Goal: Task Accomplishment & Management: Manage account settings

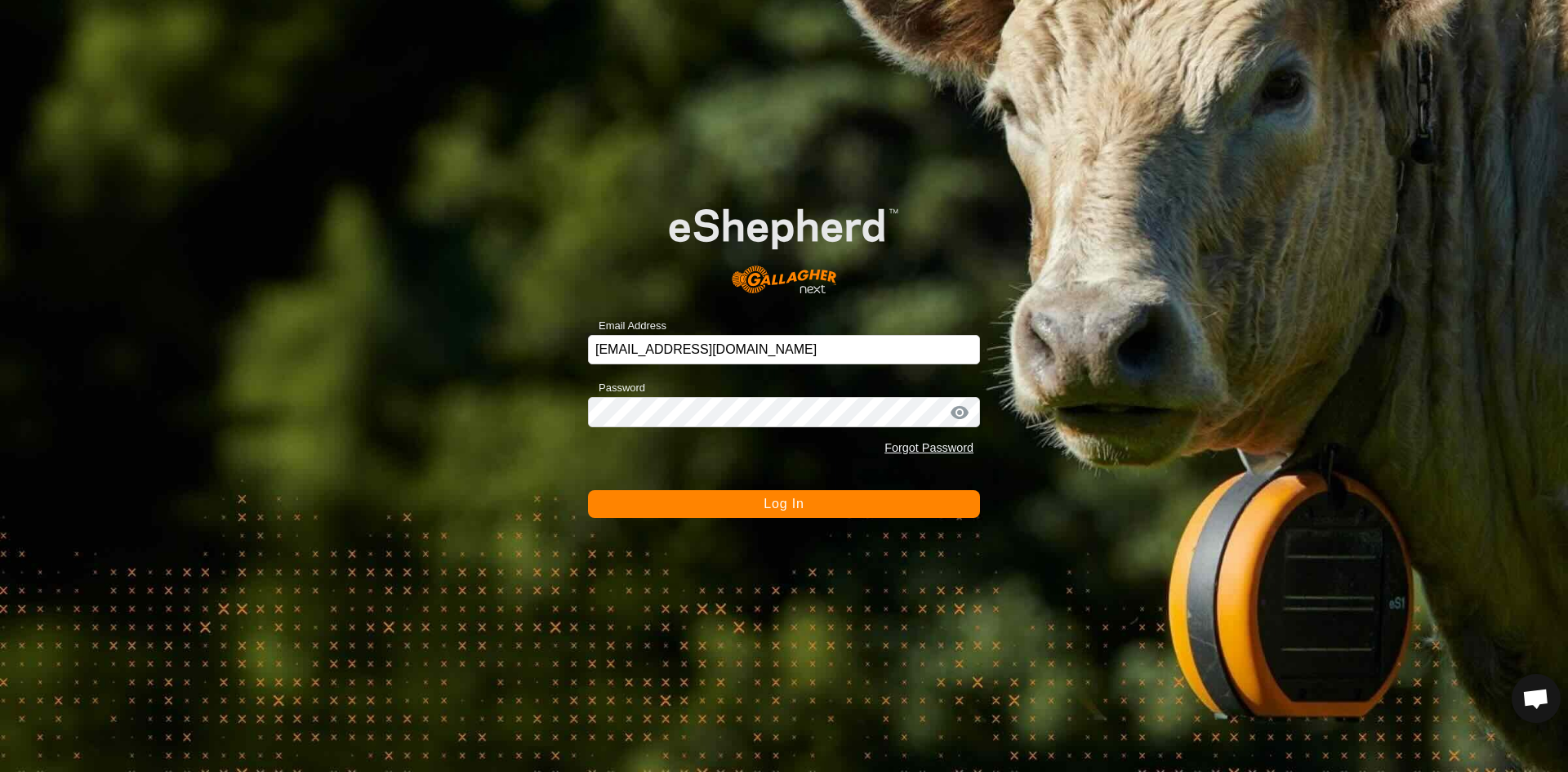
click at [811, 503] on button "Log In" at bounding box center [784, 504] width 392 height 28
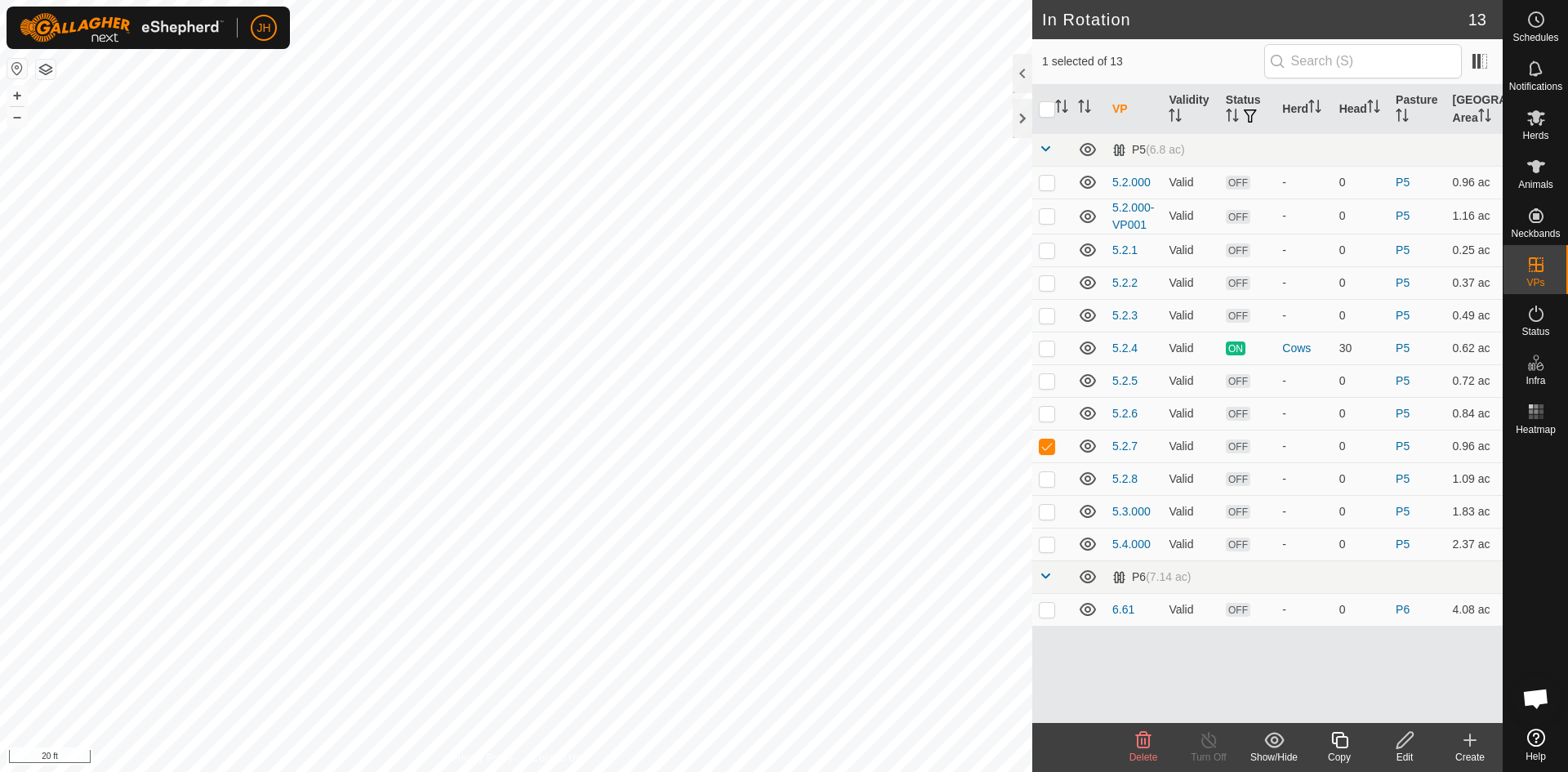
click at [1406, 750] on div "Edit" at bounding box center [1405, 757] width 66 height 14
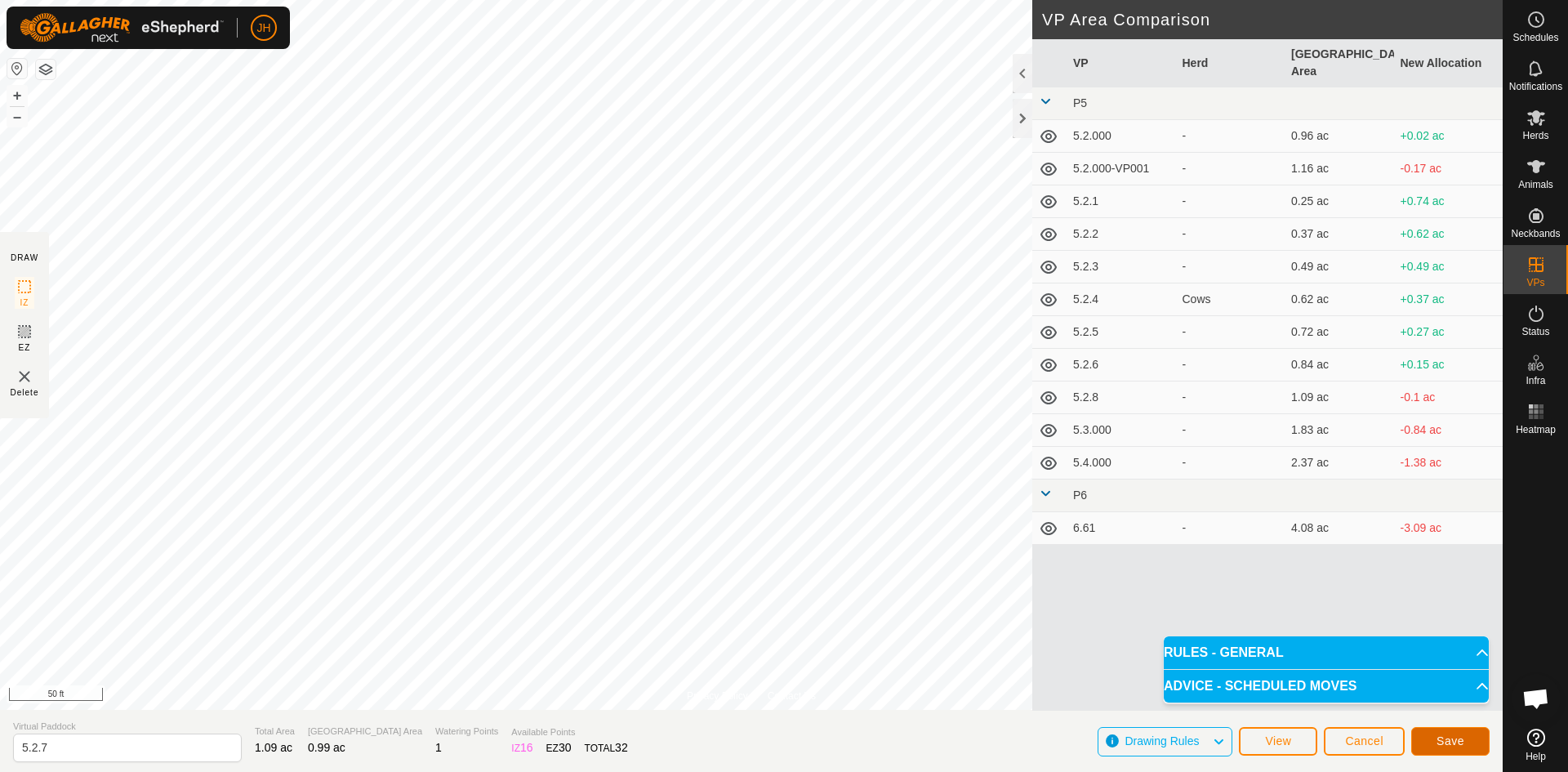
click at [1446, 736] on span "Save" at bounding box center [1450, 741] width 28 height 13
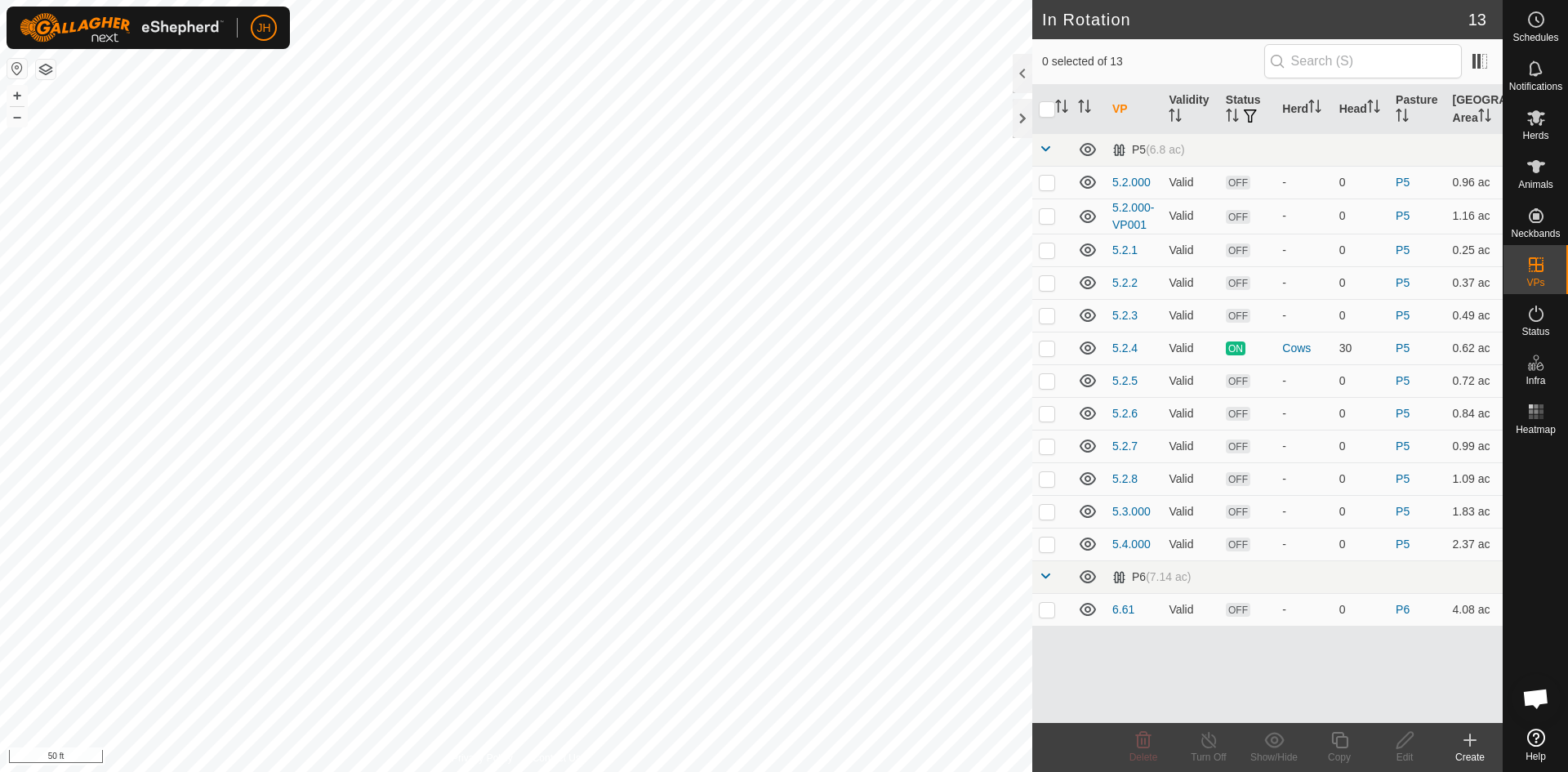
checkbox input "true"
click at [1408, 748] on icon at bounding box center [1405, 741] width 20 height 20
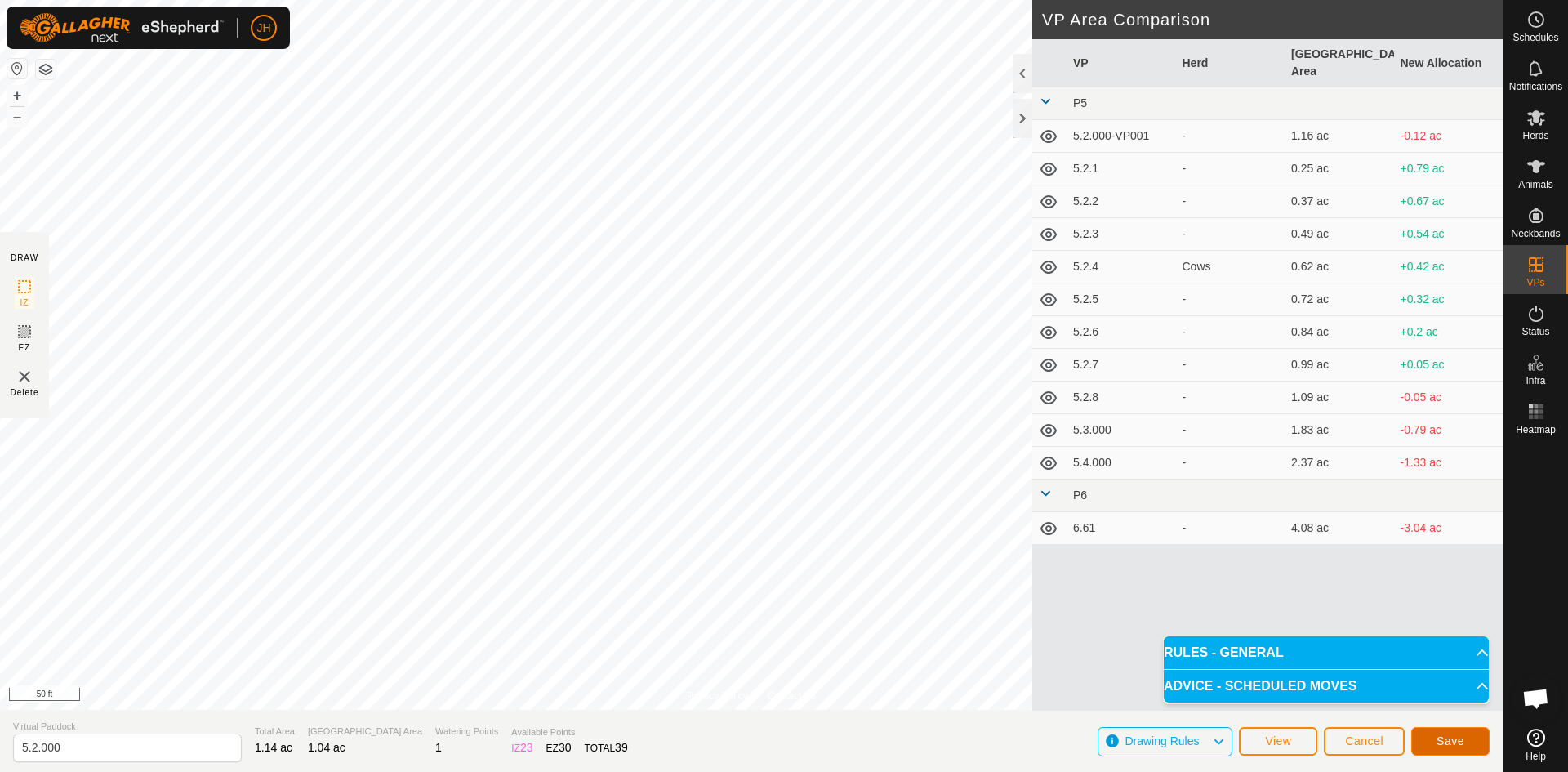
click at [1444, 743] on span "Save" at bounding box center [1450, 741] width 28 height 13
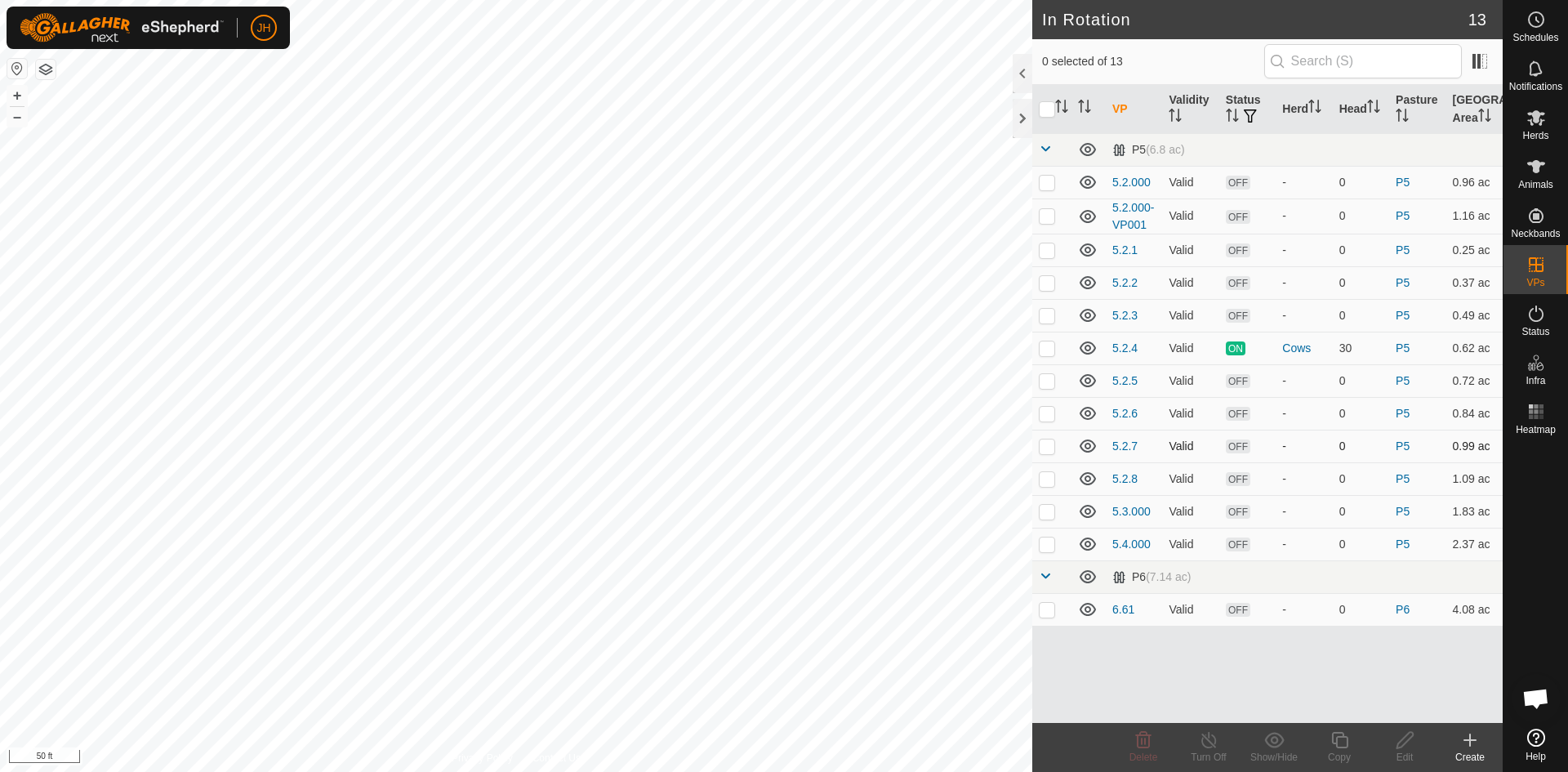
checkbox input "true"
click at [1408, 748] on icon at bounding box center [1405, 741] width 20 height 20
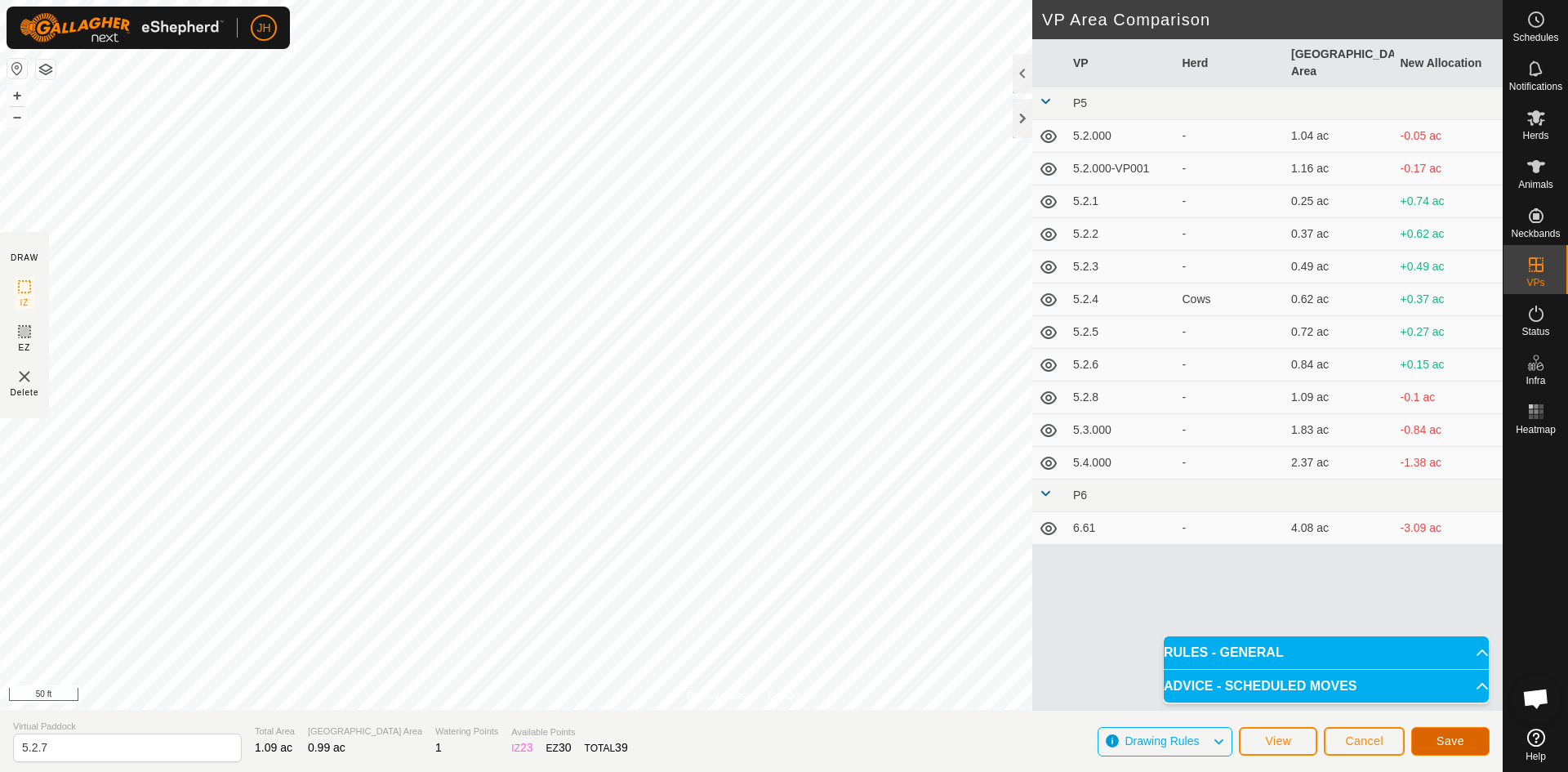
click at [1448, 740] on span "Save" at bounding box center [1450, 741] width 28 height 13
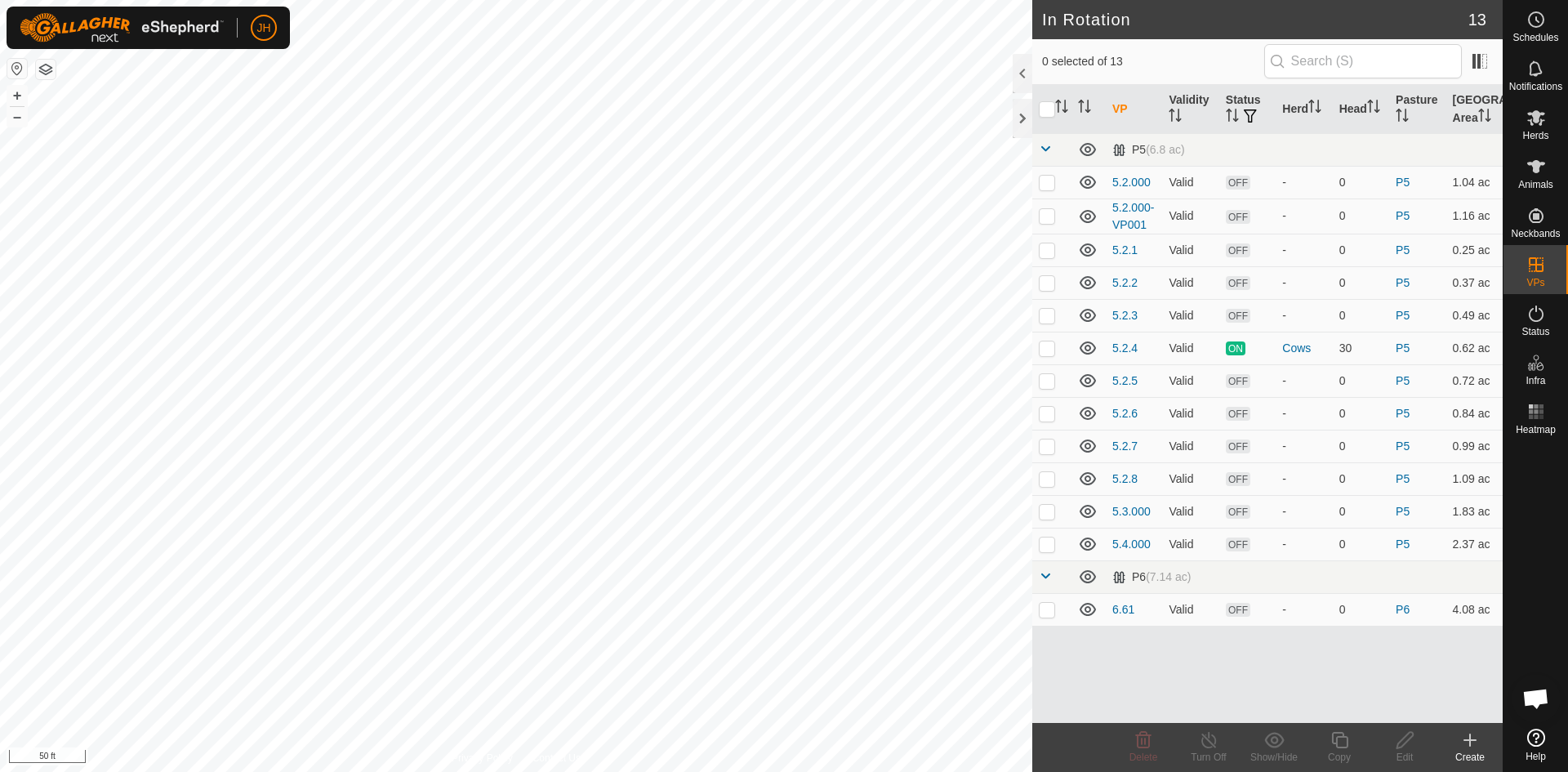
checkbox input "true"
click at [1402, 744] on icon at bounding box center [1404, 740] width 16 height 16
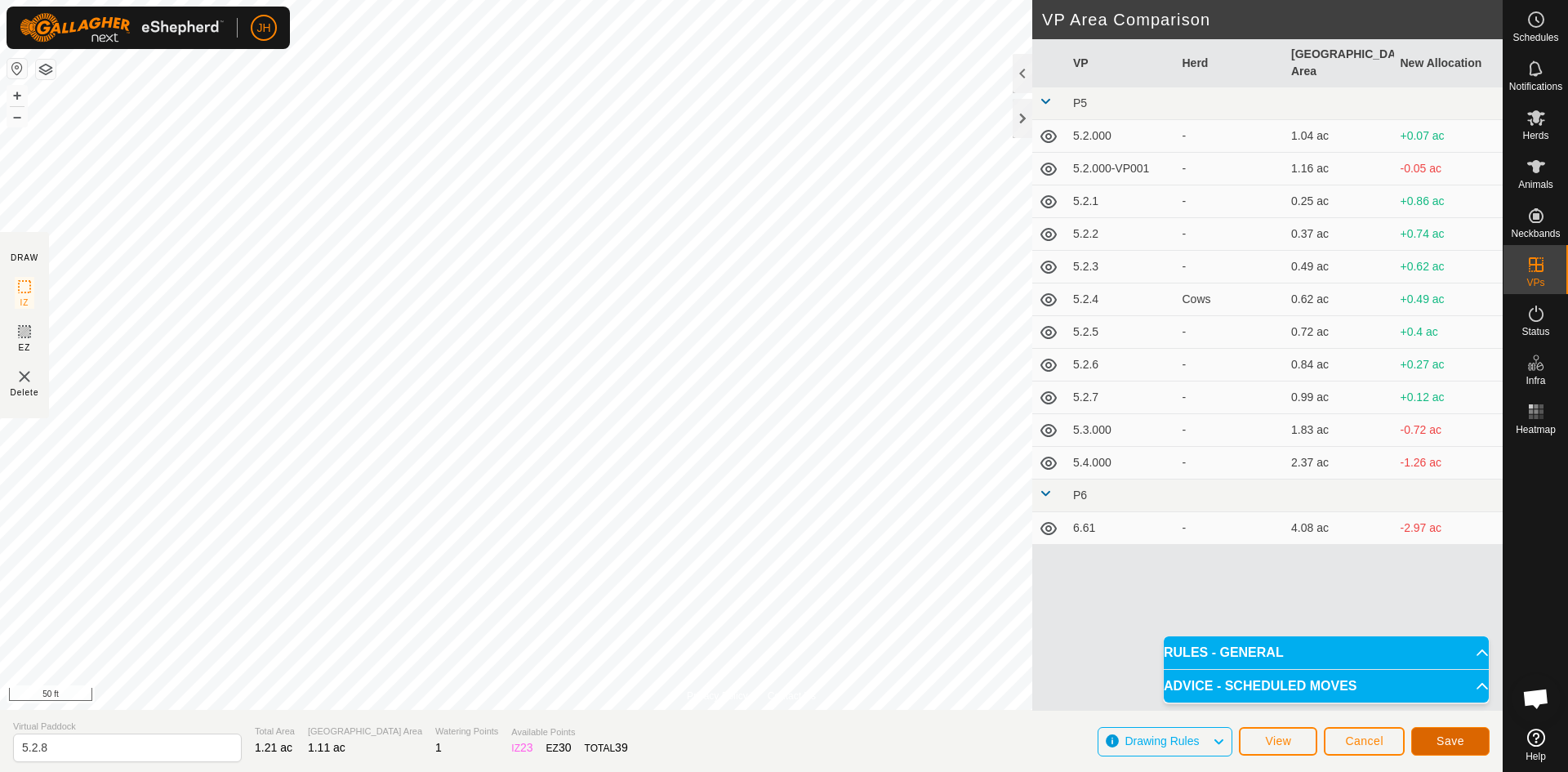
click at [1452, 740] on span "Save" at bounding box center [1450, 741] width 28 height 13
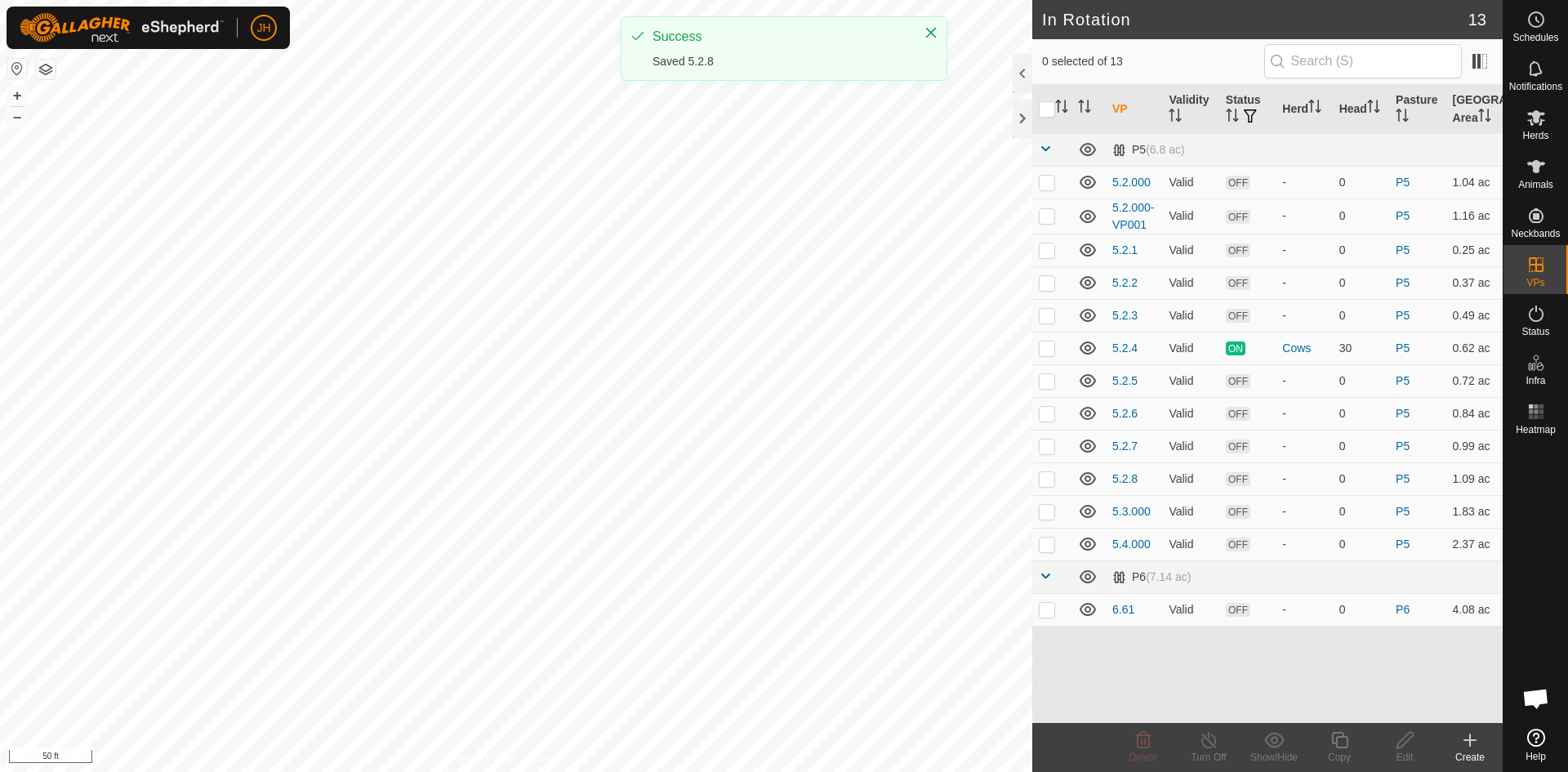
checkbox input "true"
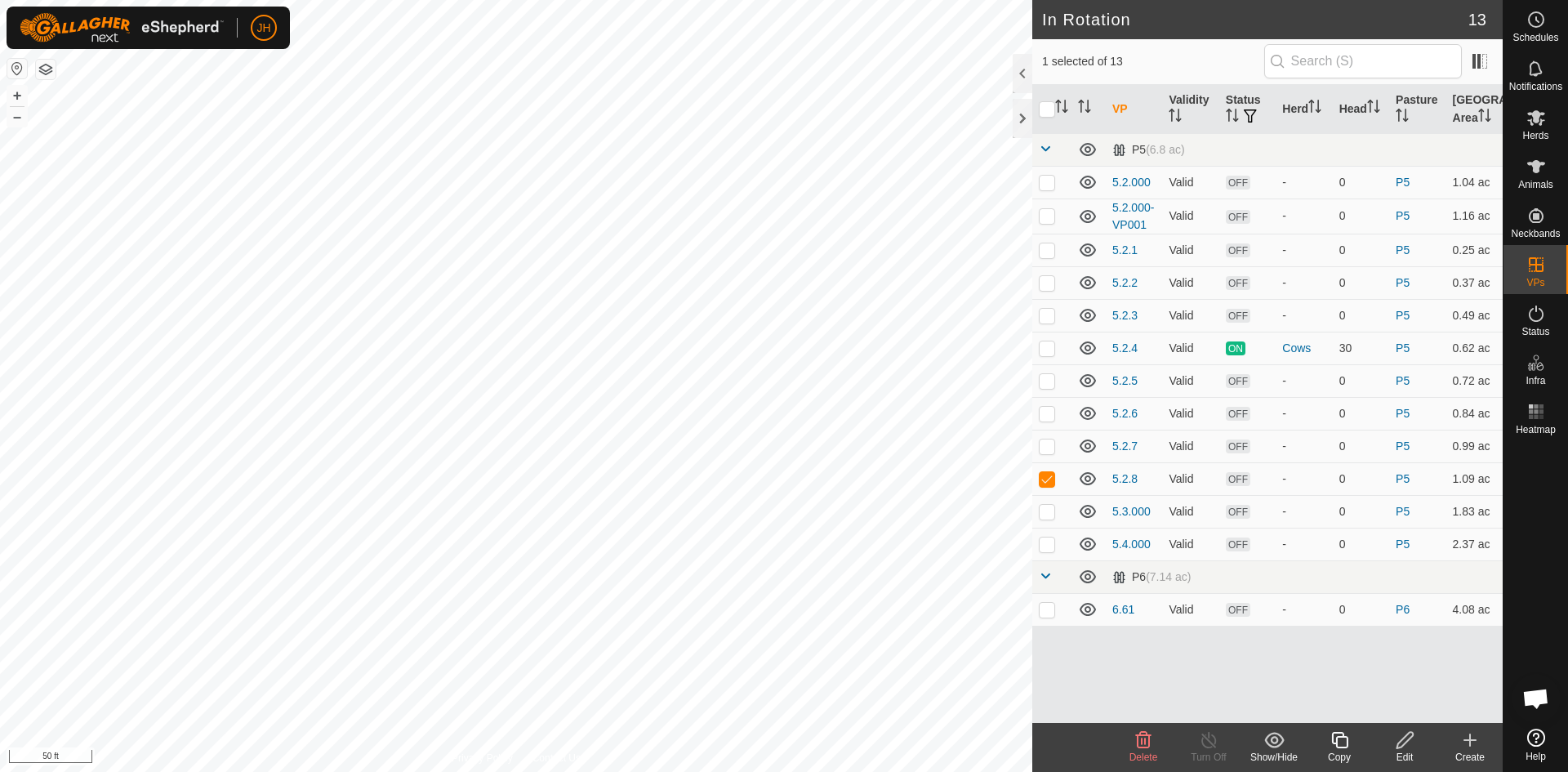
checkbox input "true"
checkbox input "false"
checkbox input "true"
click at [1407, 748] on icon at bounding box center [1405, 741] width 20 height 20
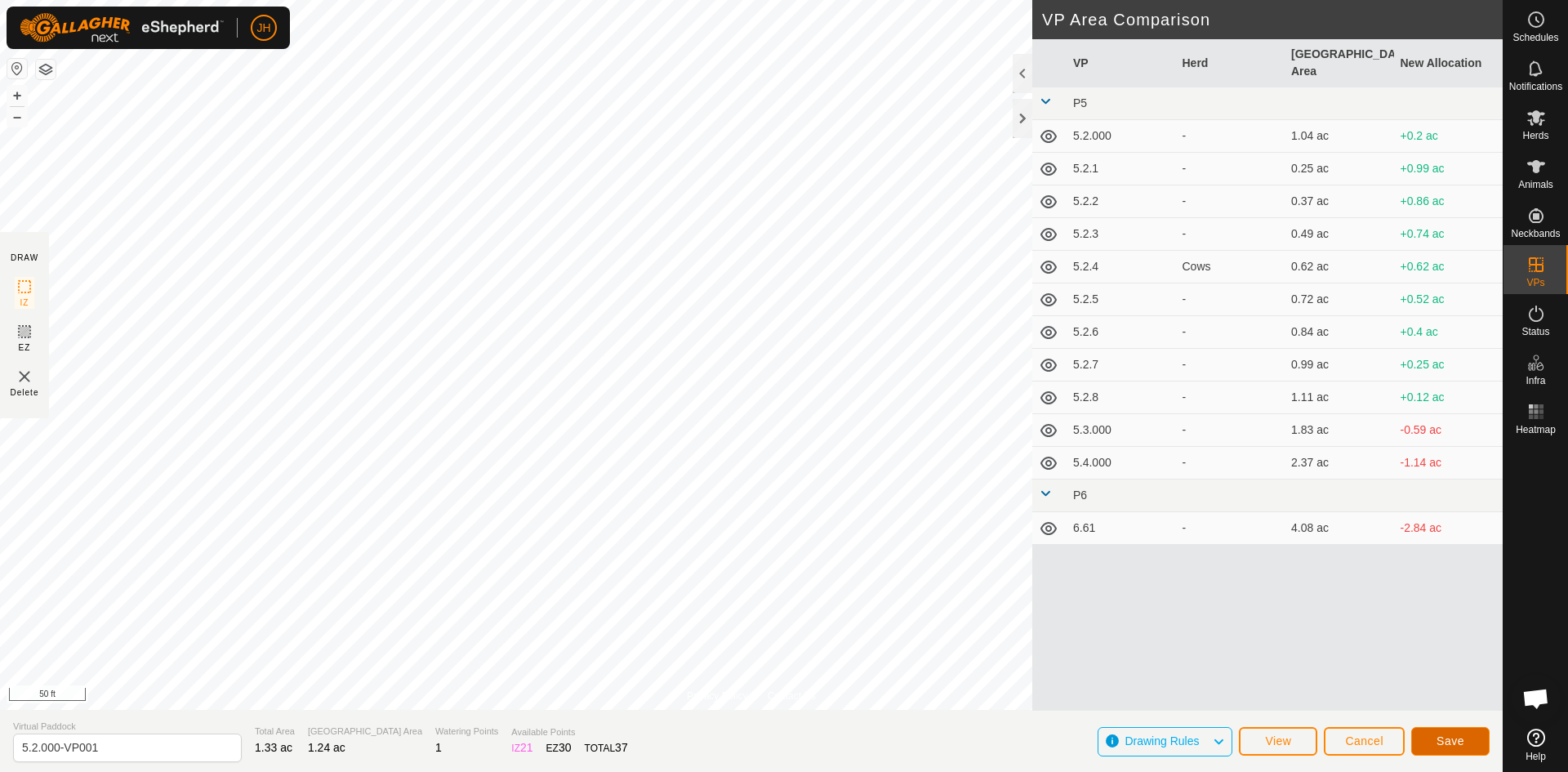
click at [1453, 741] on span "Save" at bounding box center [1450, 741] width 28 height 13
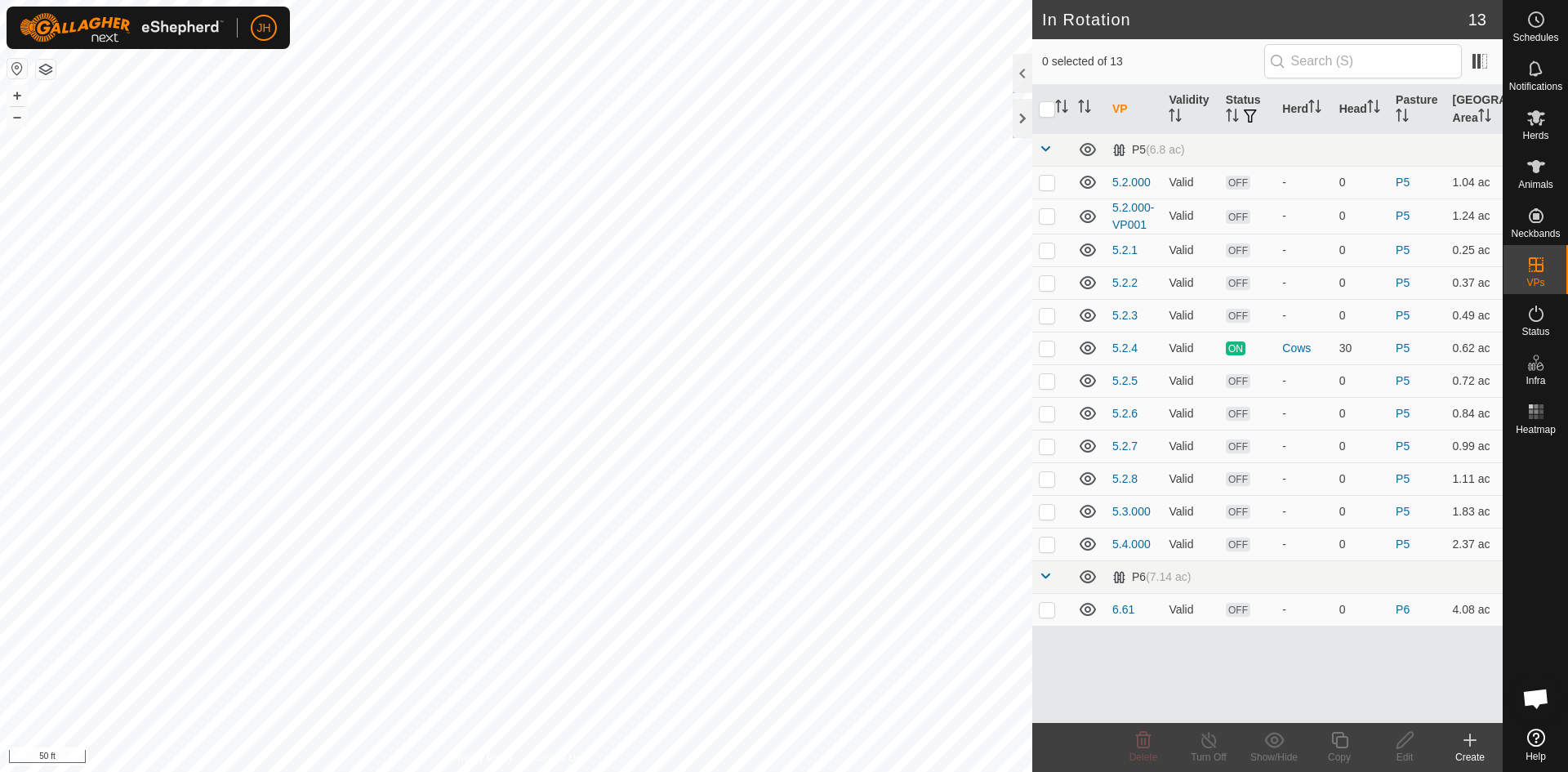
checkbox input "true"
click at [1409, 748] on icon at bounding box center [1405, 741] width 20 height 20
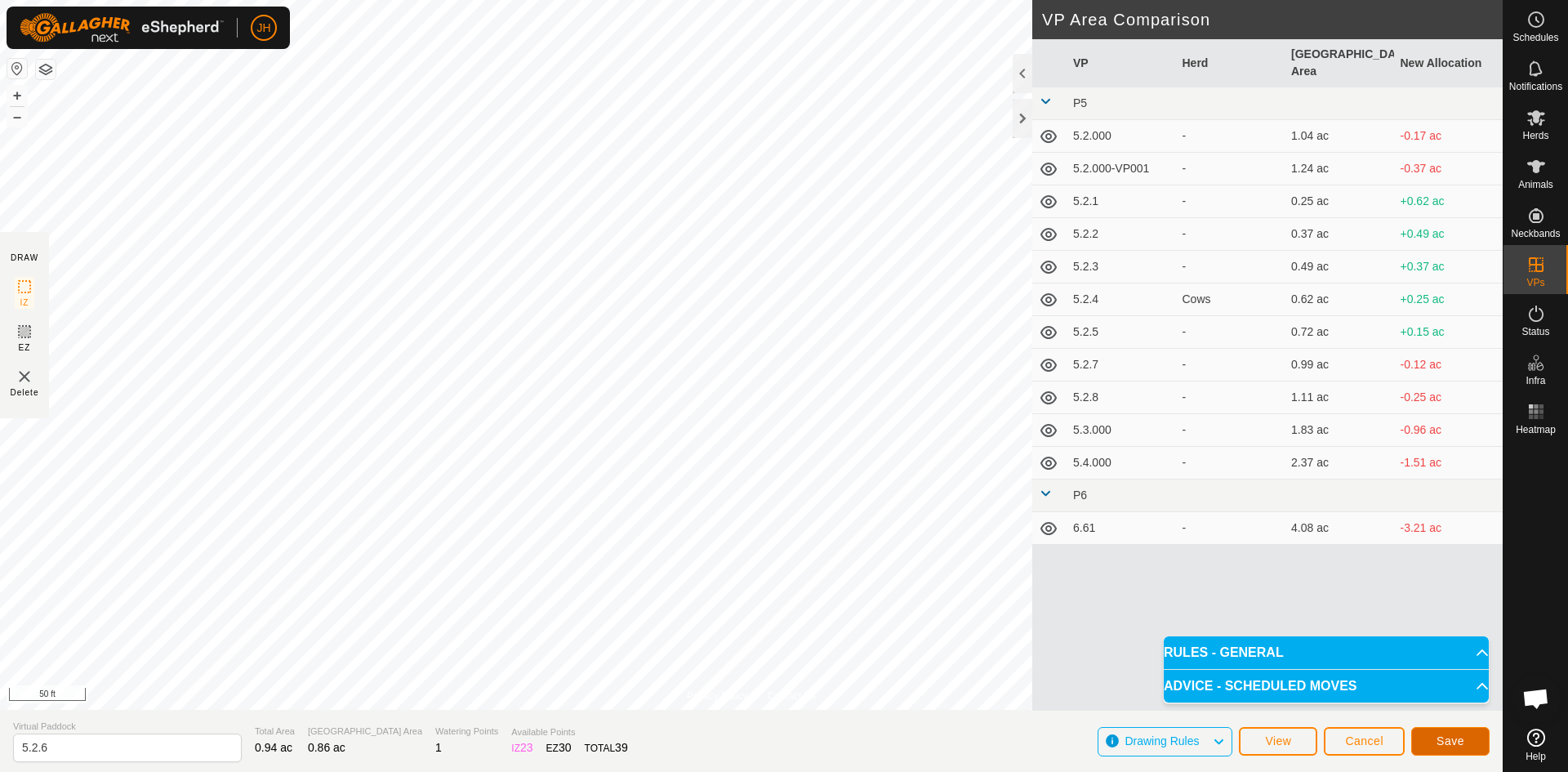
click at [1456, 744] on span "Save" at bounding box center [1450, 741] width 28 height 13
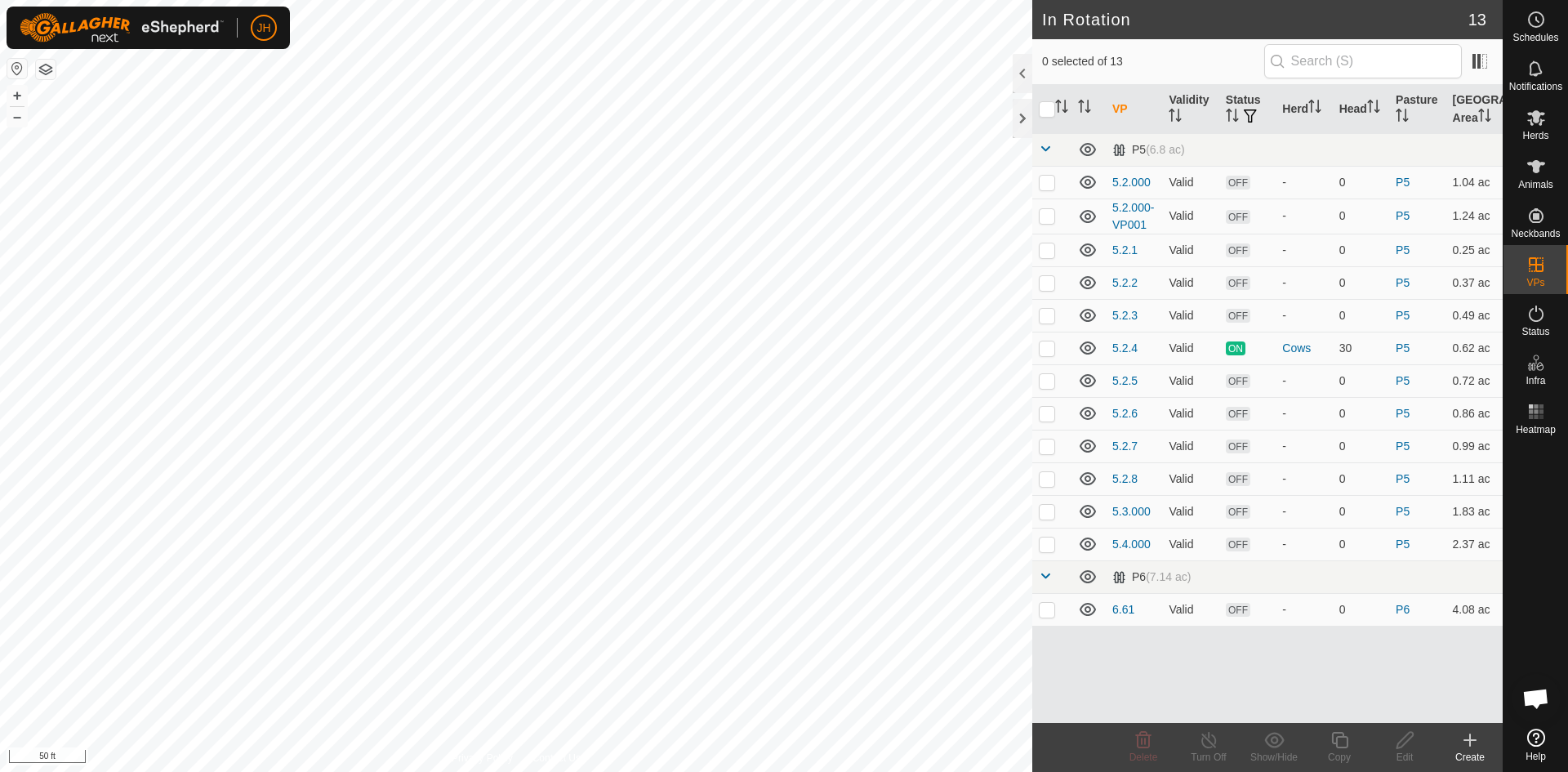
checkbox input "true"
click at [1402, 747] on icon at bounding box center [1405, 741] width 20 height 20
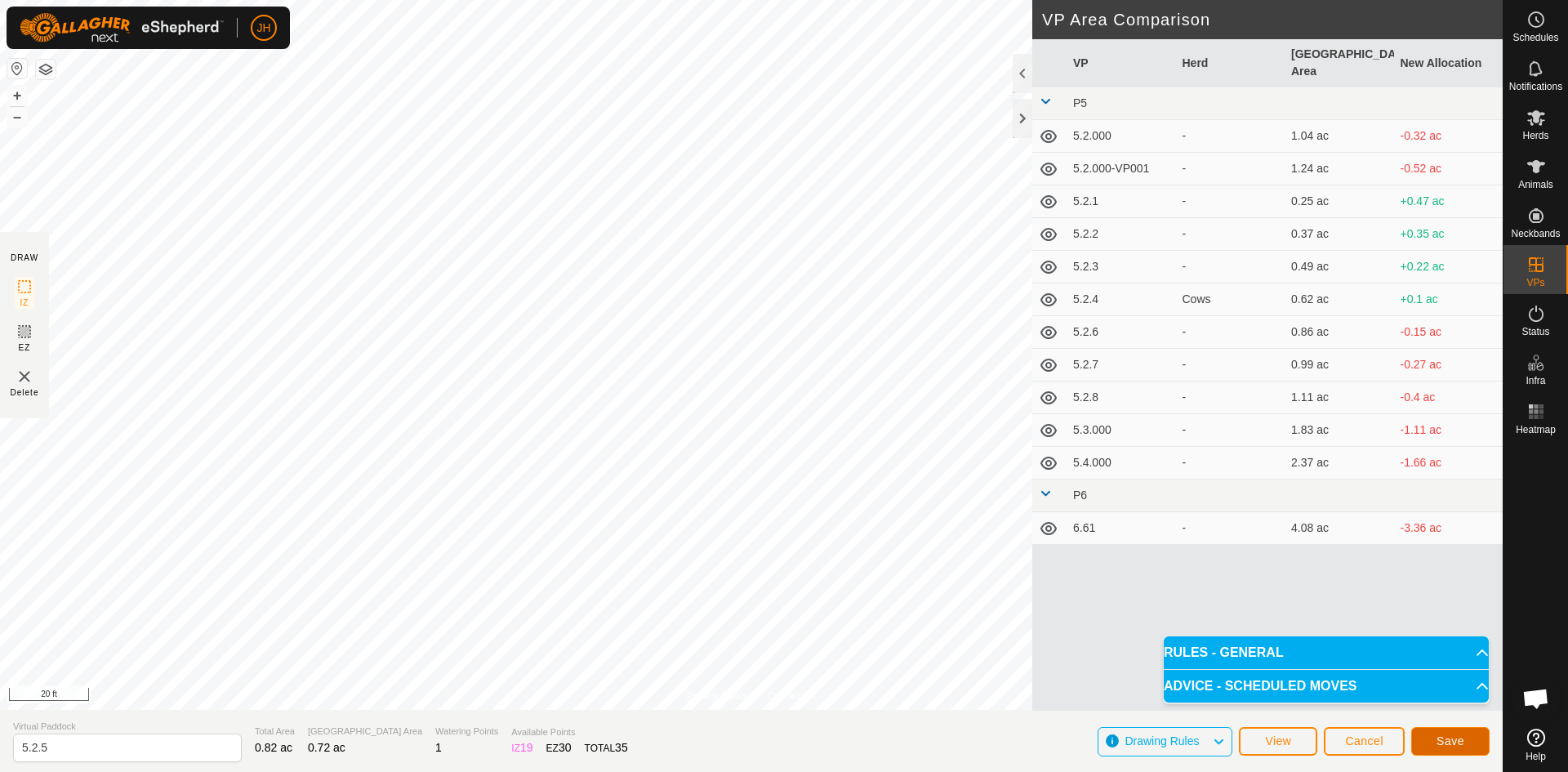
click at [1471, 737] on button "Save" at bounding box center [1451, 741] width 78 height 29
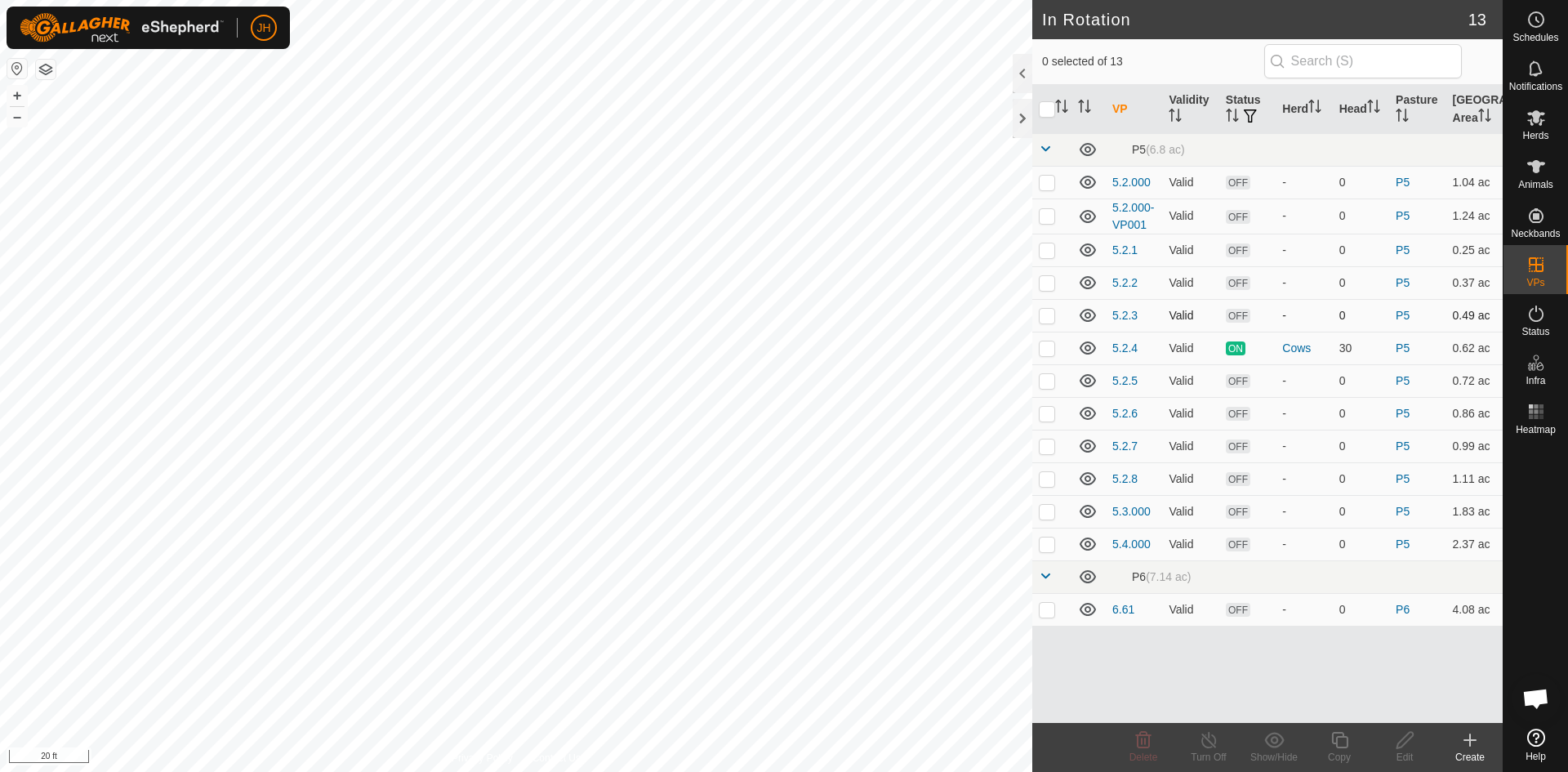
checkbox input "true"
checkbox input "false"
click at [1413, 748] on icon at bounding box center [1405, 741] width 20 height 20
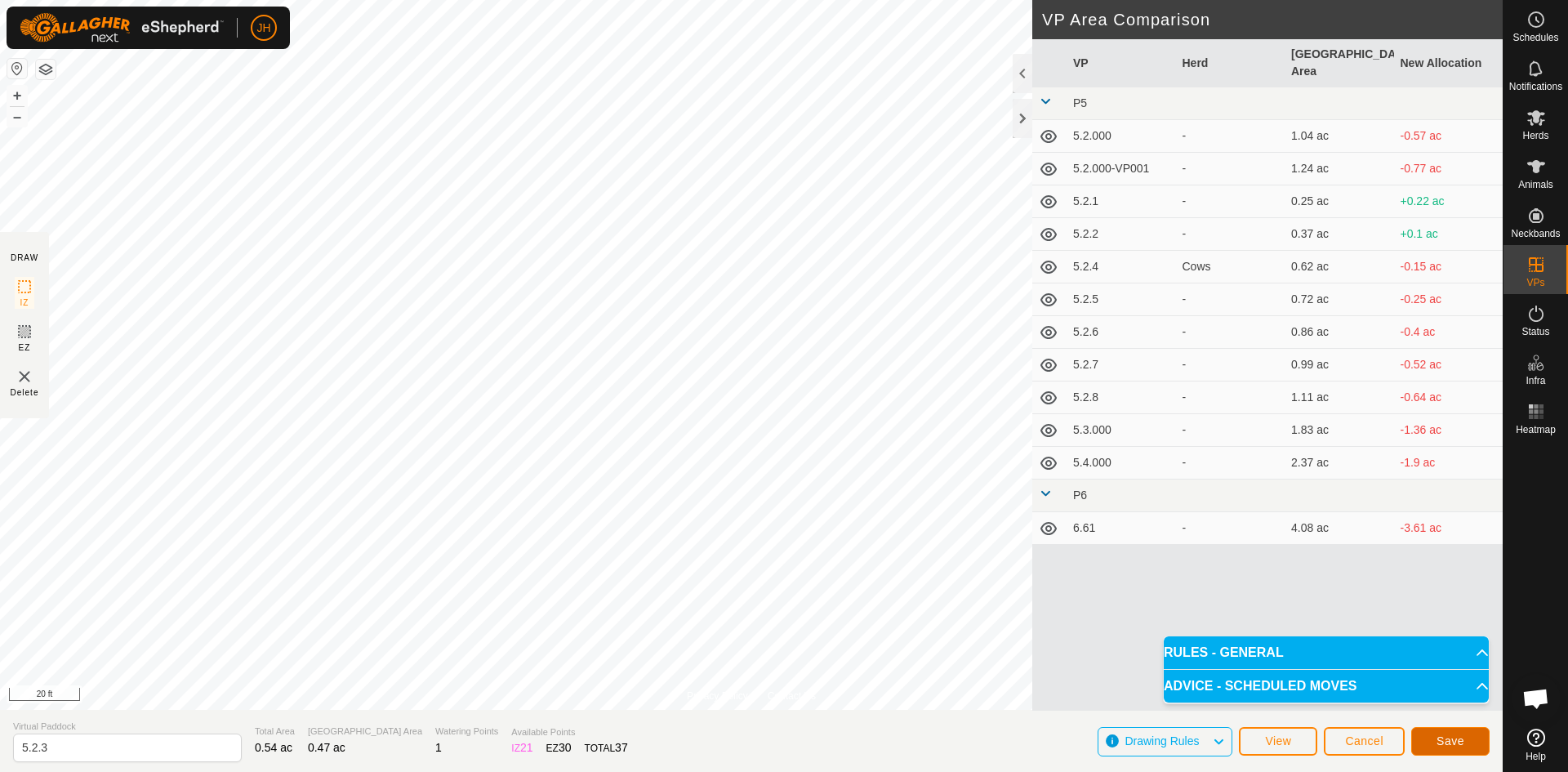
click at [1460, 747] on span "Save" at bounding box center [1450, 741] width 28 height 13
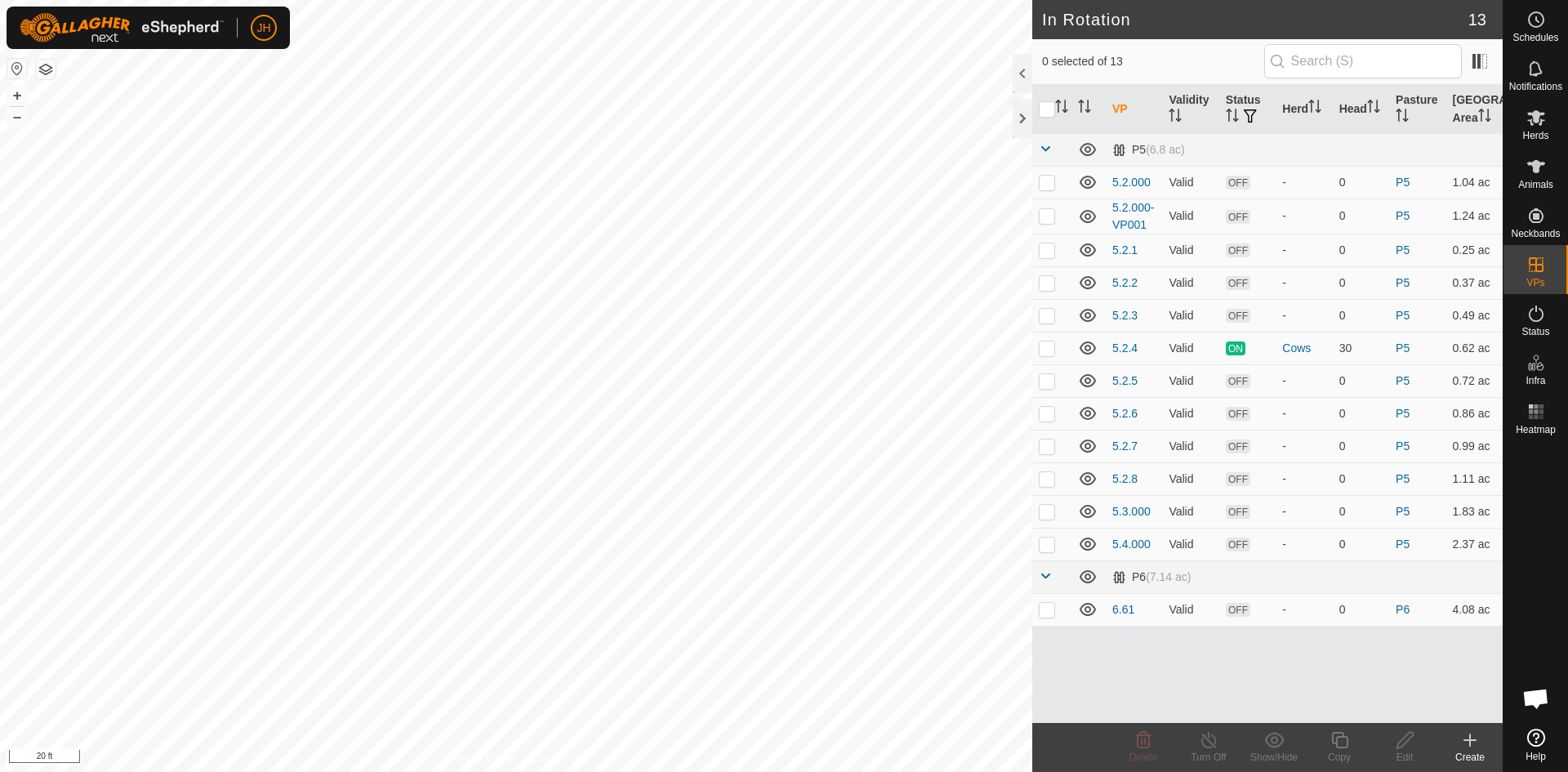
checkbox input "true"
checkbox input "false"
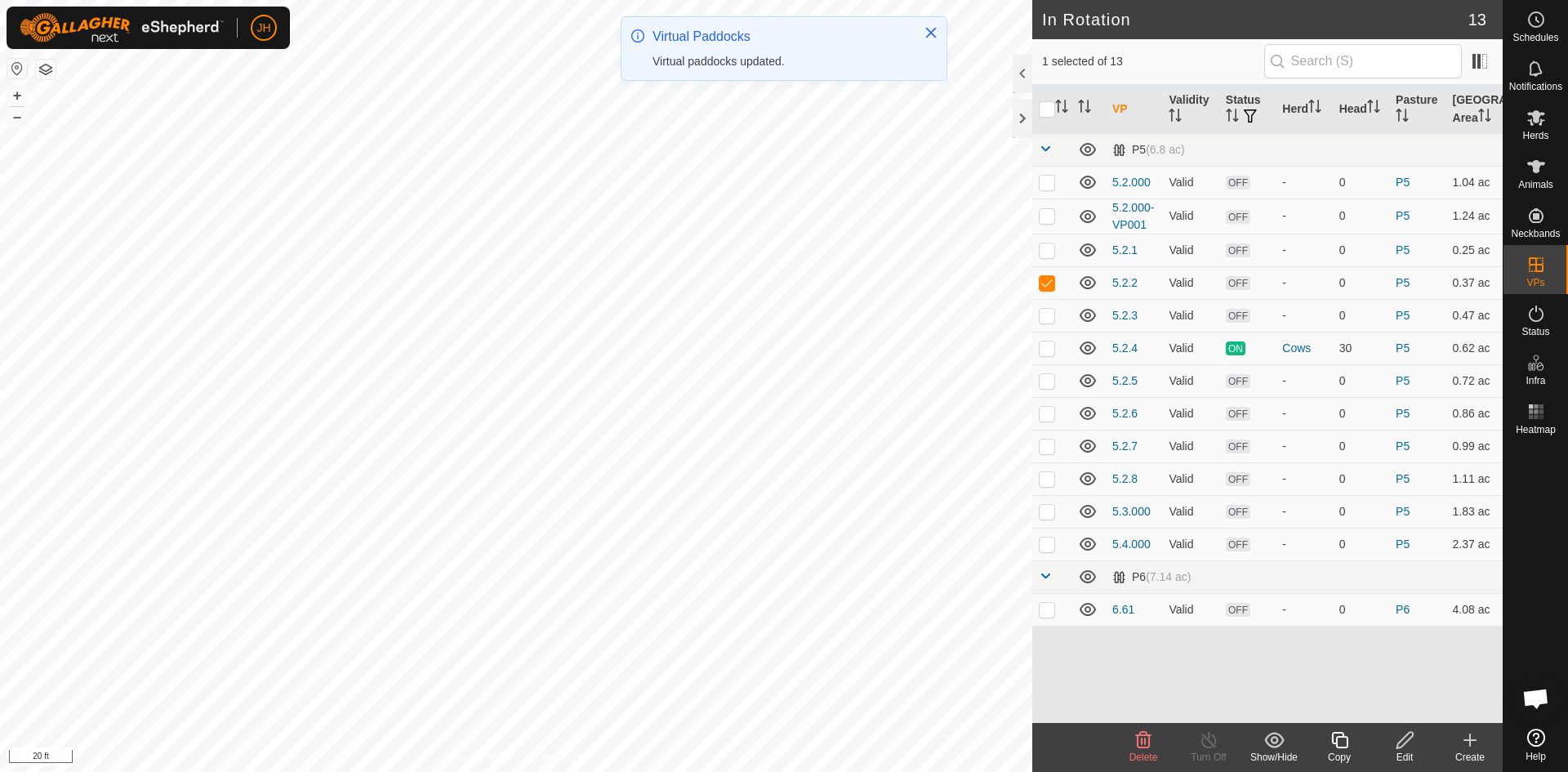
click at [1408, 745] on icon at bounding box center [1405, 741] width 20 height 20
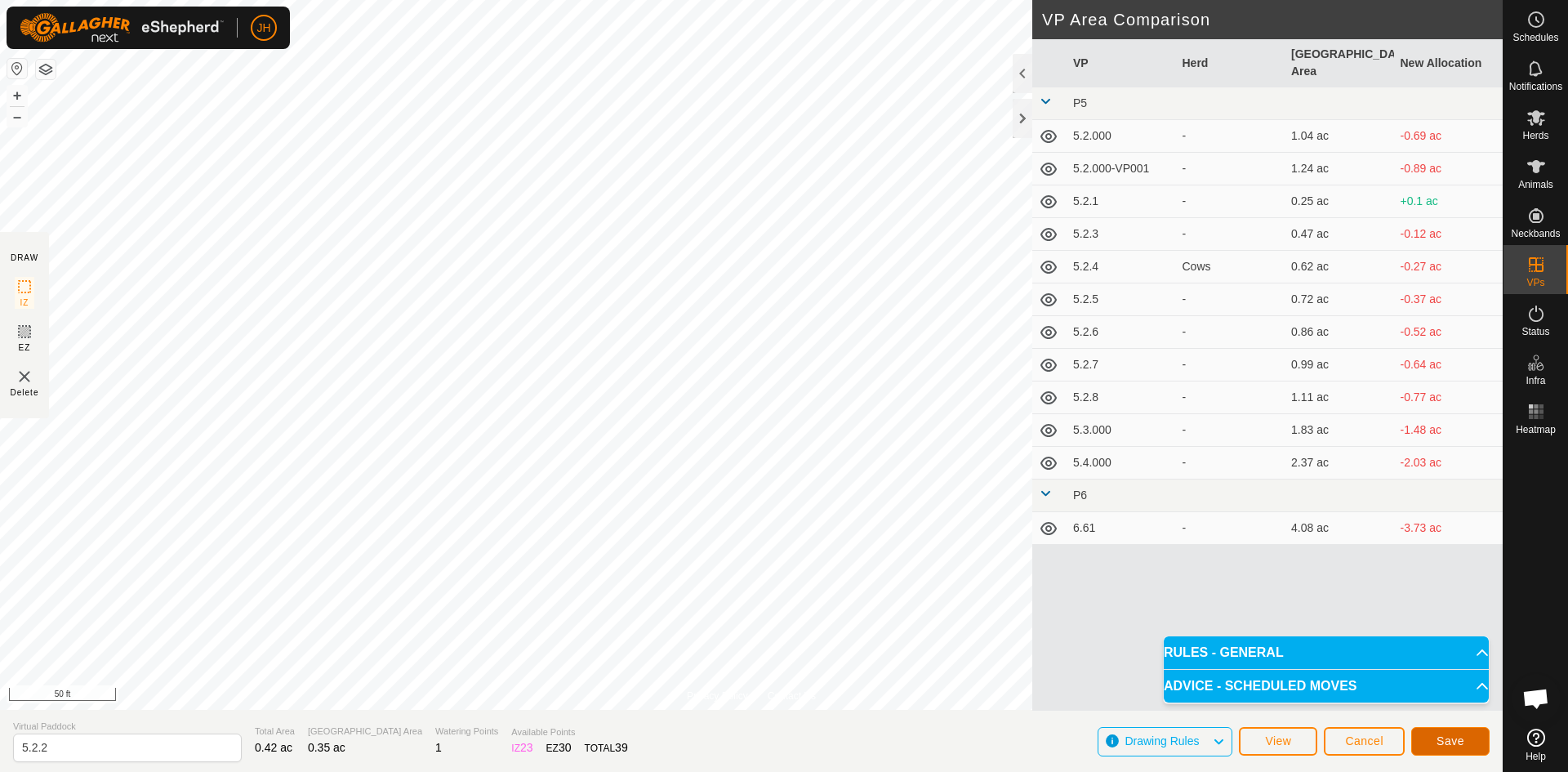
click at [1431, 743] on button "Save" at bounding box center [1451, 741] width 78 height 29
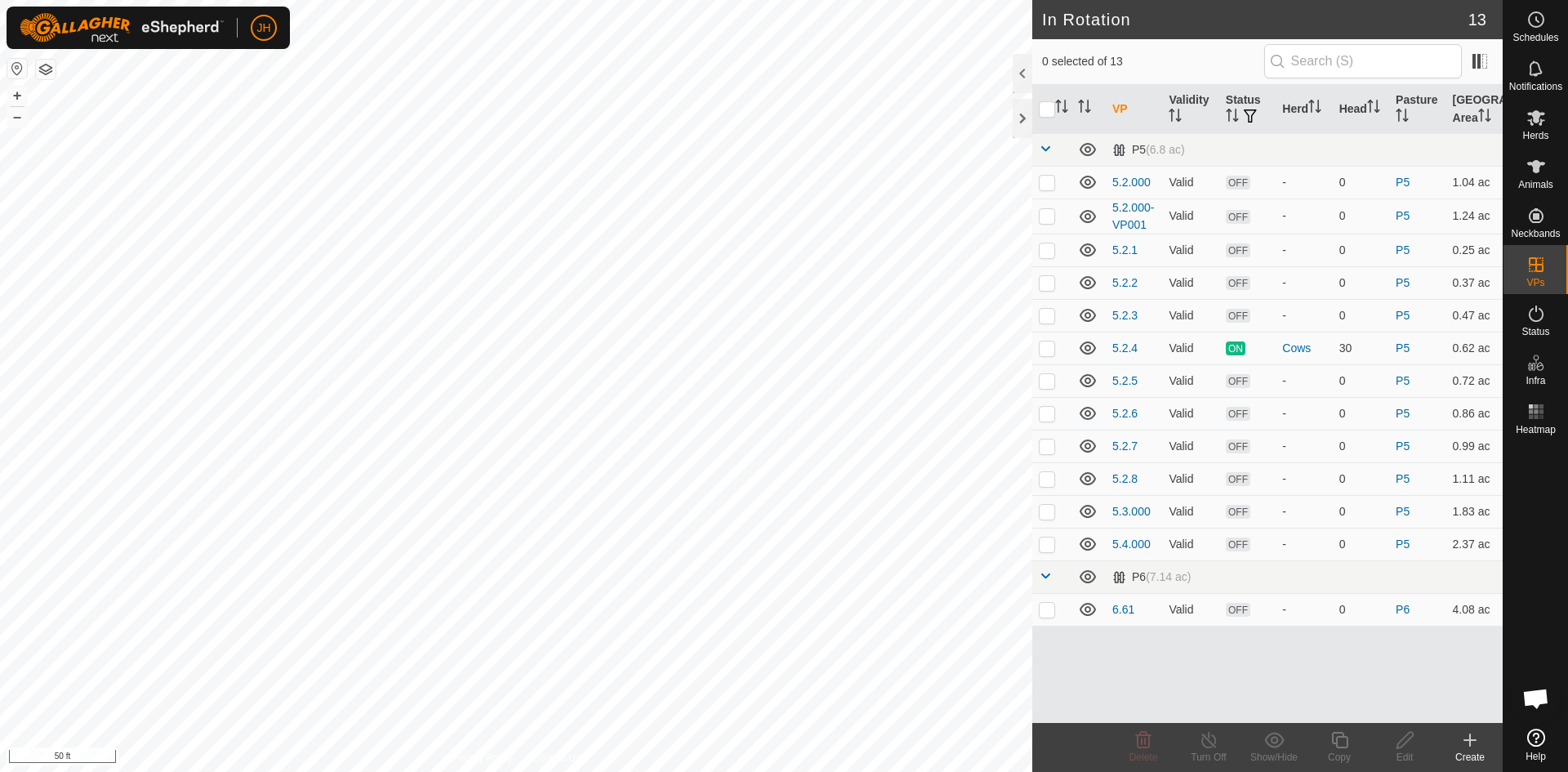
checkbox input "true"
click at [1342, 747] on icon at bounding box center [1339, 740] width 16 height 16
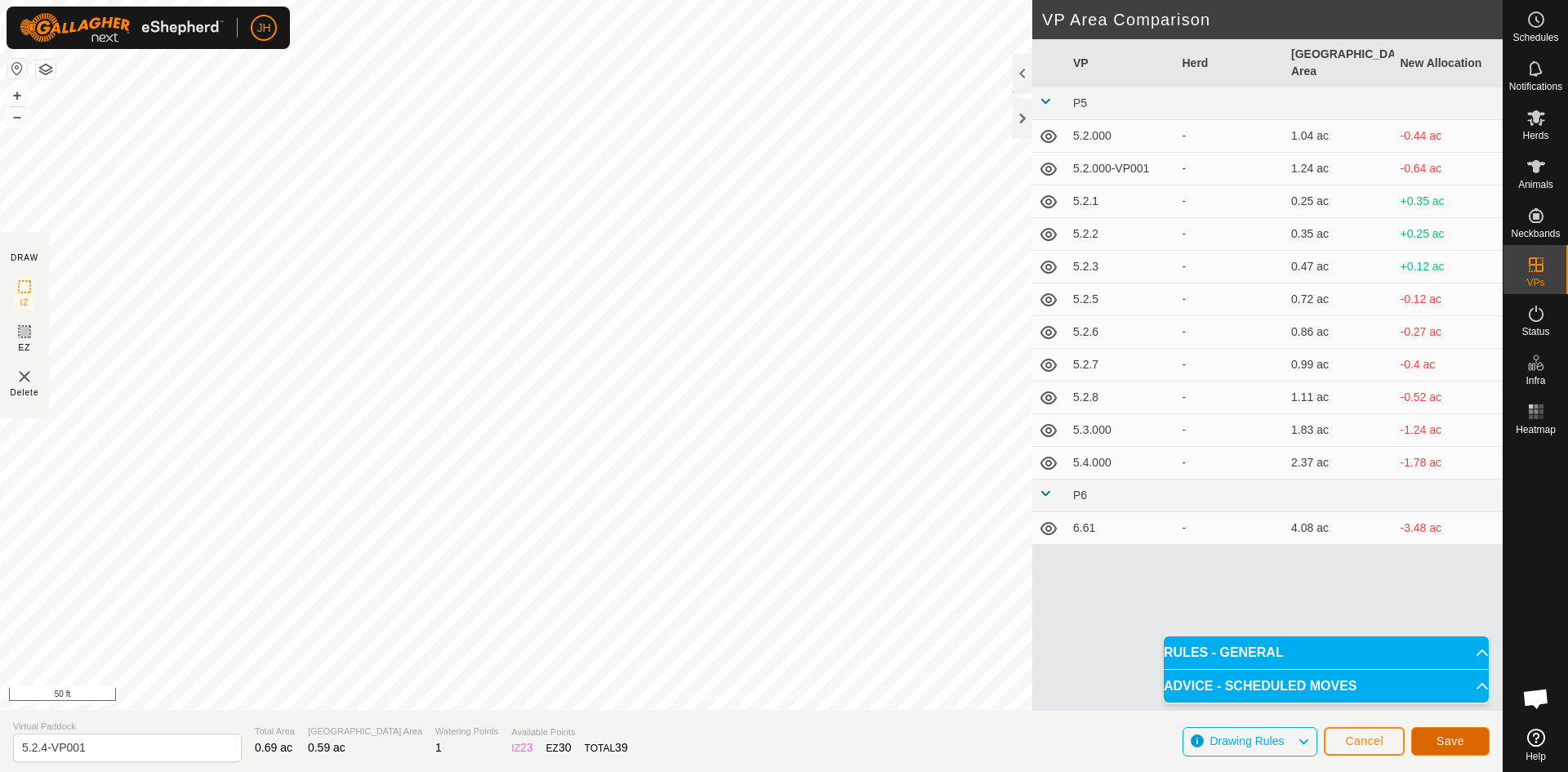
click at [1458, 743] on span "Save" at bounding box center [1450, 741] width 28 height 13
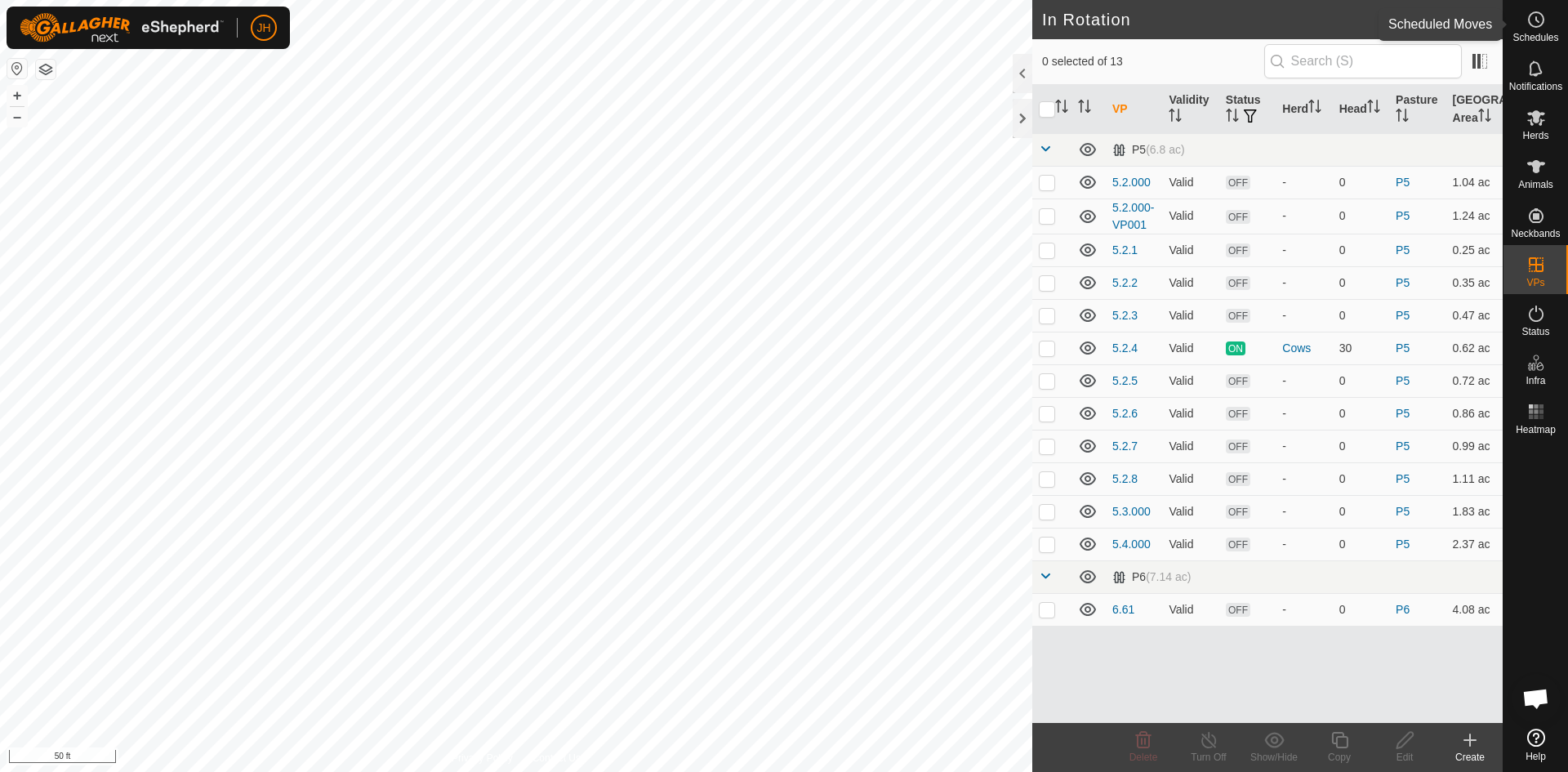
click at [1539, 21] on icon at bounding box center [1537, 19] width 20 height 20
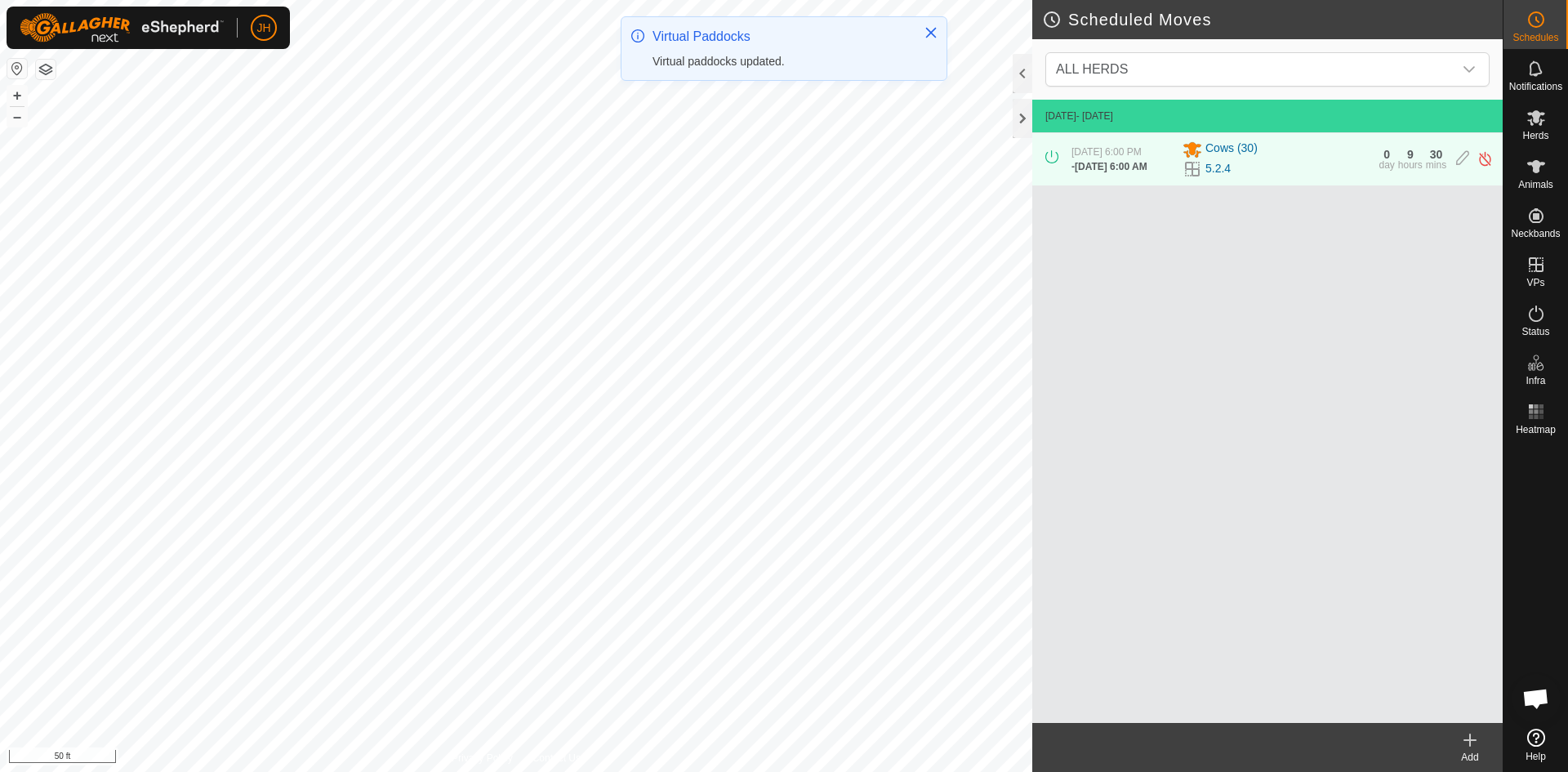
click at [1475, 748] on icon at bounding box center [1470, 741] width 20 height 20
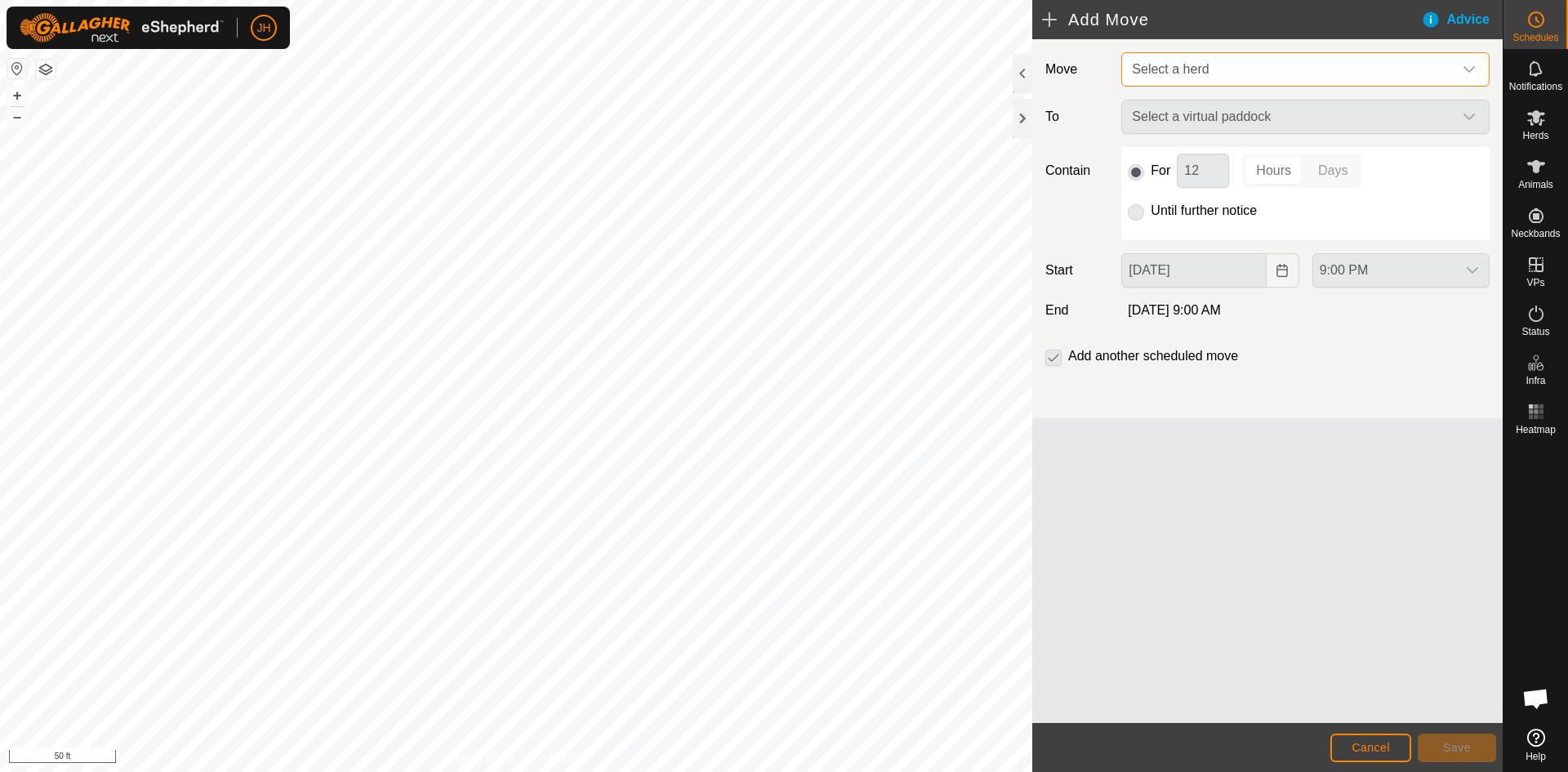
click at [1248, 76] on span "Select a herd" at bounding box center [1289, 70] width 327 height 32
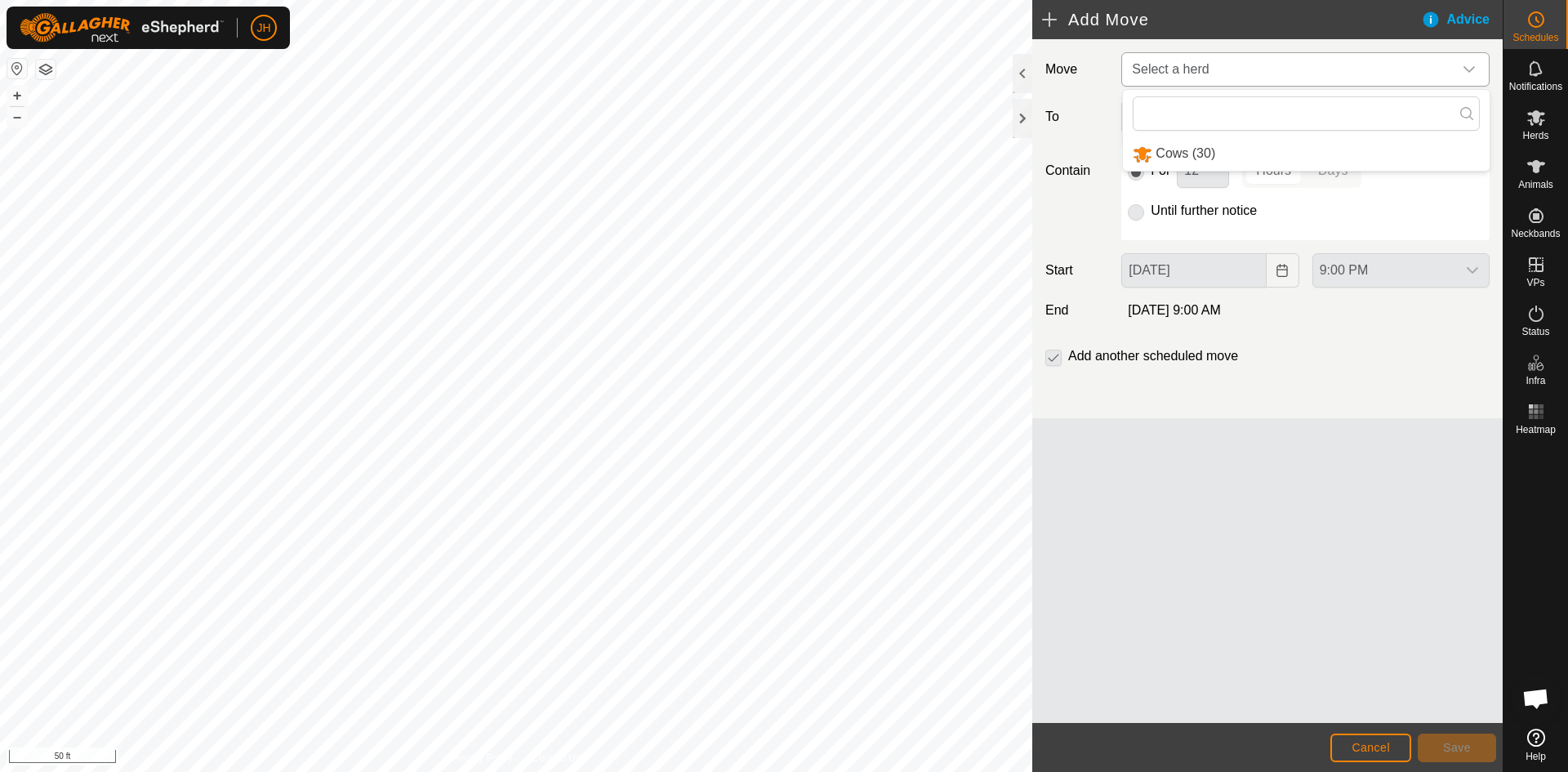
click at [1197, 151] on li "Cows (30)" at bounding box center [1307, 154] width 367 height 33
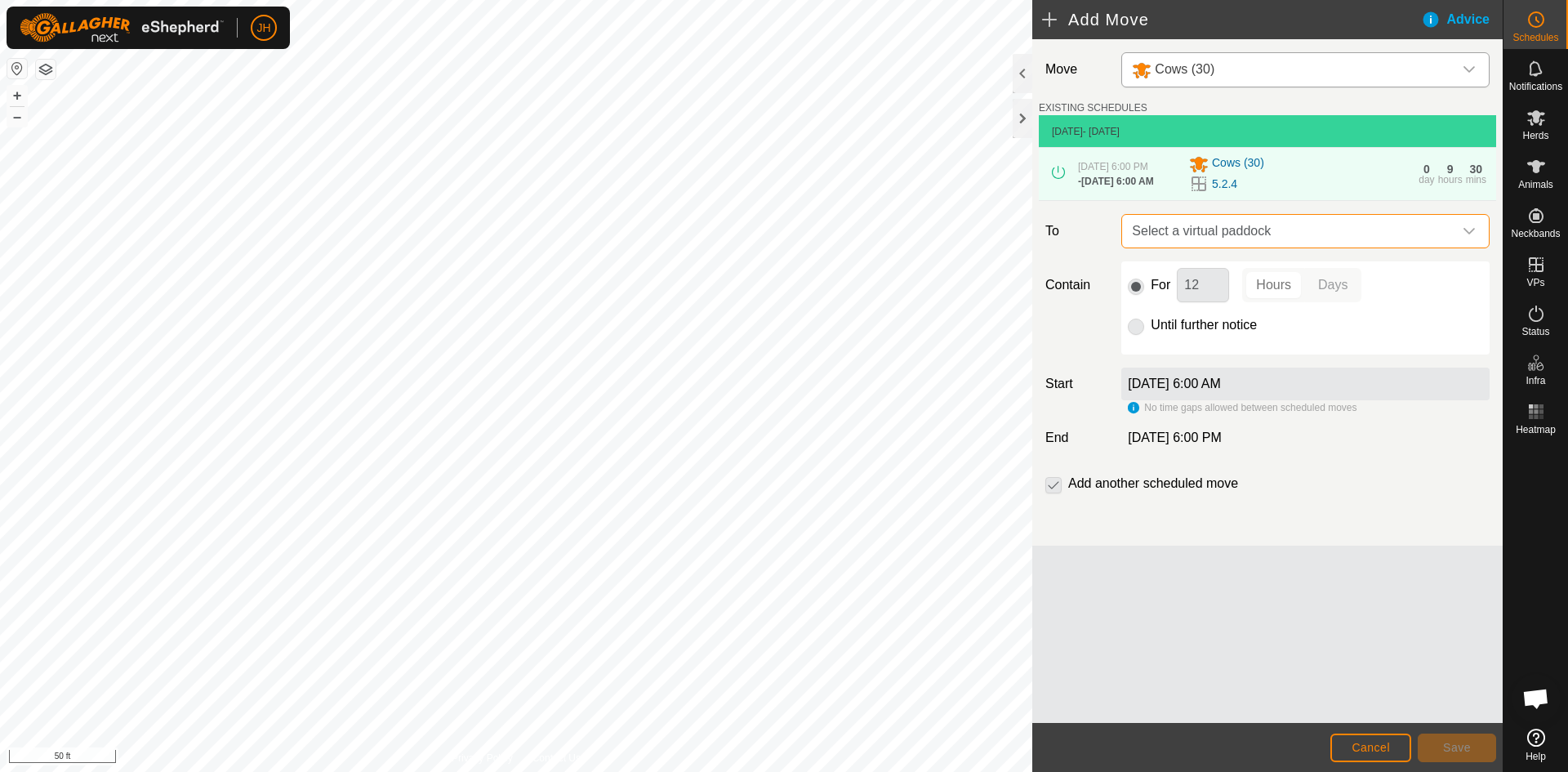
click at [1279, 237] on span "Select a virtual paddock" at bounding box center [1289, 231] width 327 height 32
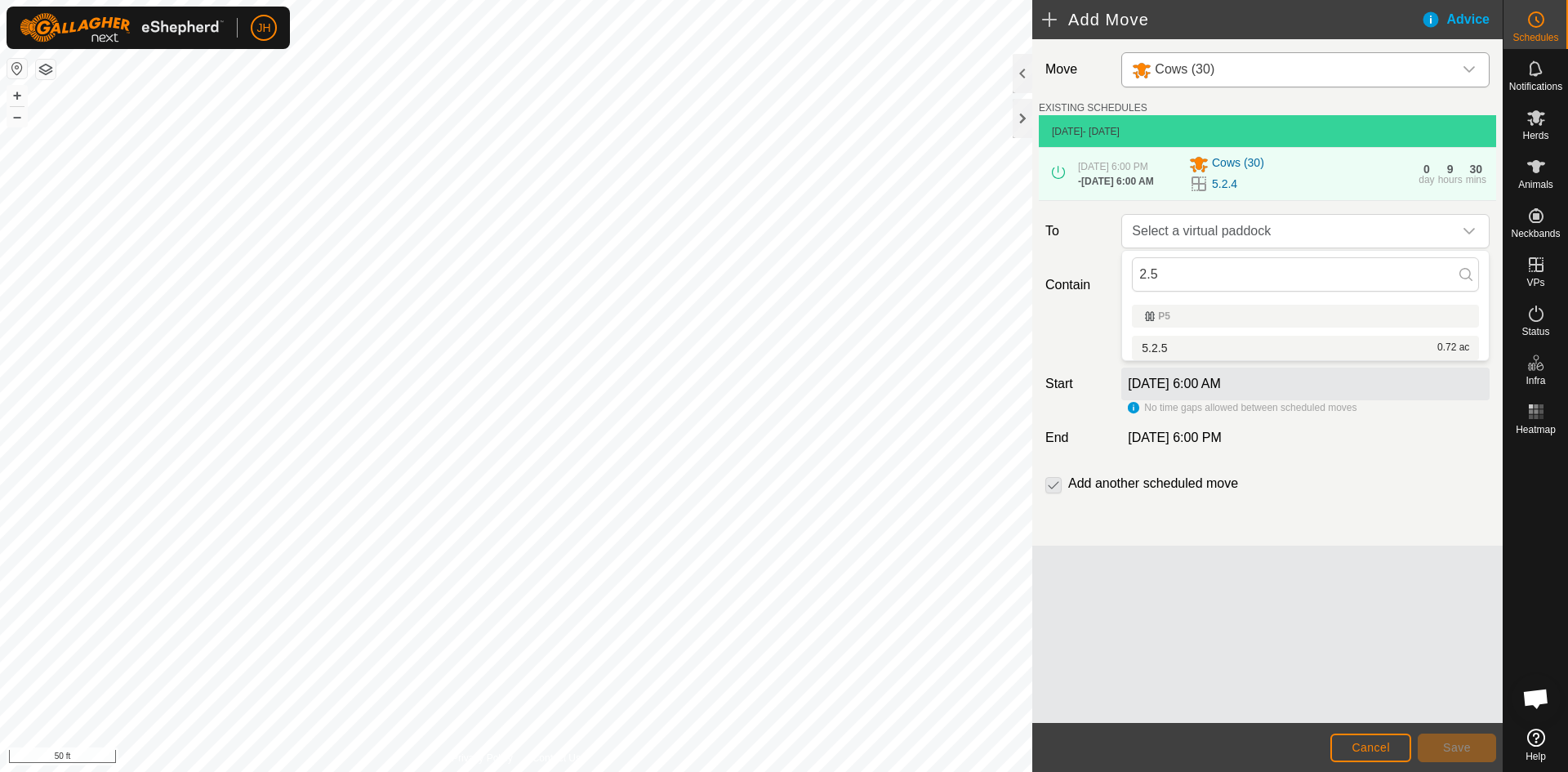
type input "2.5"
click at [1215, 352] on li "5.2.5 0.72 ac" at bounding box center [1306, 348] width 347 height 25
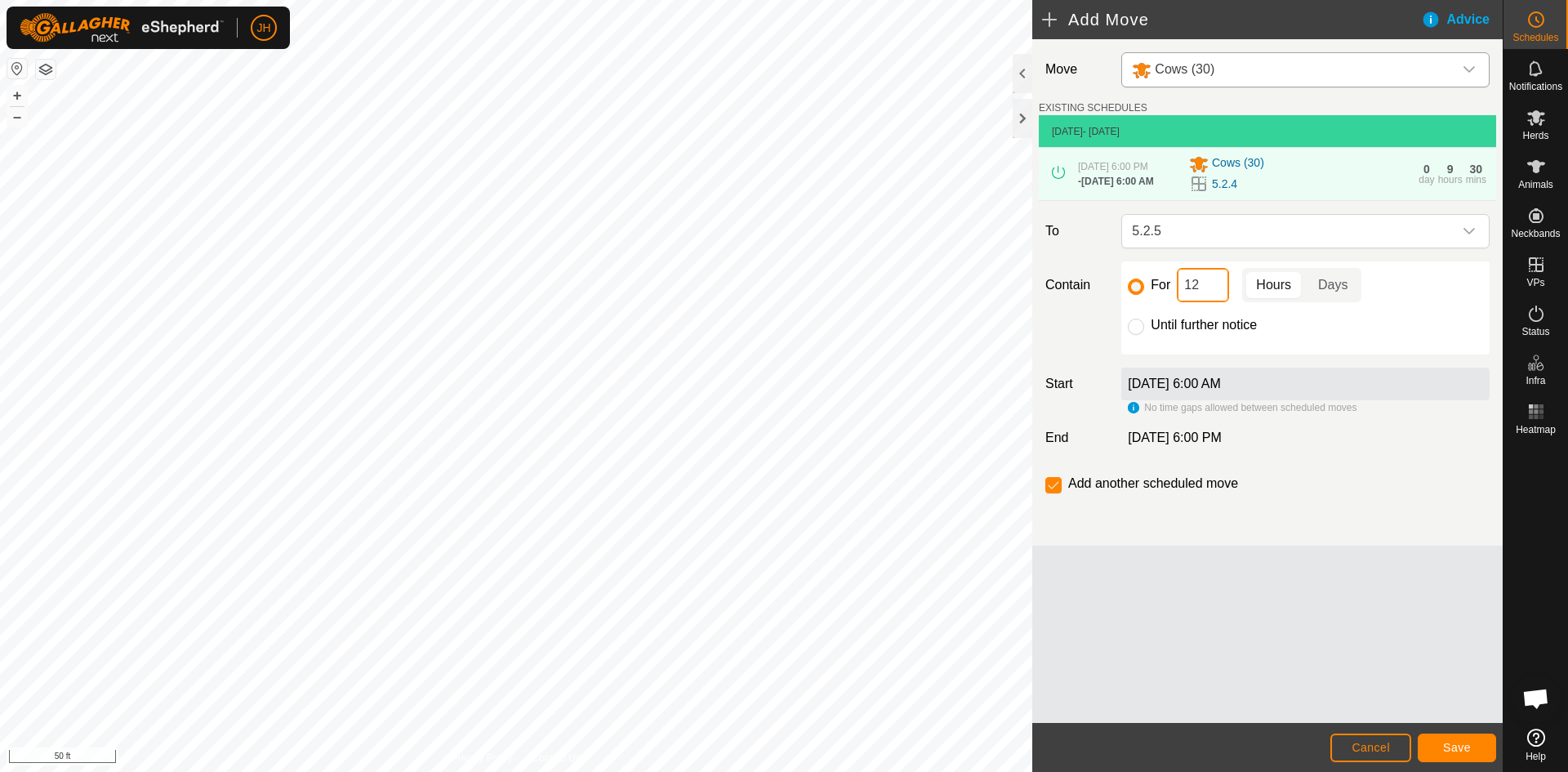
drag, startPoint x: 1201, startPoint y: 286, endPoint x: 1185, endPoint y: 294, distance: 17.9
click at [1185, 294] on input "12" at bounding box center [1203, 285] width 52 height 34
type input "6"
click at [1471, 748] on button "Save" at bounding box center [1457, 748] width 78 height 29
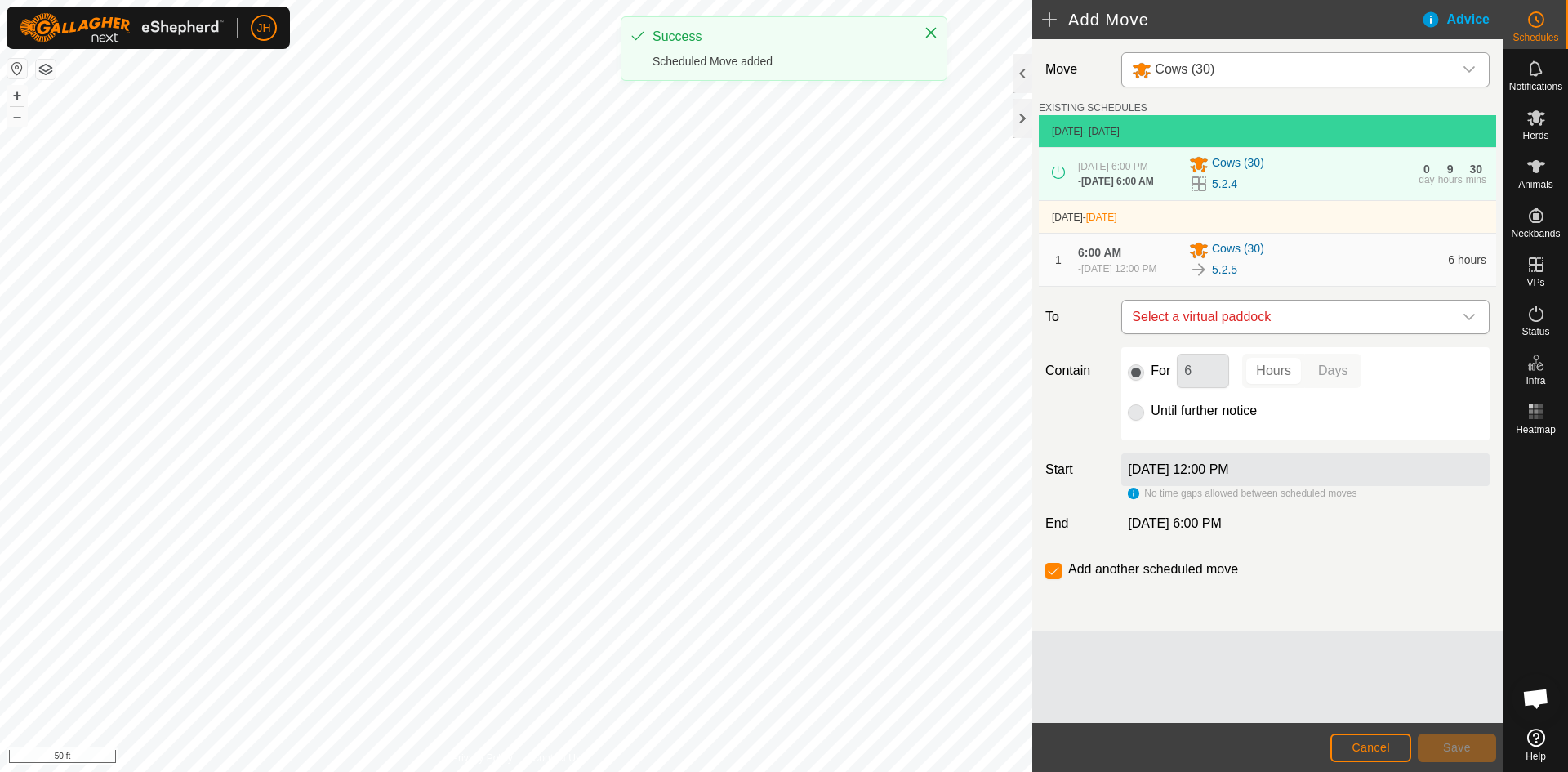
click at [1310, 330] on span "Select a virtual paddock" at bounding box center [1289, 317] width 327 height 32
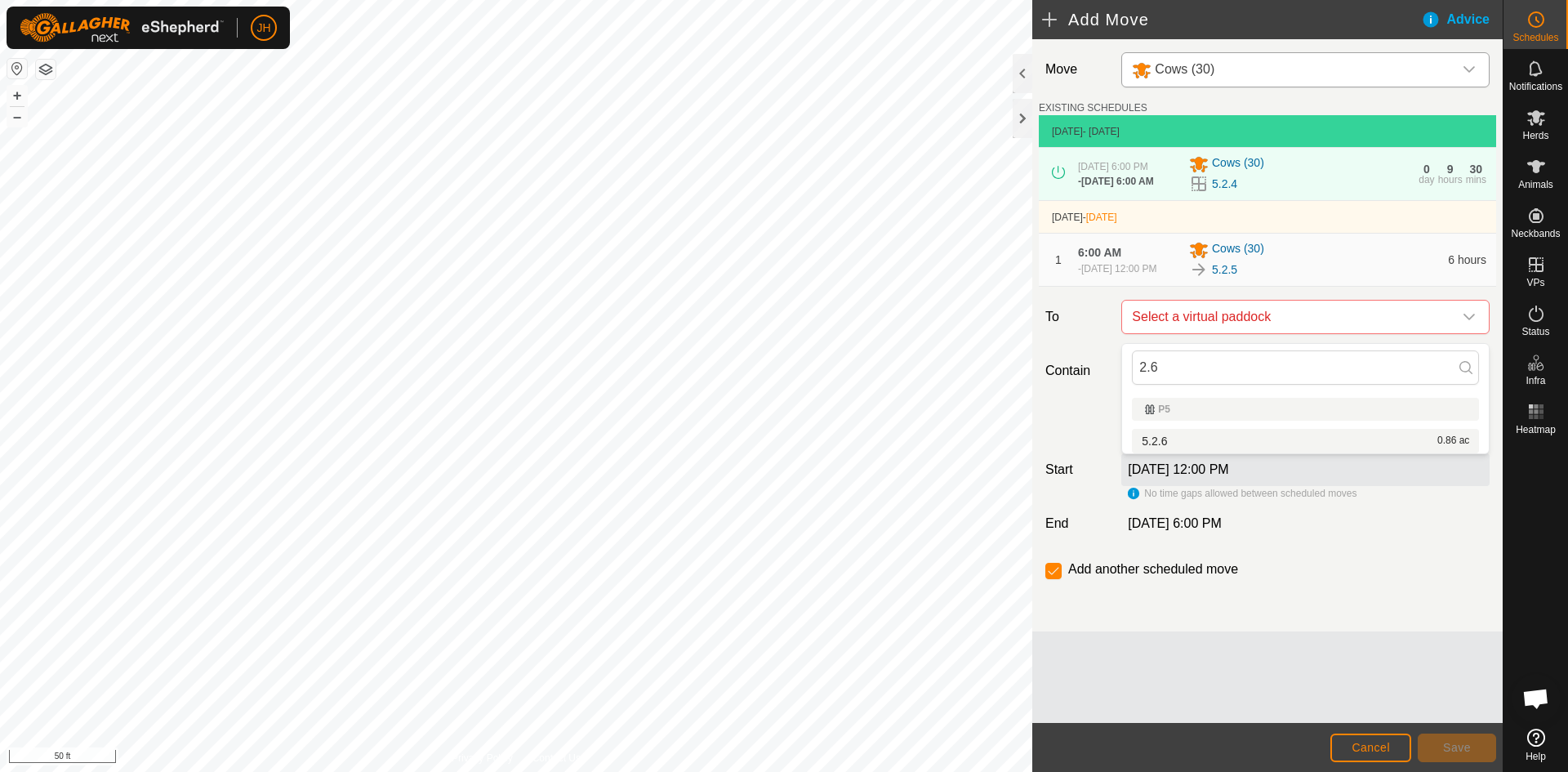
type input "2.6"
click at [1149, 442] on li "5.2.6 0.86 ac" at bounding box center [1306, 442] width 347 height 25
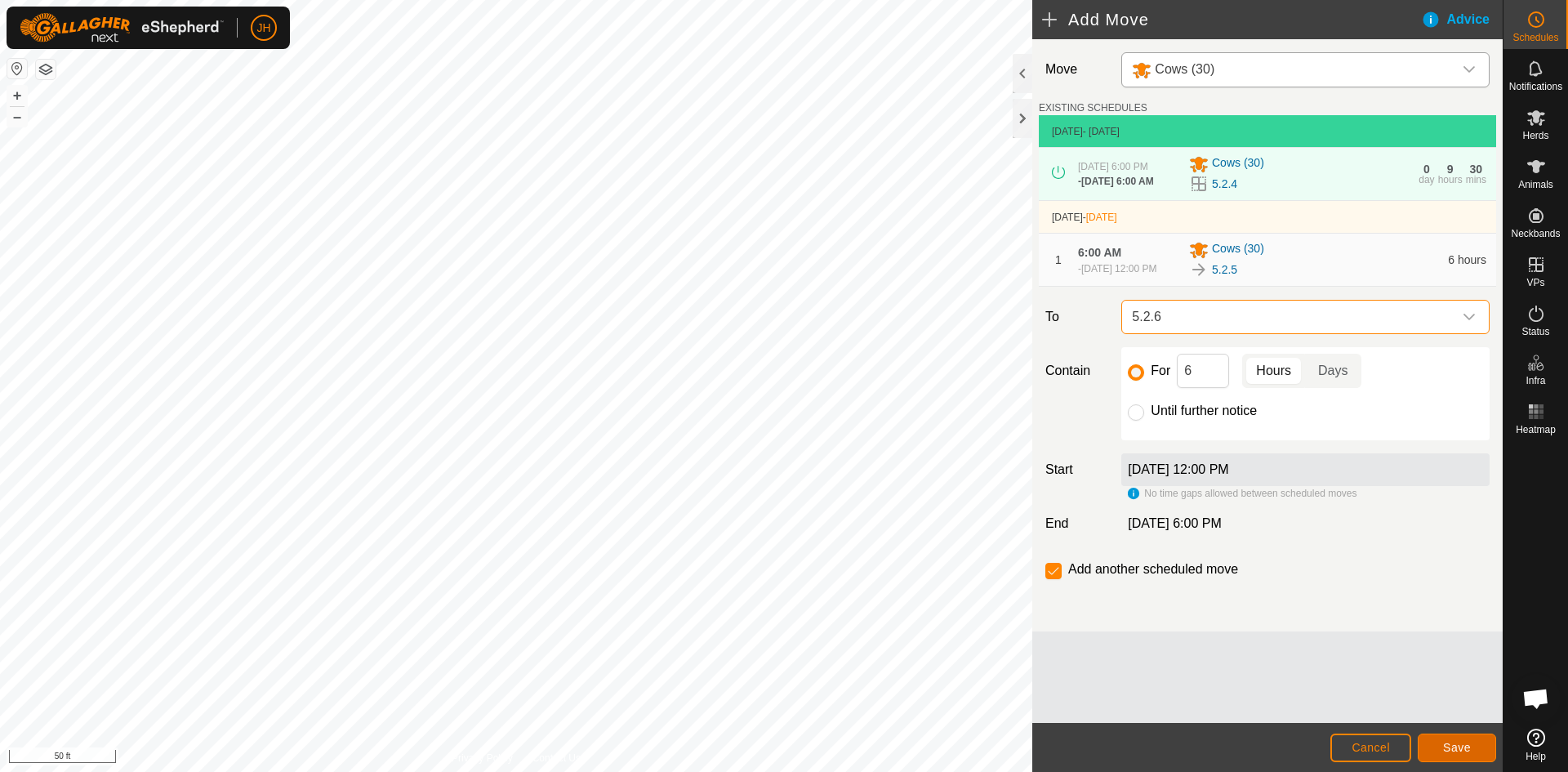
click at [1458, 751] on span "Save" at bounding box center [1456, 748] width 28 height 13
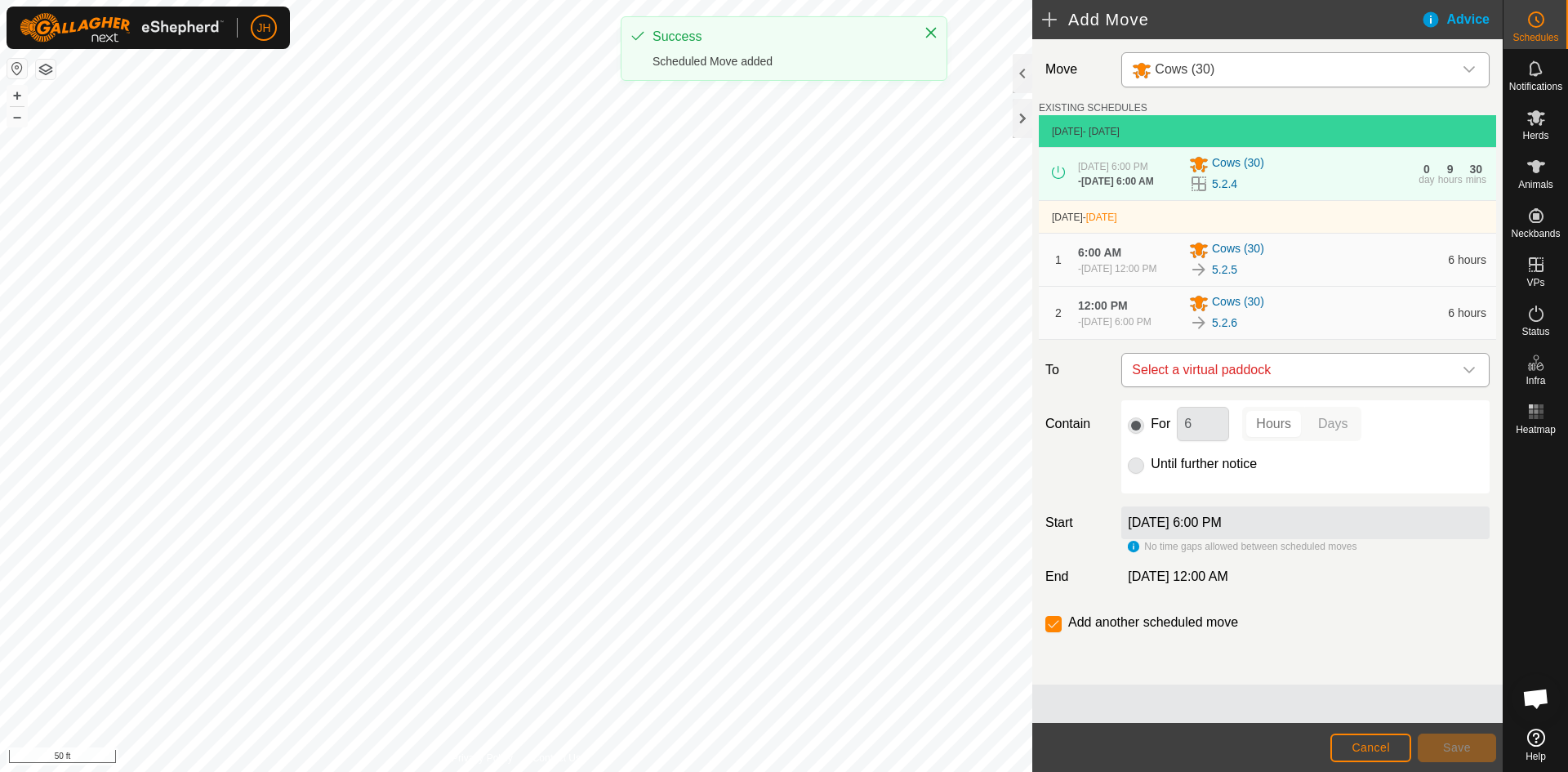
click at [1298, 386] on span "Select a virtual paddock" at bounding box center [1289, 370] width 327 height 32
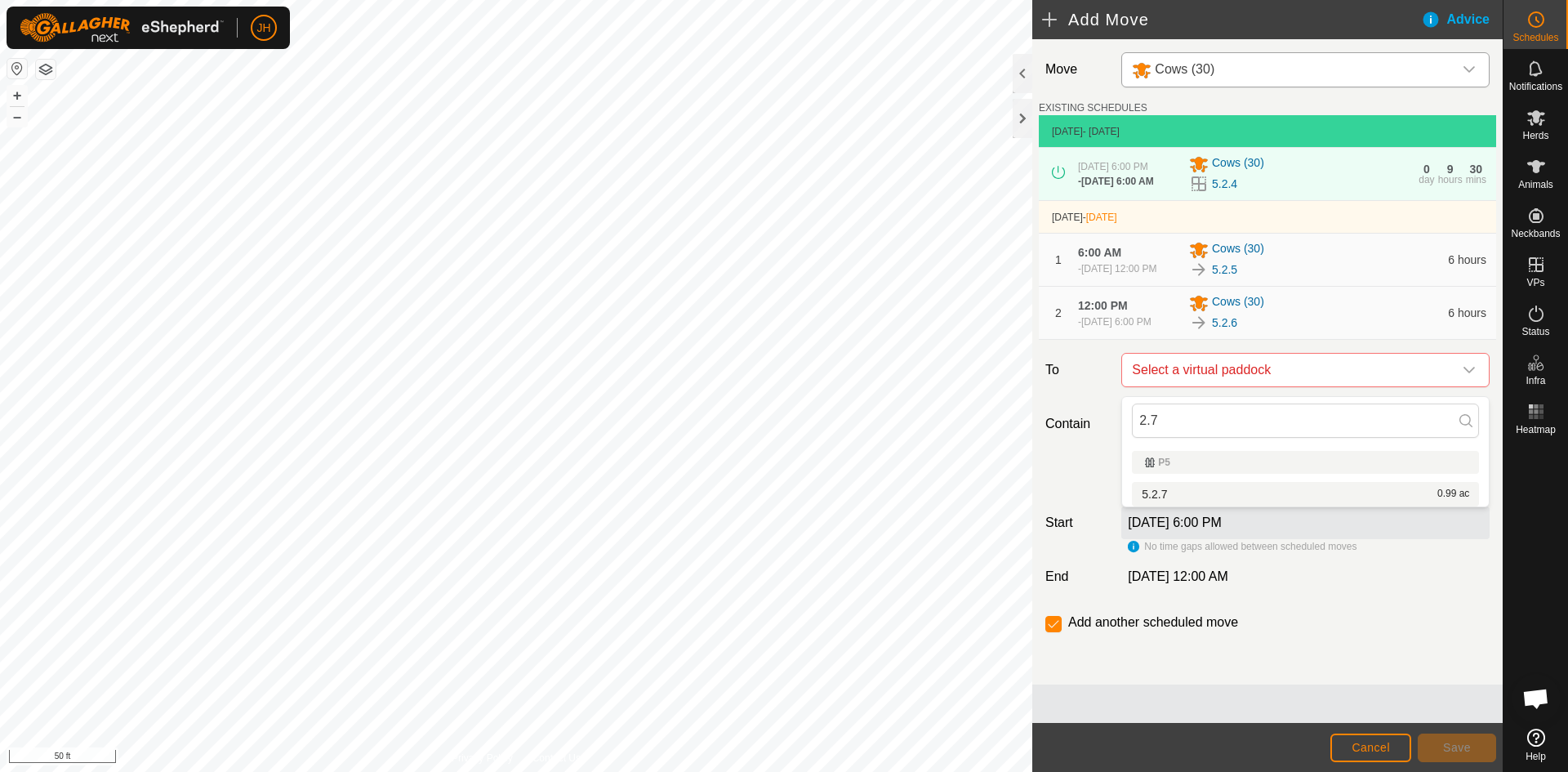
type input "2.7"
click at [1167, 497] on li "5.2.7 0.99 ac" at bounding box center [1306, 494] width 347 height 25
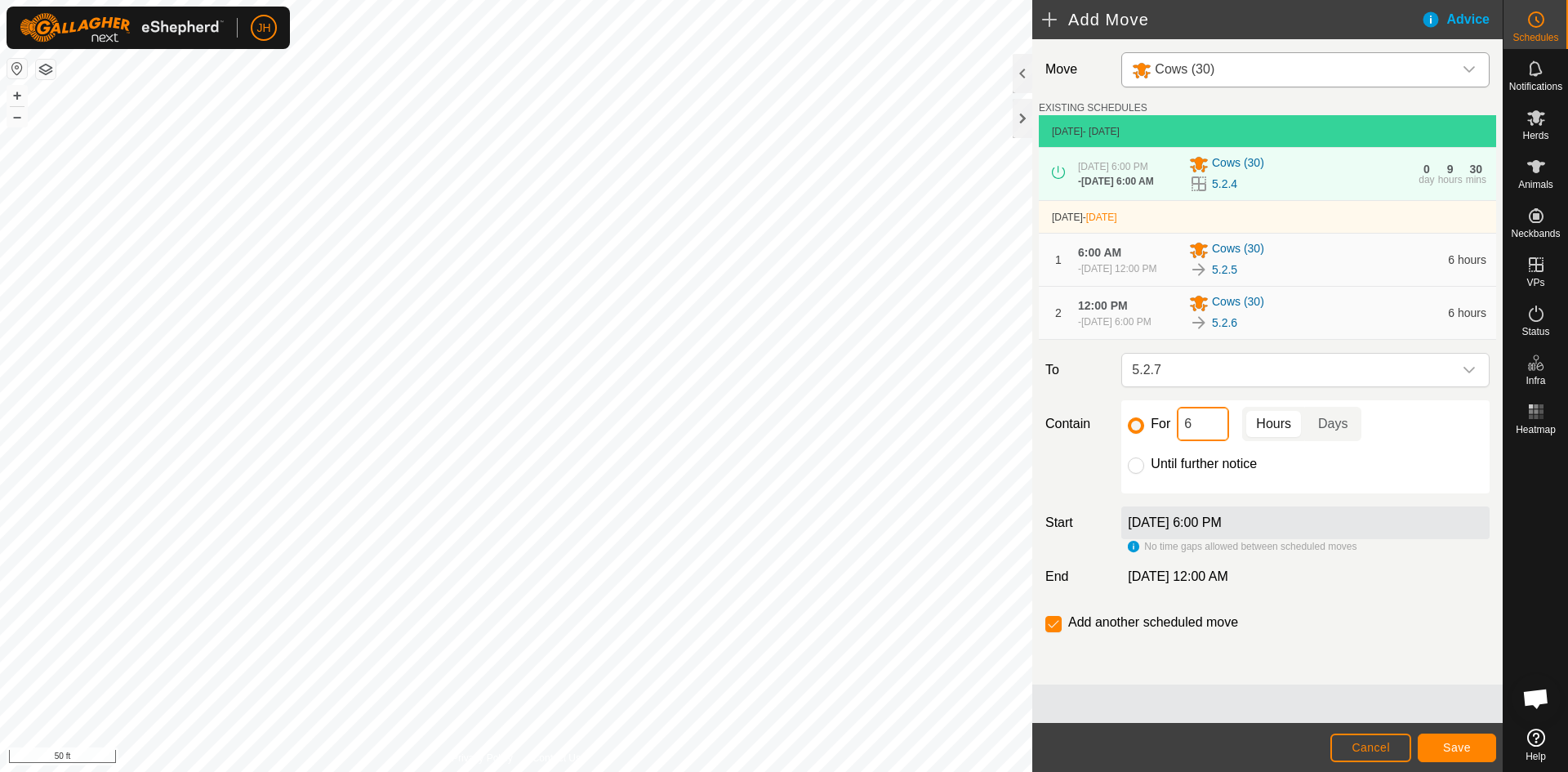
drag, startPoint x: 1191, startPoint y: 436, endPoint x: 1181, endPoint y: 442, distance: 11.7
click at [1181, 441] on input "6" at bounding box center [1203, 424] width 52 height 34
type input "12"
click at [1471, 750] on button "Save" at bounding box center [1457, 748] width 78 height 29
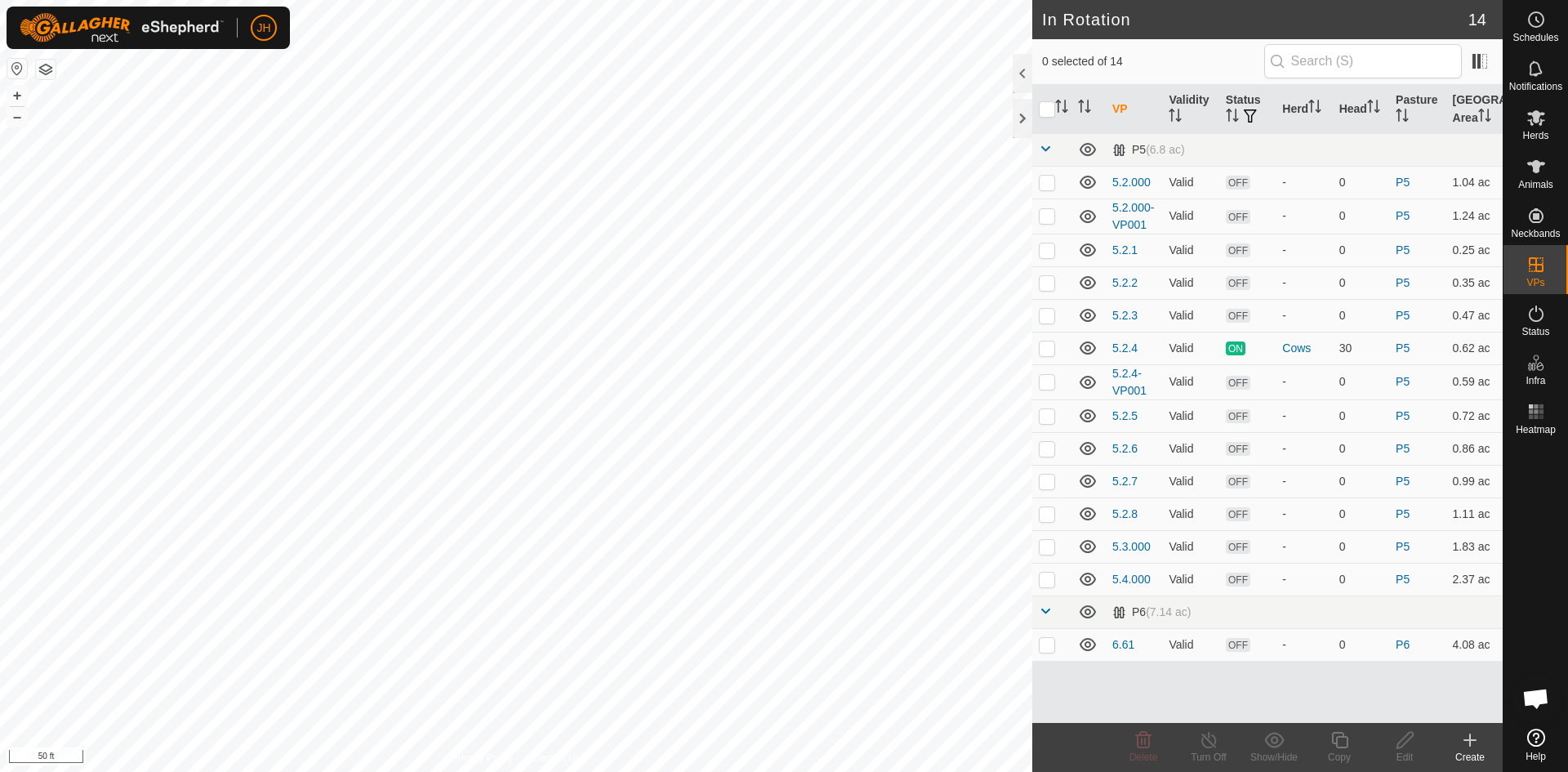
checkbox input "true"
click at [1344, 749] on icon at bounding box center [1339, 741] width 20 height 20
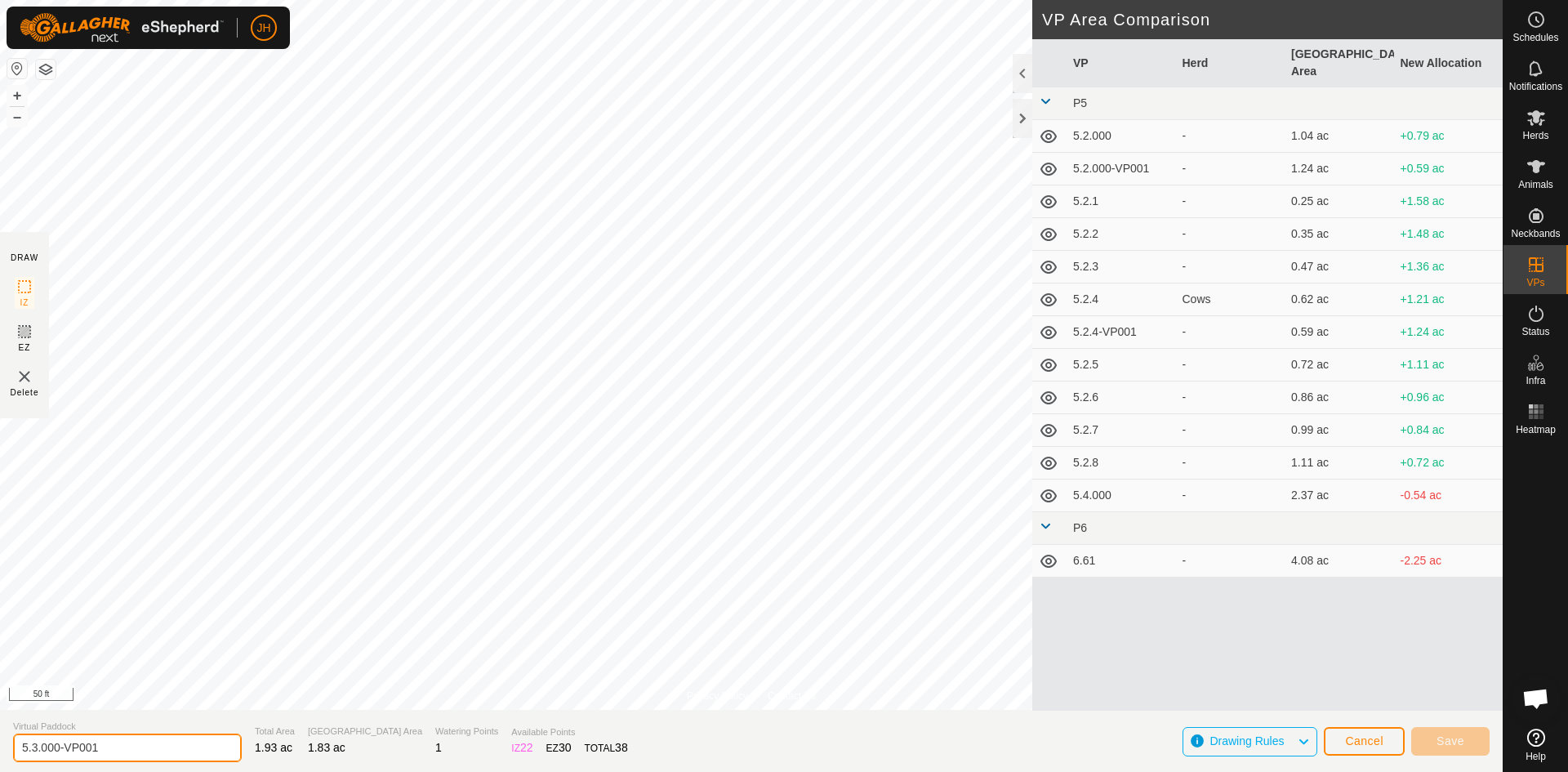
drag, startPoint x: 98, startPoint y: 760, endPoint x: 46, endPoint y: 755, distance: 52.2
click at [46, 755] on input "5.3.000-VP001" at bounding box center [128, 748] width 229 height 29
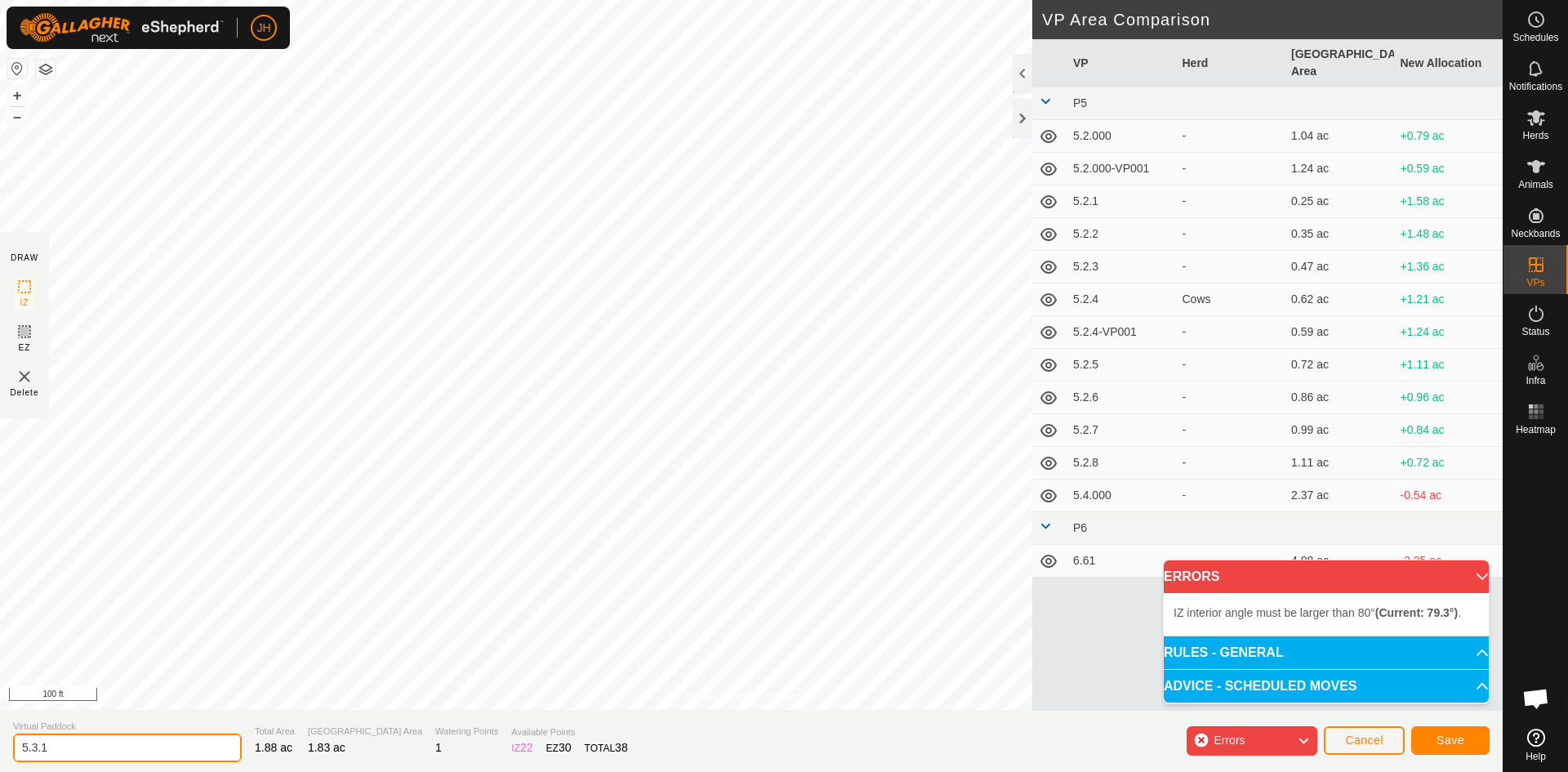
click at [93, 748] on input "5.3.1" at bounding box center [128, 748] width 229 height 29
type input "[DATE]"
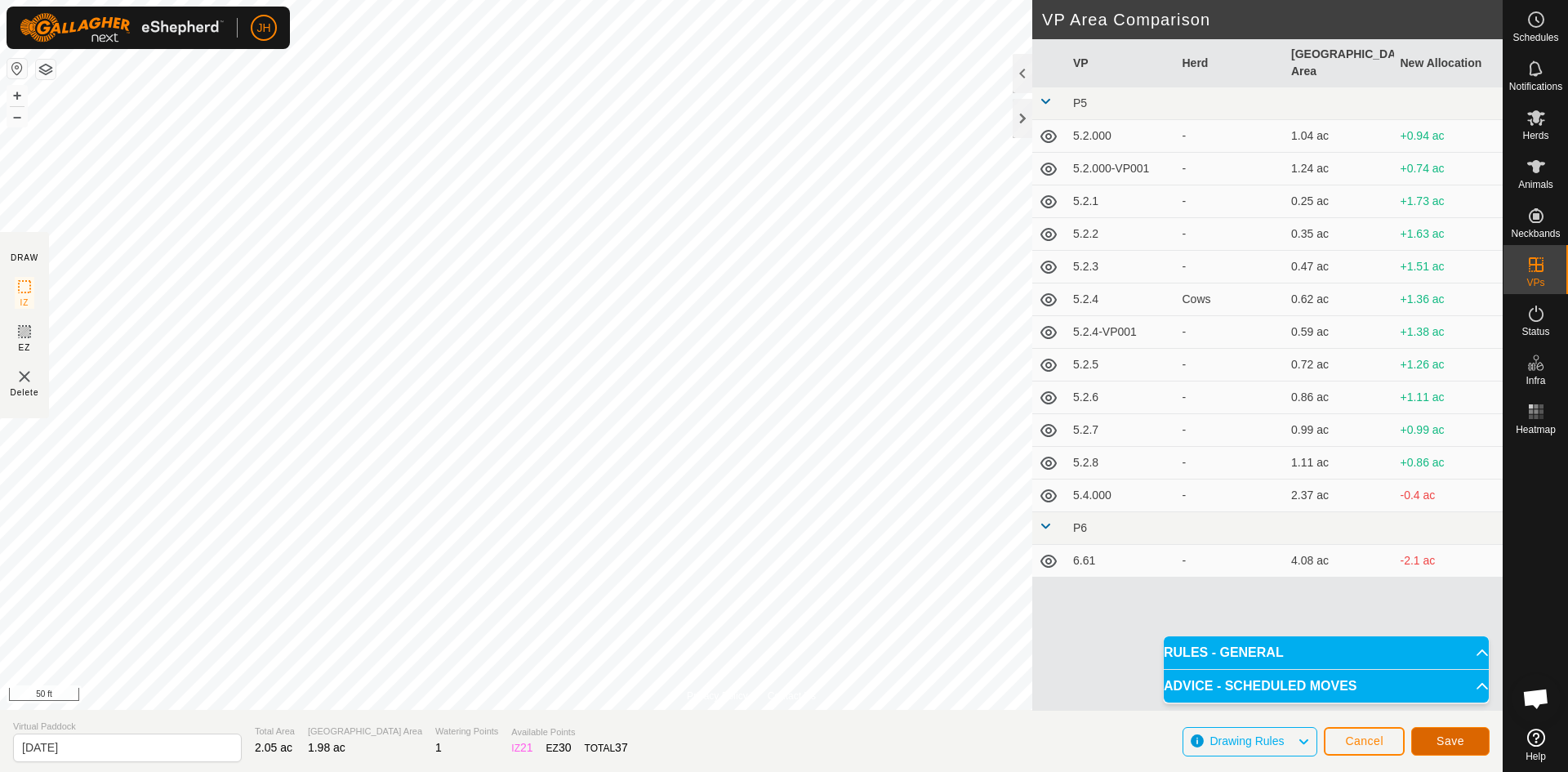
click at [1438, 739] on span "Save" at bounding box center [1450, 741] width 28 height 13
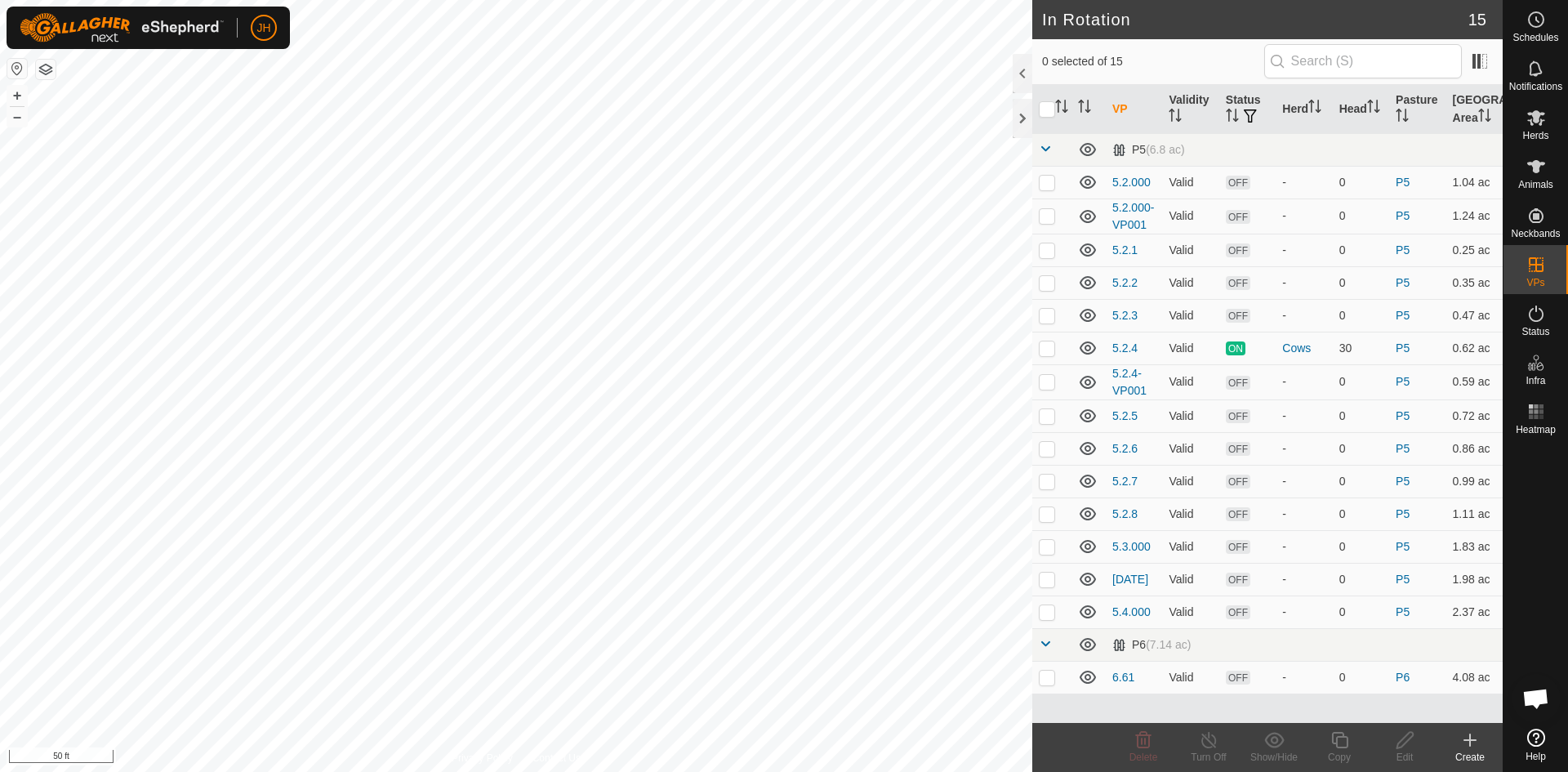
checkbox input "true"
click at [1341, 744] on icon at bounding box center [1339, 741] width 20 height 20
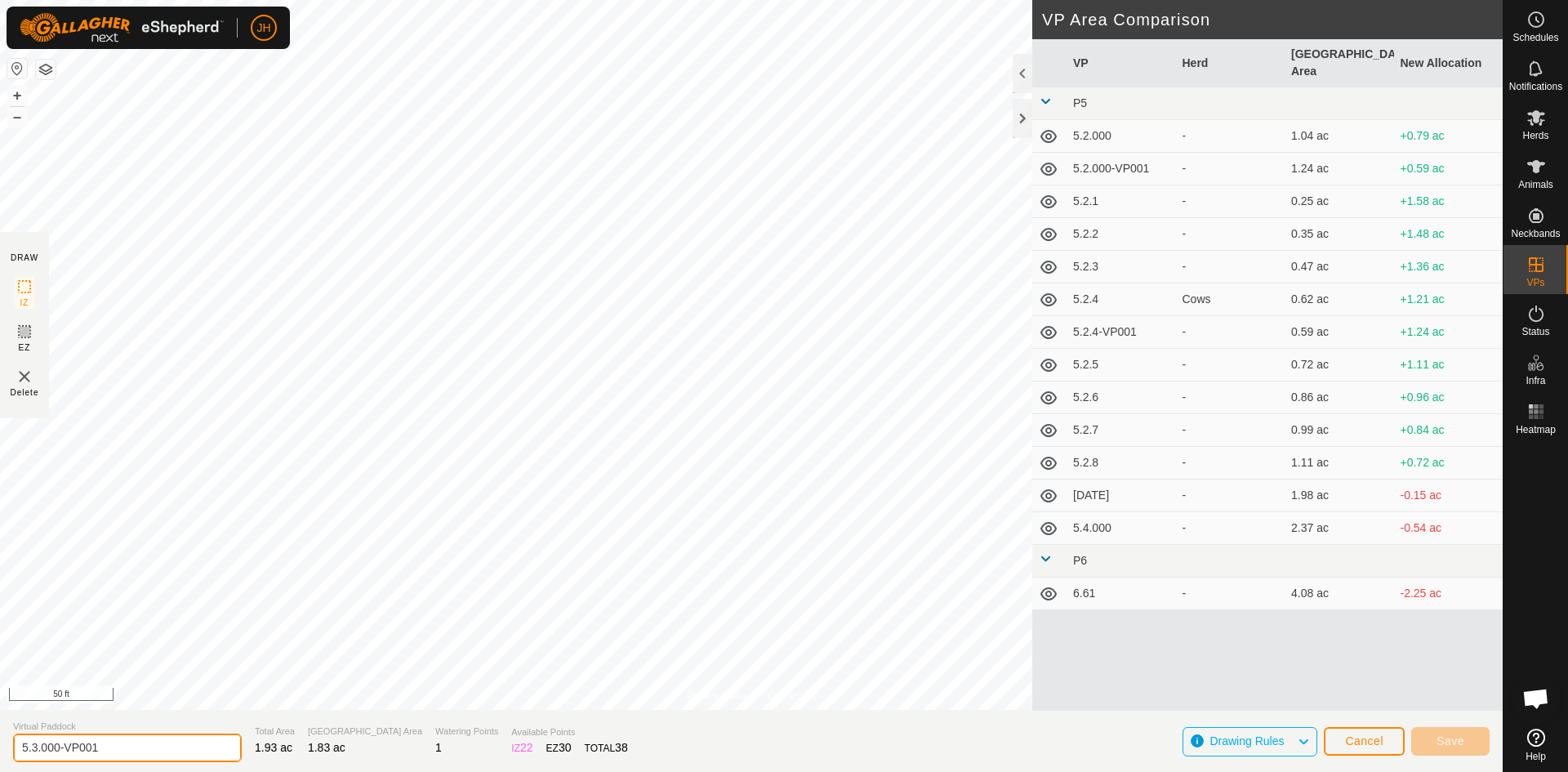
drag, startPoint x: 107, startPoint y: 750, endPoint x: 43, endPoint y: 755, distance: 64.2
click at [43, 755] on input "5.3.000-VP001" at bounding box center [128, 748] width 229 height 29
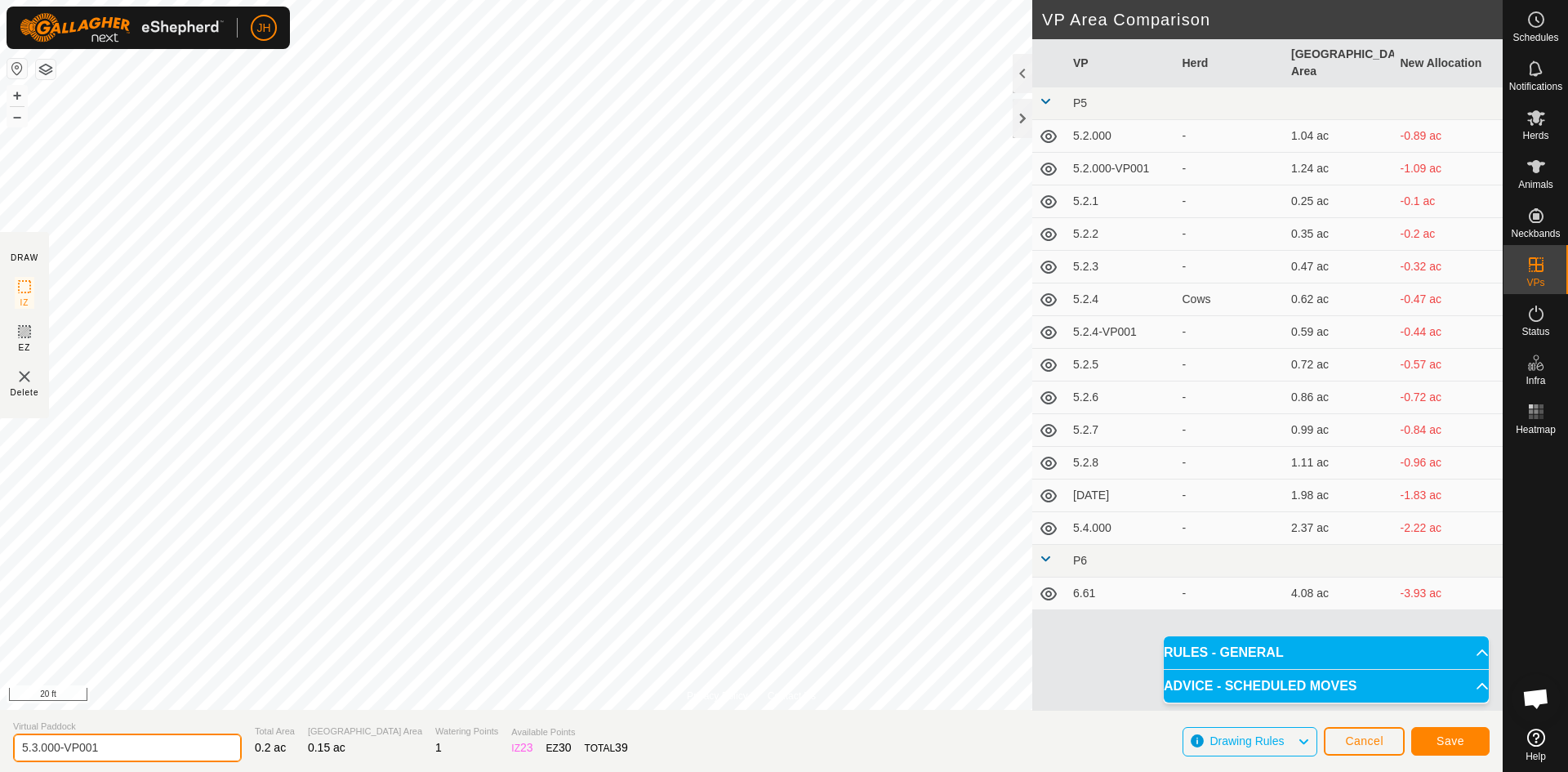
drag, startPoint x: 106, startPoint y: 748, endPoint x: 43, endPoint y: 755, distance: 63.4
click at [43, 755] on input "5.3.000-VP001" at bounding box center [128, 748] width 229 height 29
type input "5.3..1"
click at [1459, 742] on span "Save" at bounding box center [1450, 741] width 28 height 13
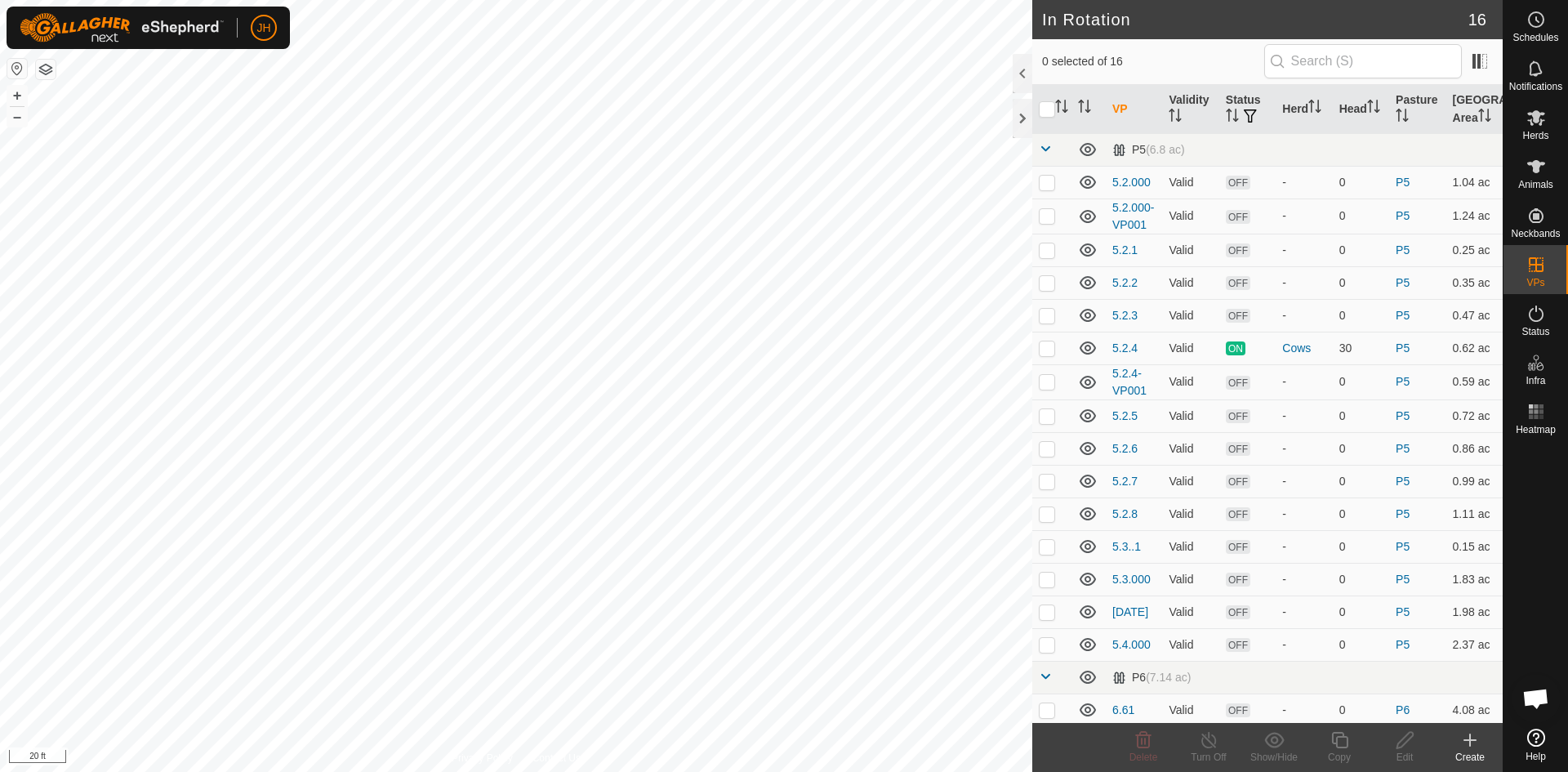
checkbox input "true"
checkbox input "false"
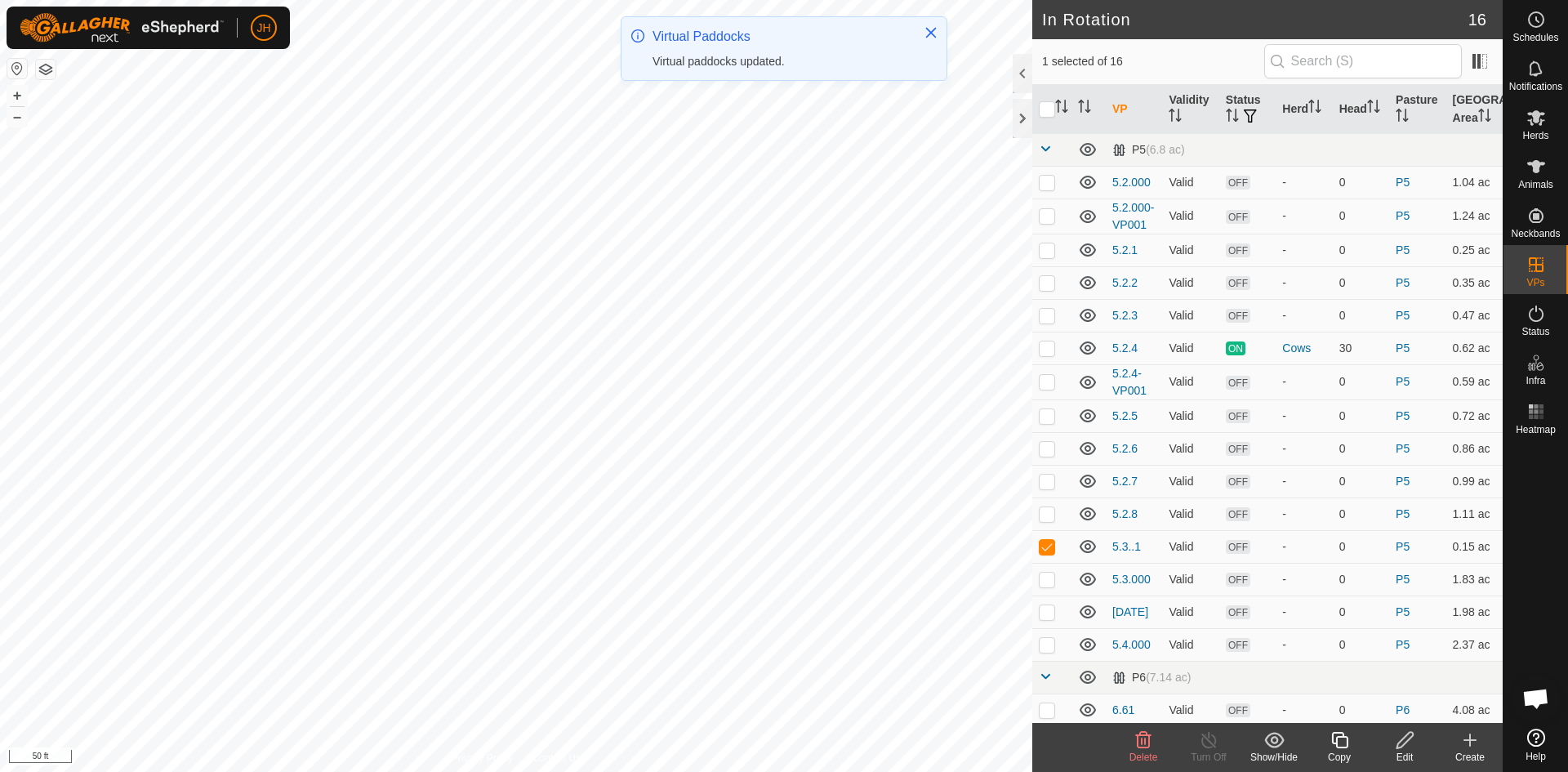
click at [1412, 745] on icon at bounding box center [1405, 741] width 20 height 20
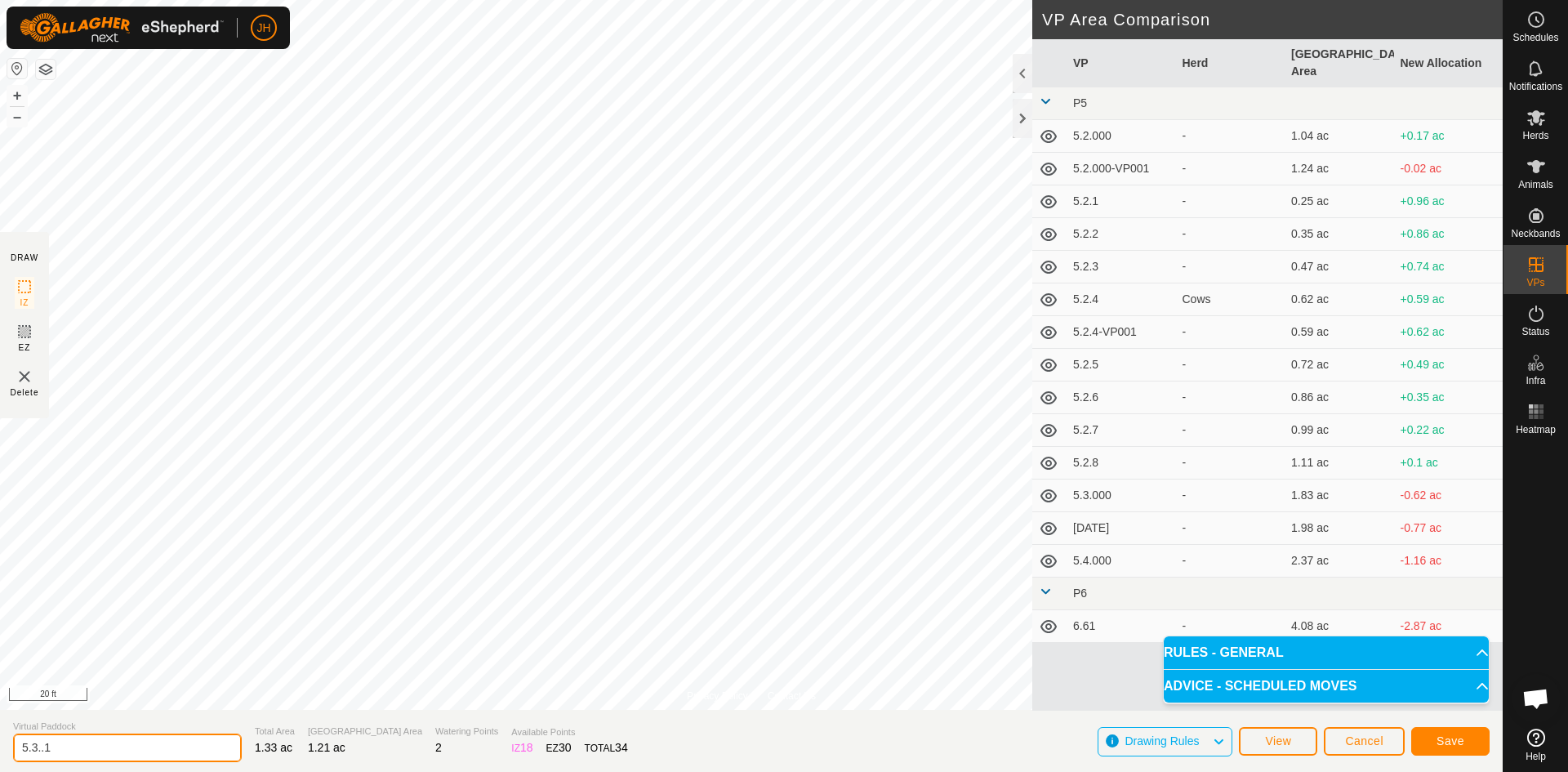
click at [45, 754] on input "5.3..1" at bounding box center [128, 748] width 229 height 29
type input "5.3.1"
click at [1459, 742] on span "Save" at bounding box center [1450, 741] width 28 height 13
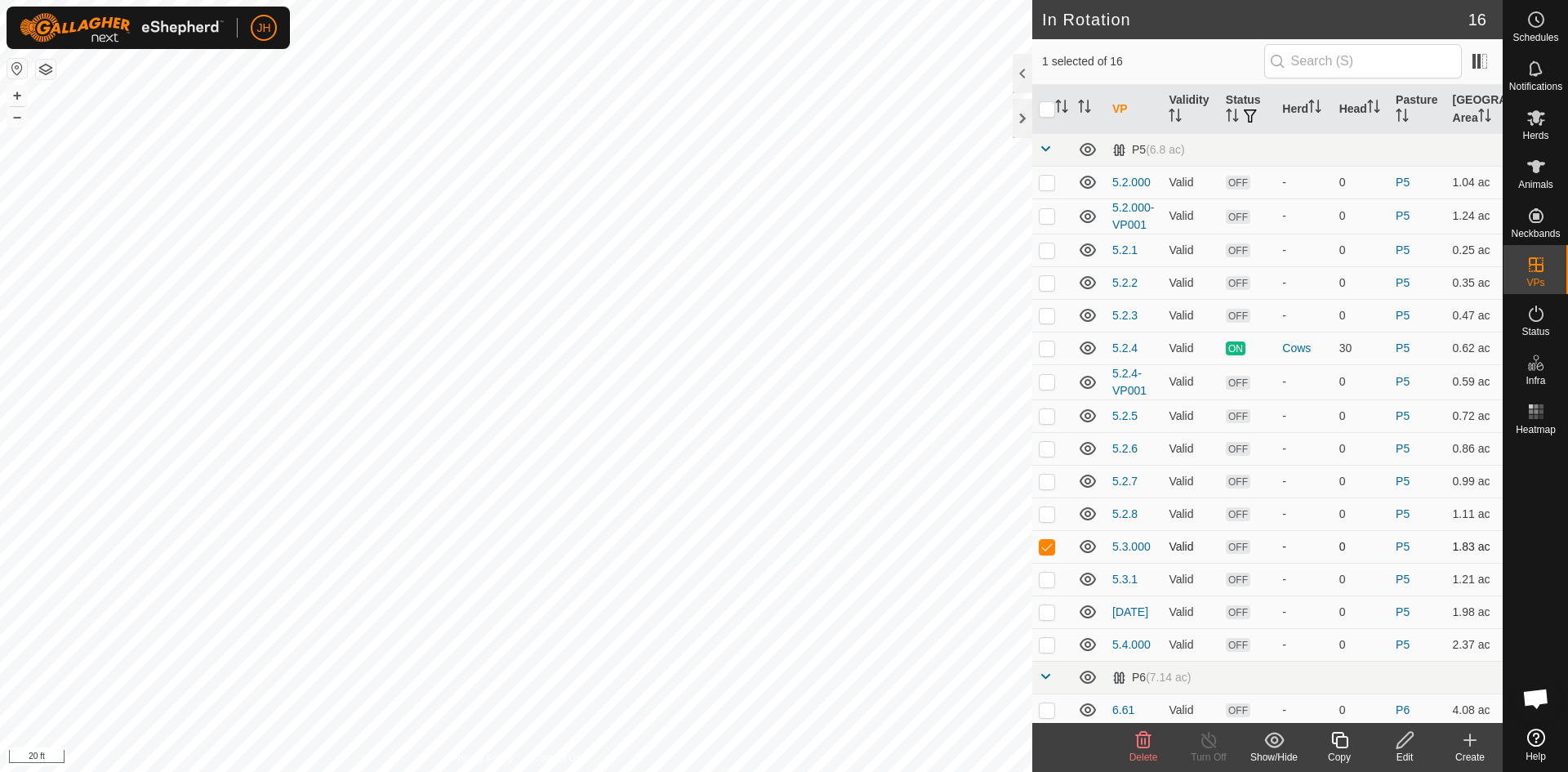
checkbox input "false"
checkbox input "true"
click at [1345, 748] on icon at bounding box center [1339, 741] width 20 height 20
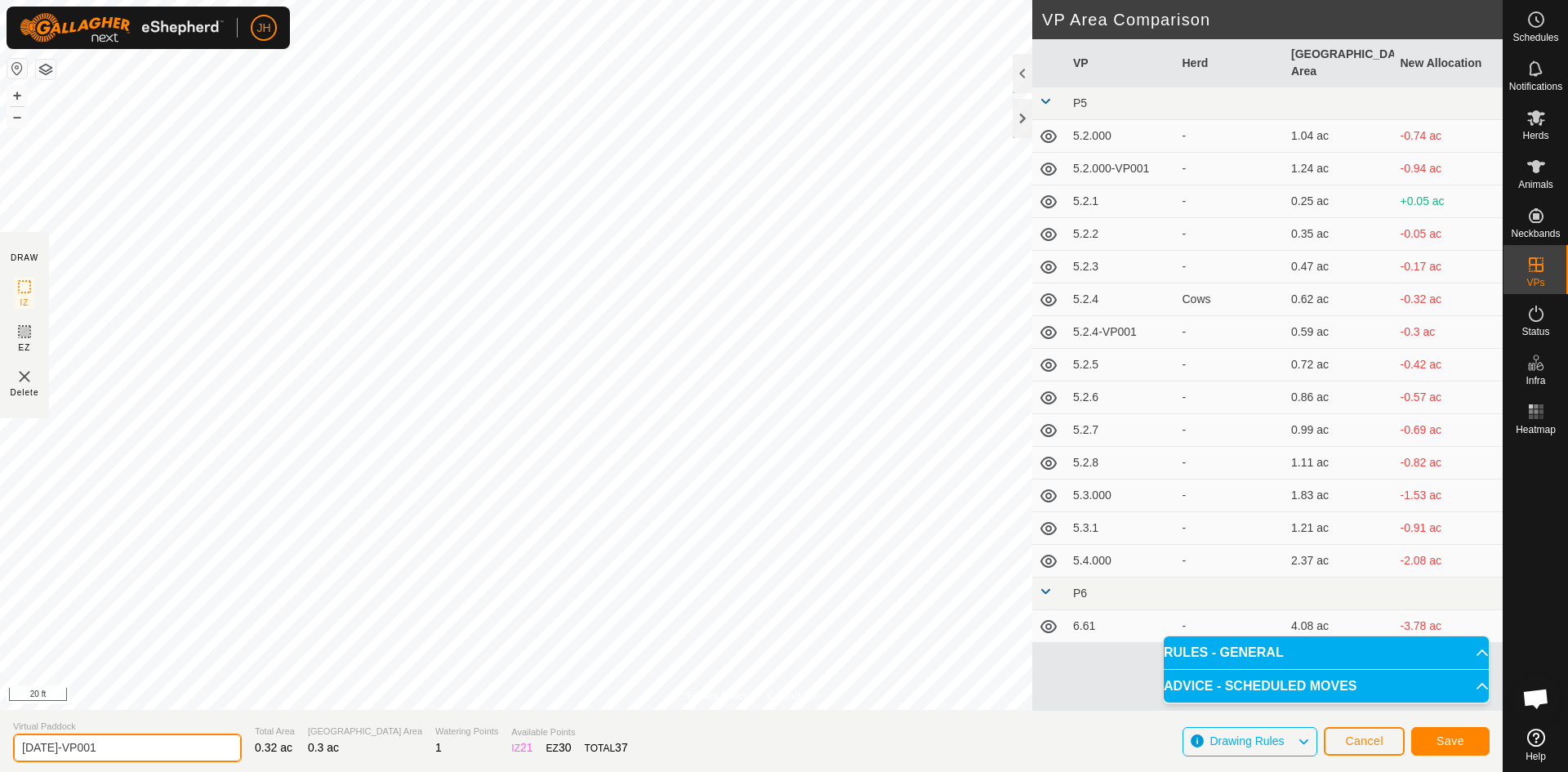
drag, startPoint x: 113, startPoint y: 740, endPoint x: 66, endPoint y: 748, distance: 47.7
click at [66, 748] on input "[DATE]-VP001" at bounding box center [128, 748] width 229 height 29
type input "5.3.2"
click at [1452, 748] on button "Save" at bounding box center [1451, 741] width 78 height 29
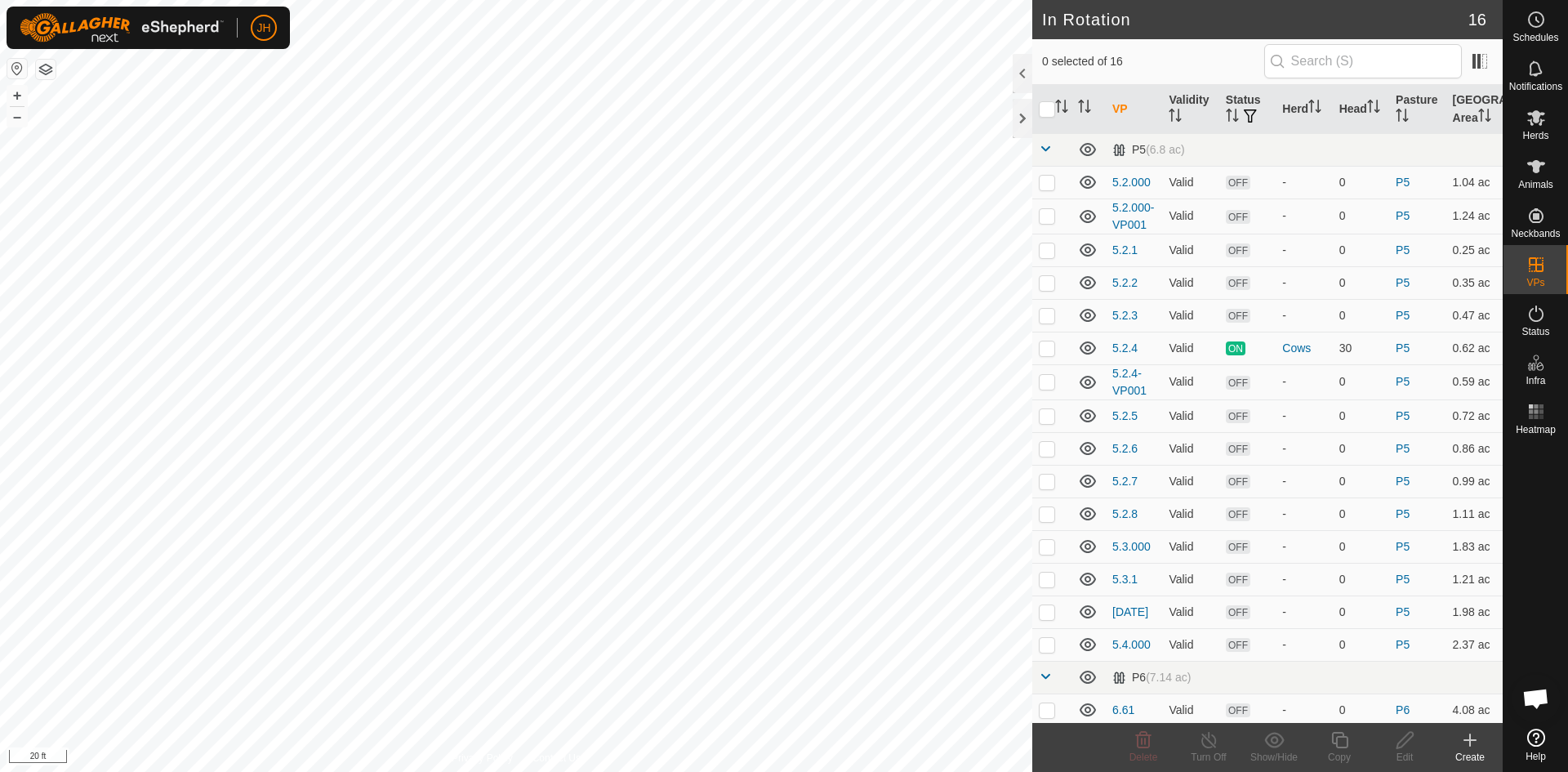
checkbox input "true"
click at [1345, 752] on div "Copy" at bounding box center [1339, 757] width 66 height 14
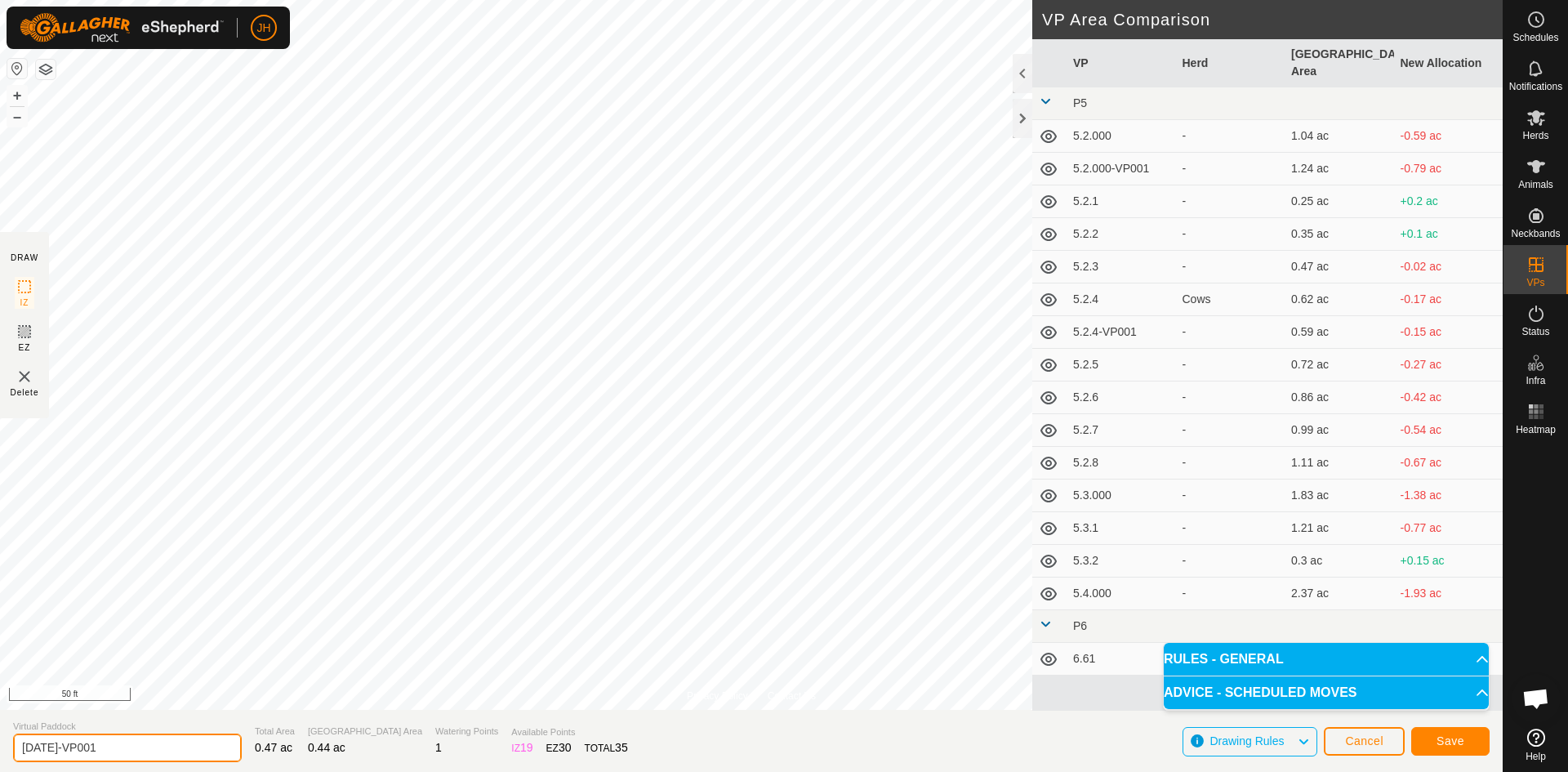
drag, startPoint x: 98, startPoint y: 748, endPoint x: 46, endPoint y: 748, distance: 52.0
click at [46, 748] on input "[DATE]-VP001" at bounding box center [128, 748] width 229 height 29
type input "5.3.3"
click at [1462, 748] on button "Save" at bounding box center [1451, 741] width 78 height 29
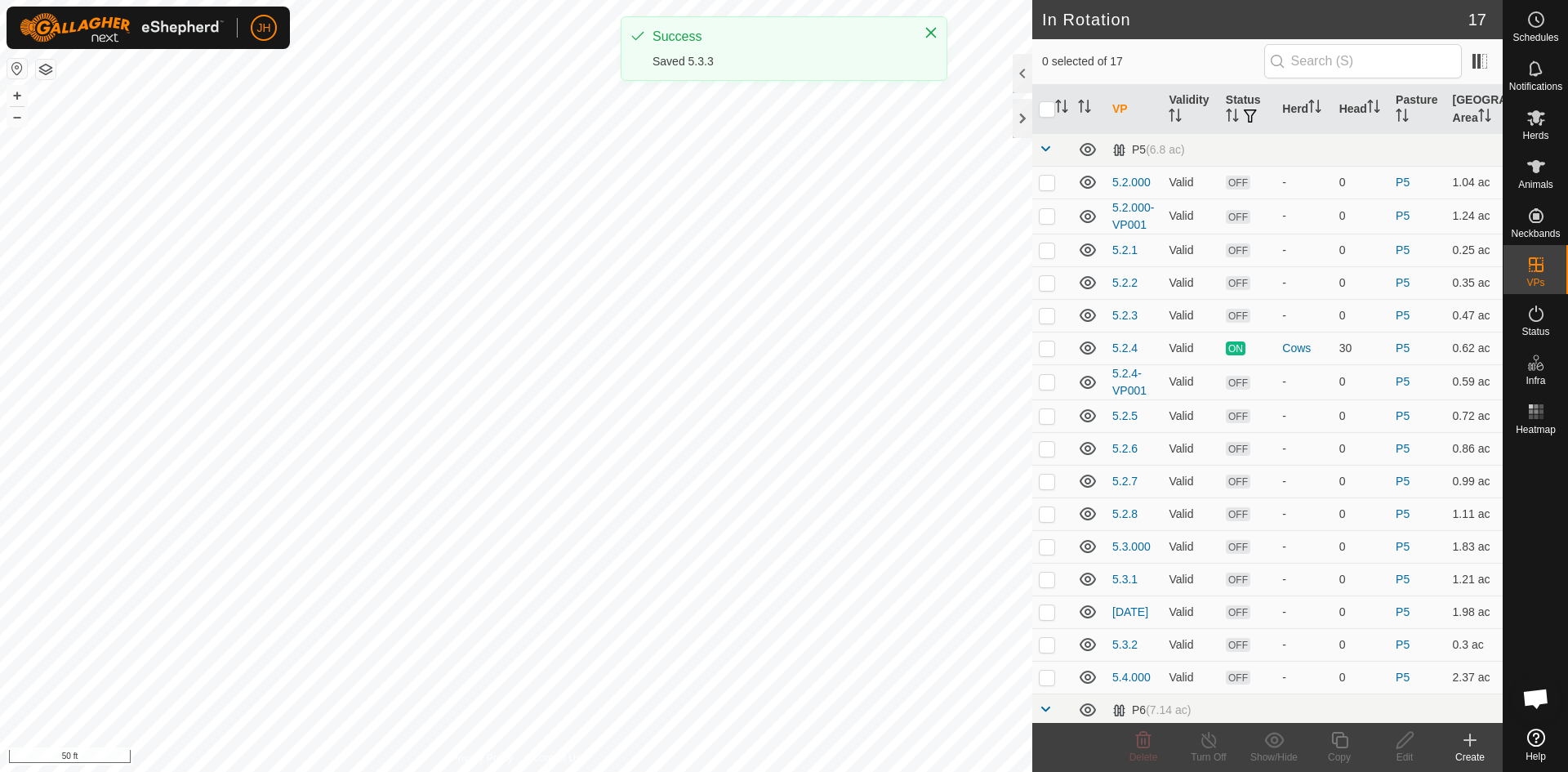
checkbox input "true"
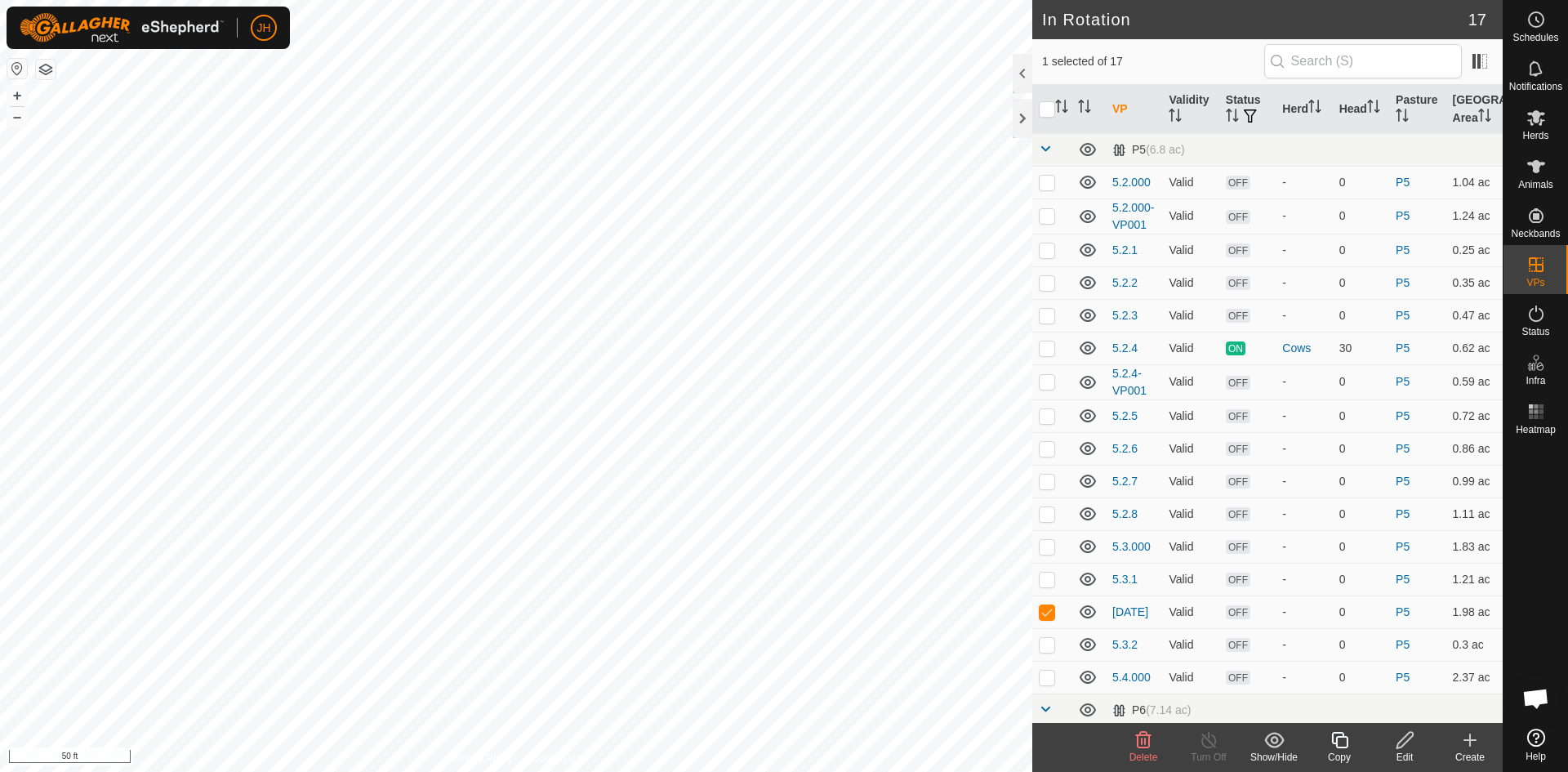
click at [1336, 743] on icon at bounding box center [1339, 740] width 16 height 16
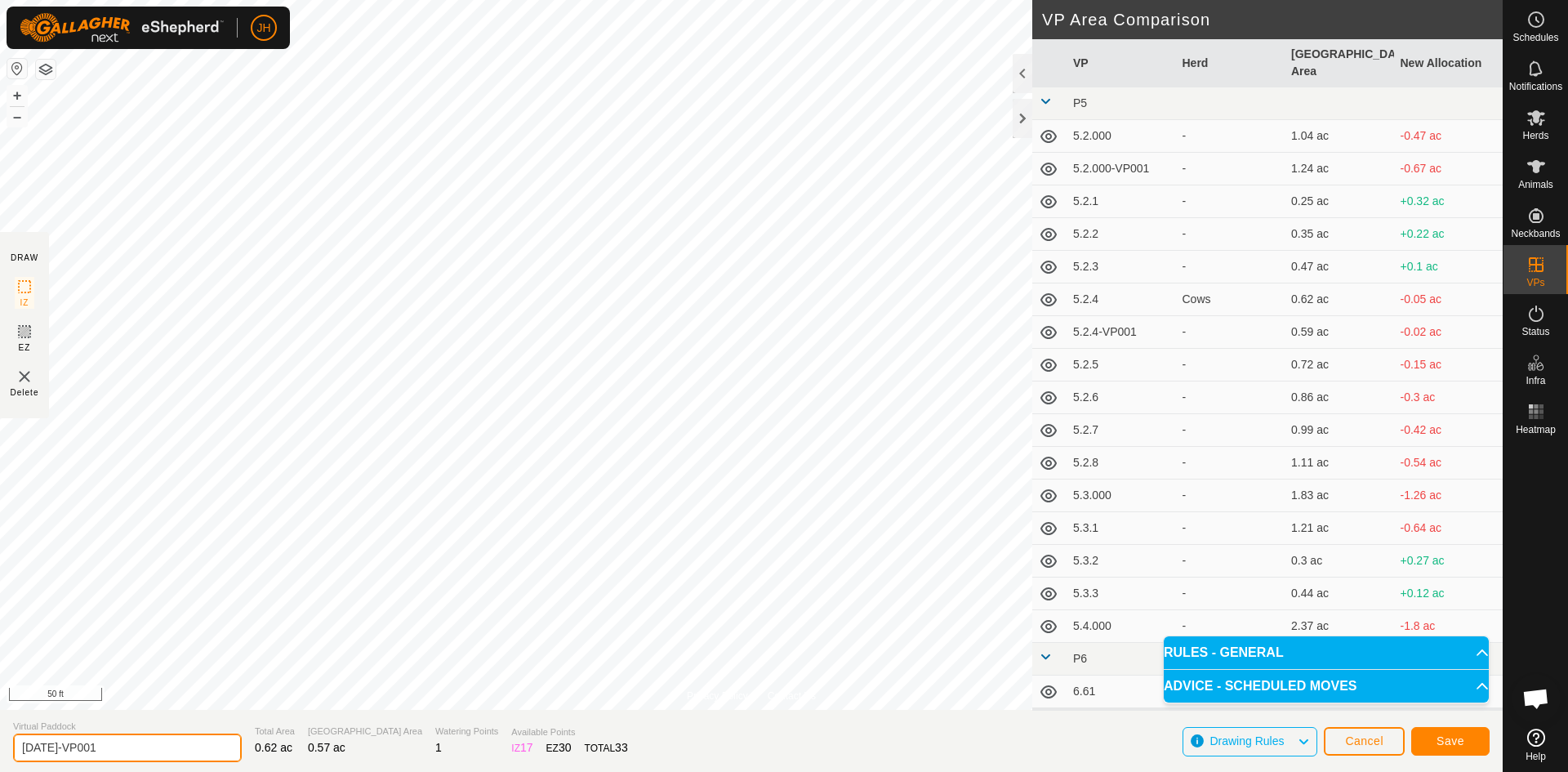
drag, startPoint x: 105, startPoint y: 751, endPoint x: 77, endPoint y: 733, distance: 33.3
click at [49, 748] on input "[DATE]-VP001" at bounding box center [128, 748] width 229 height 29
type input "5.3.4"
click at [1468, 743] on button "Save" at bounding box center [1451, 741] width 78 height 29
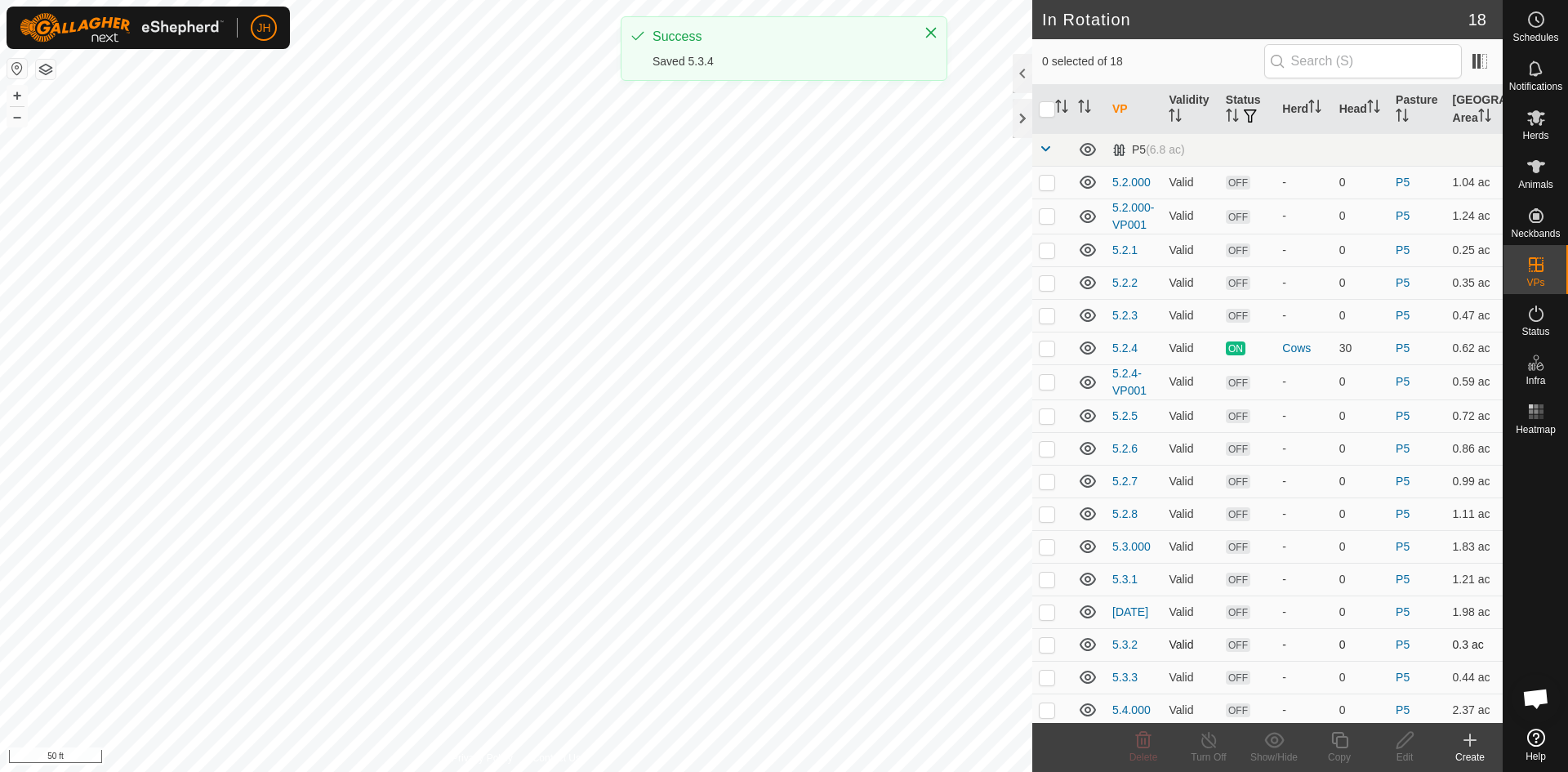
checkbox input "true"
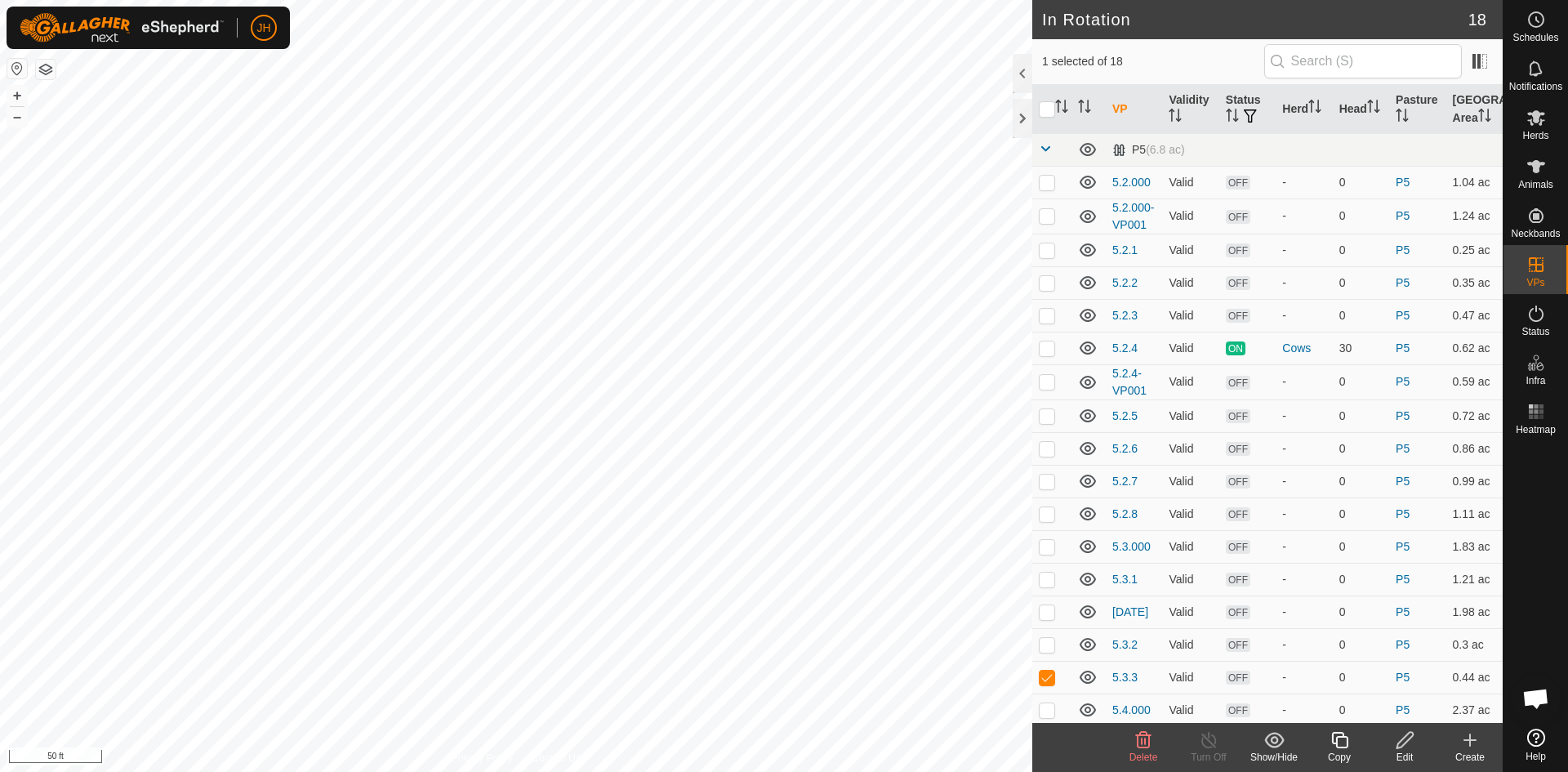
click at [1409, 752] on div "Edit" at bounding box center [1405, 757] width 66 height 14
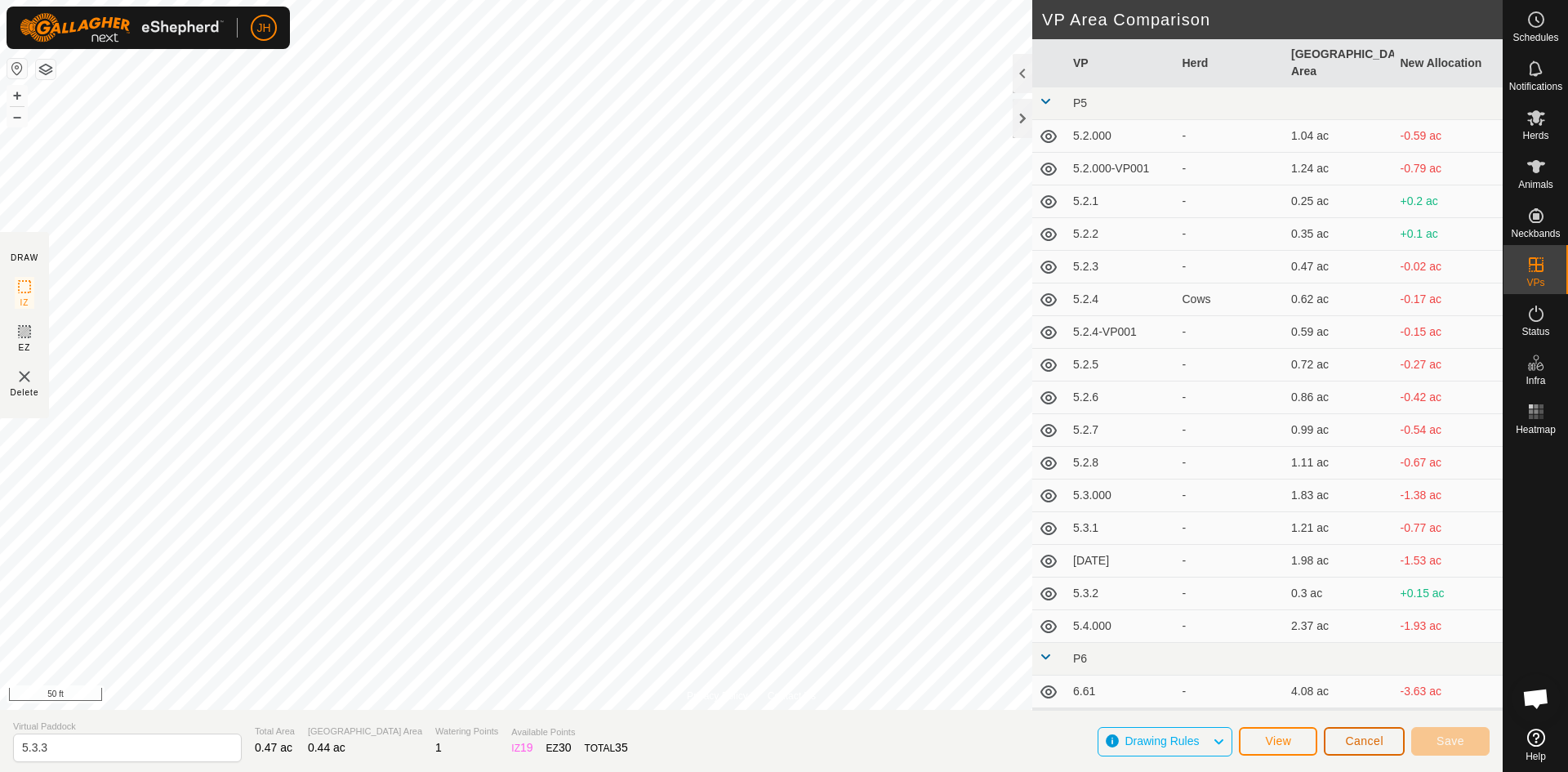
click at [1373, 744] on span "Cancel" at bounding box center [1365, 741] width 38 height 13
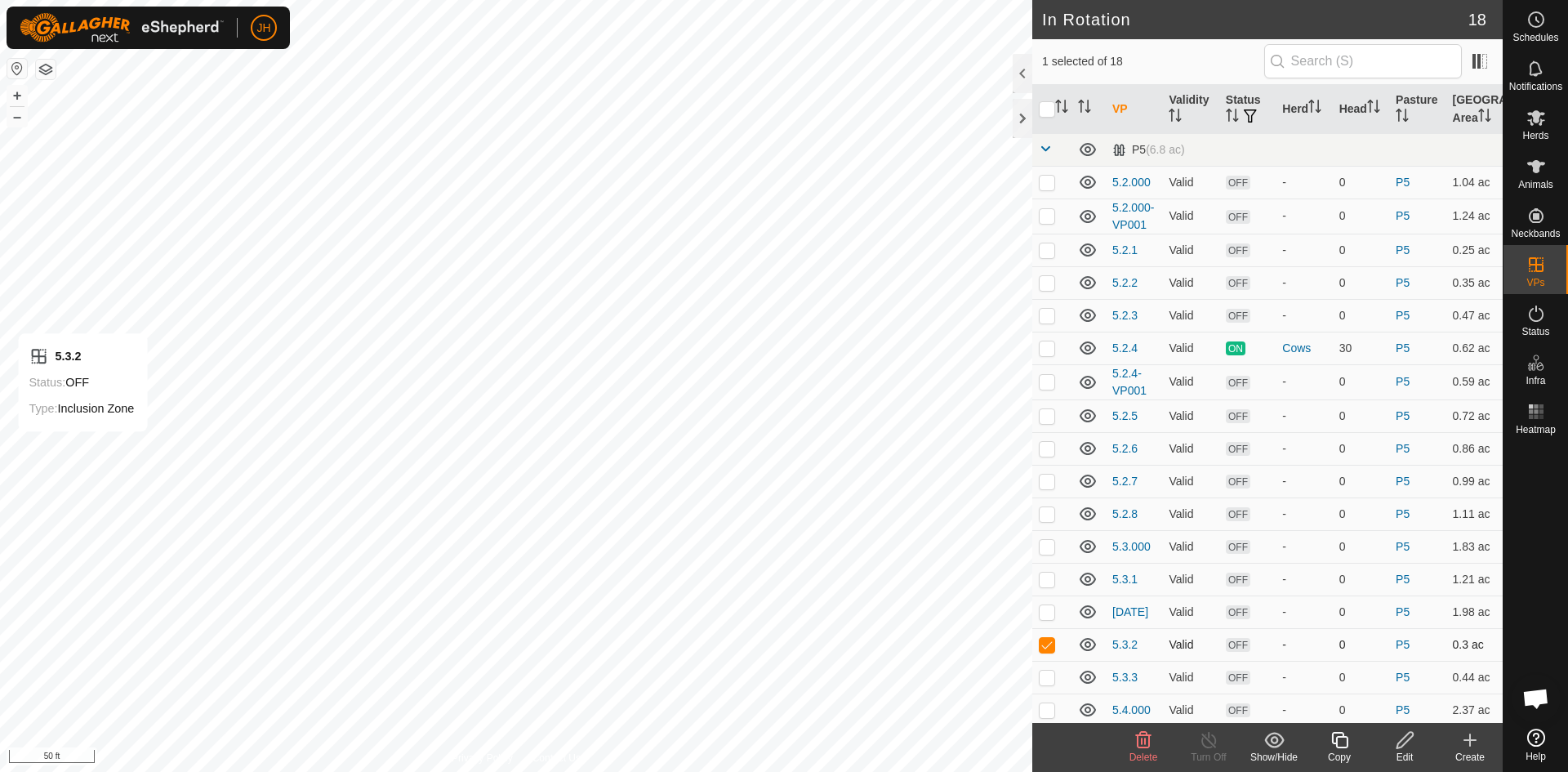
checkbox input "false"
checkbox input "true"
checkbox input "false"
checkbox input "true"
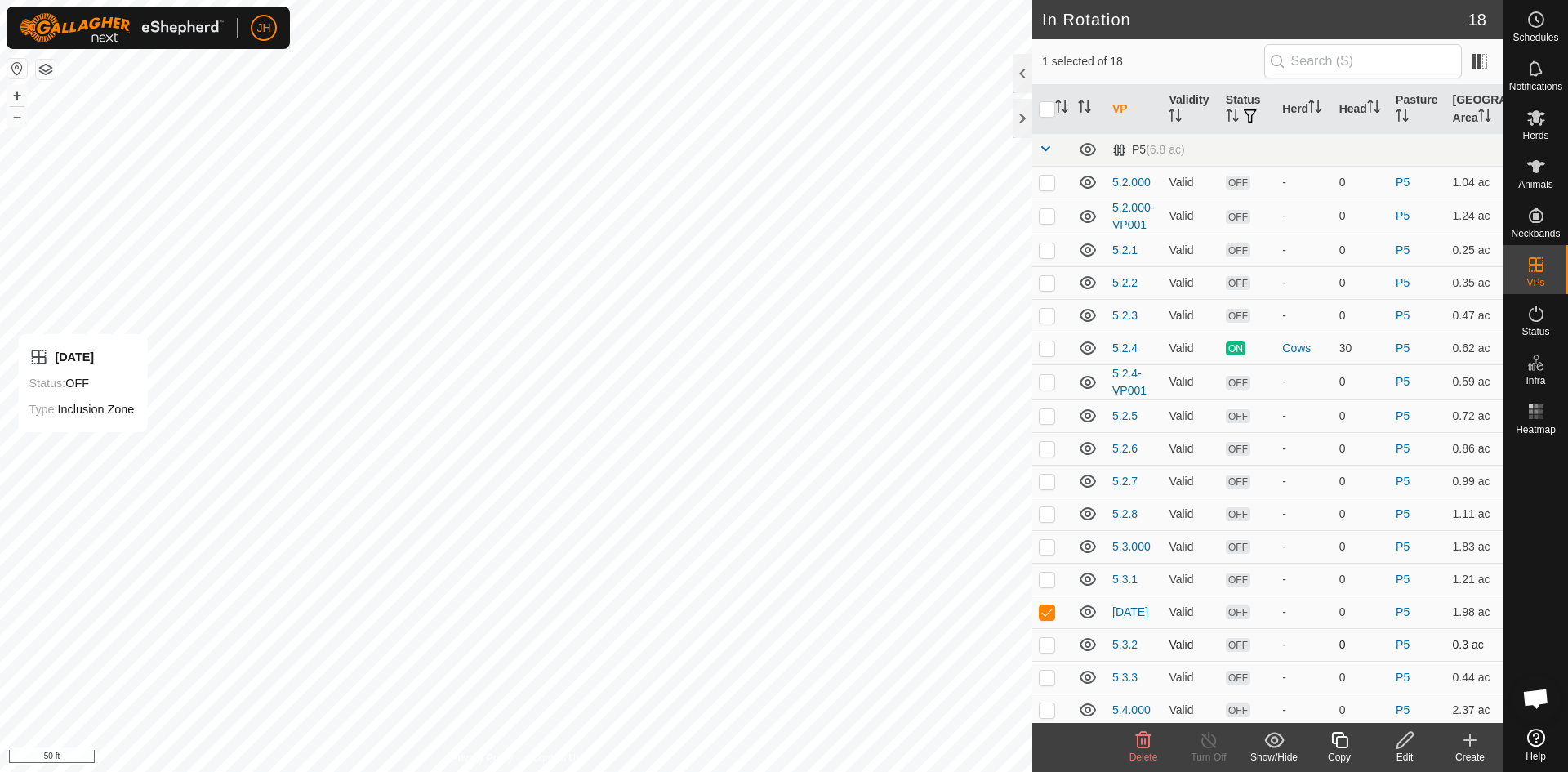
checkbox input "false"
click at [1405, 745] on icon at bounding box center [1405, 741] width 20 height 20
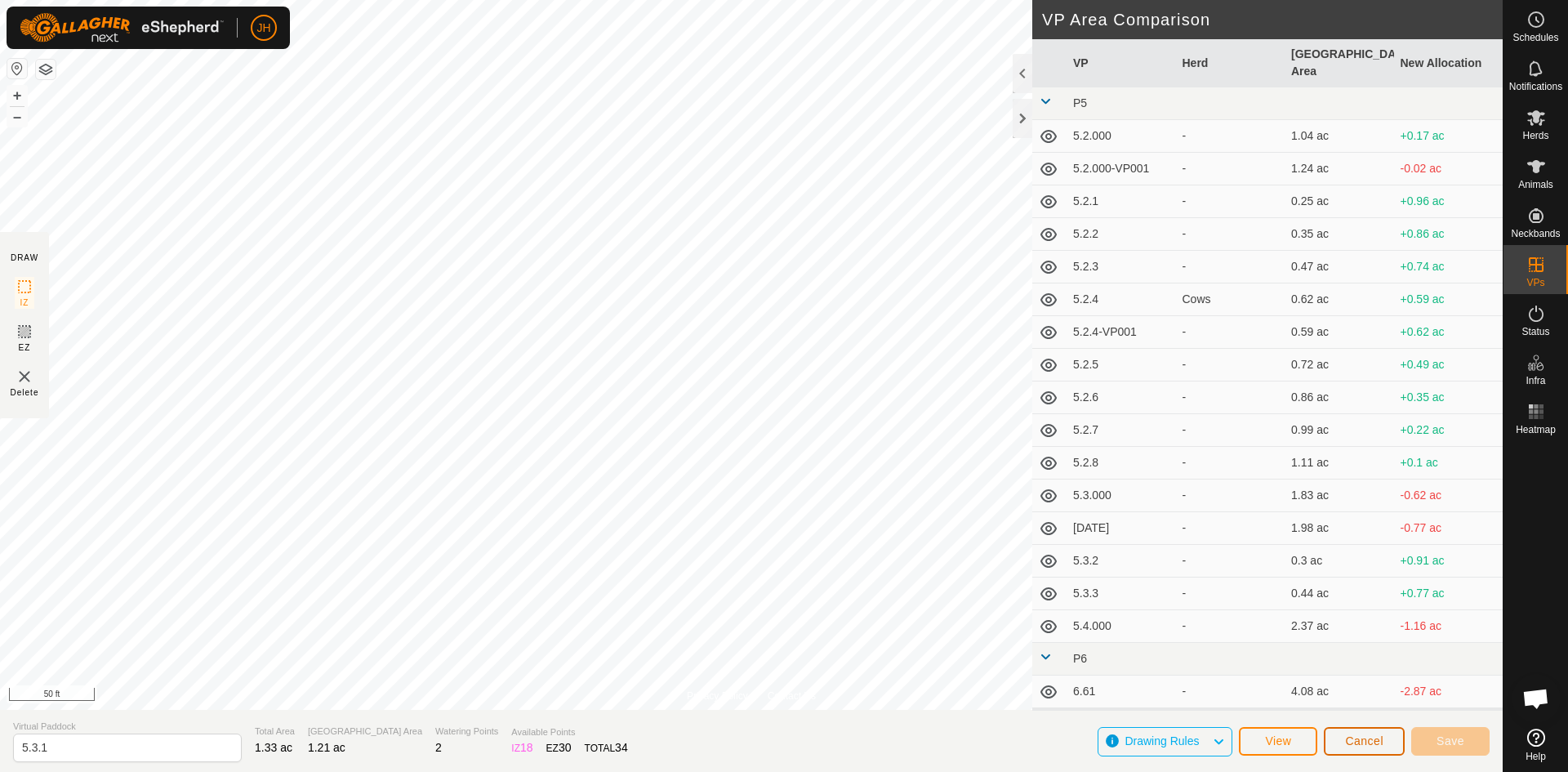
click at [1348, 743] on span "Cancel" at bounding box center [1365, 741] width 38 height 13
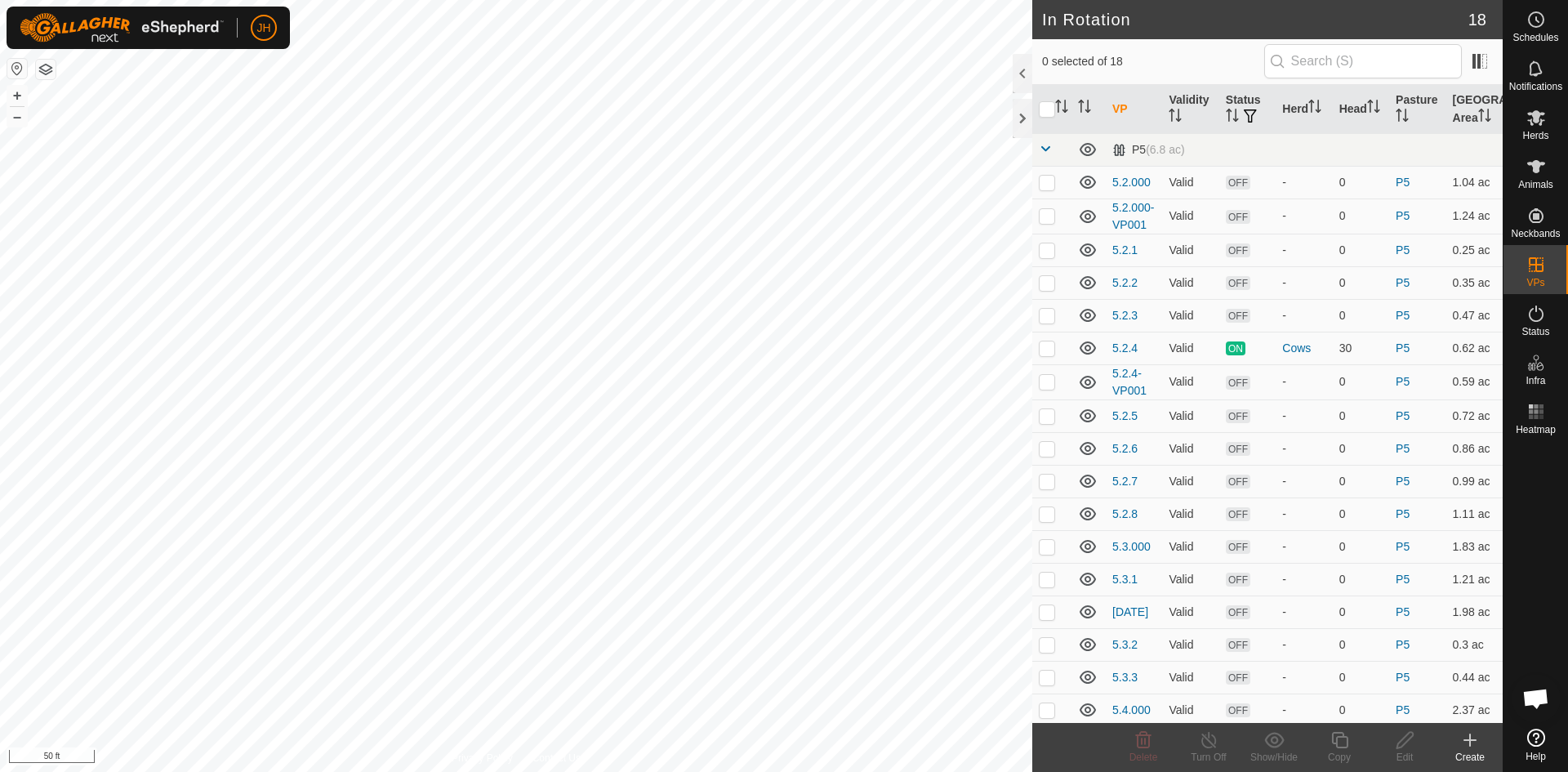
click at [1476, 743] on icon at bounding box center [1470, 741] width 20 height 20
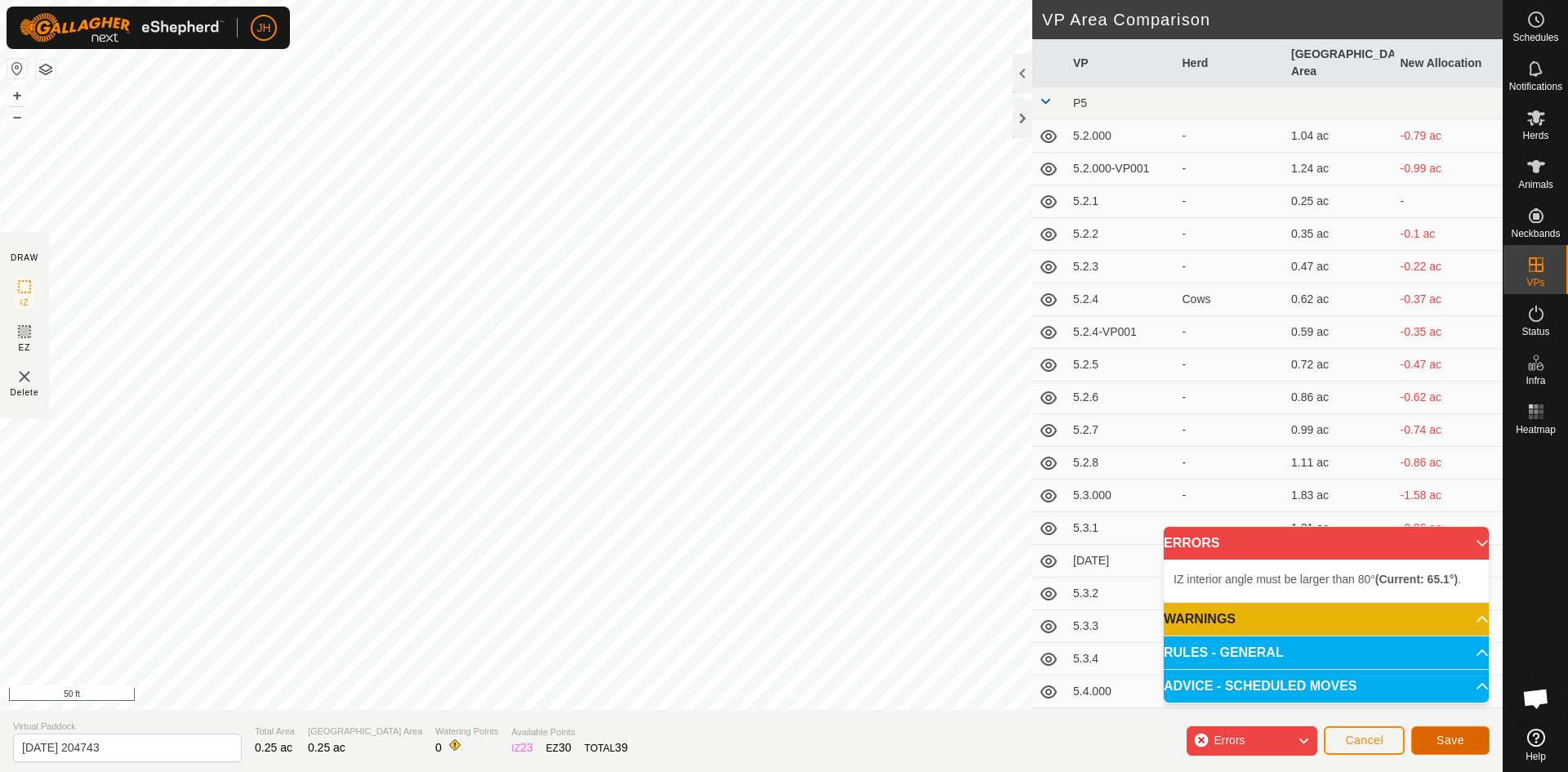
click at [1460, 738] on span "Save" at bounding box center [1450, 741] width 28 height 13
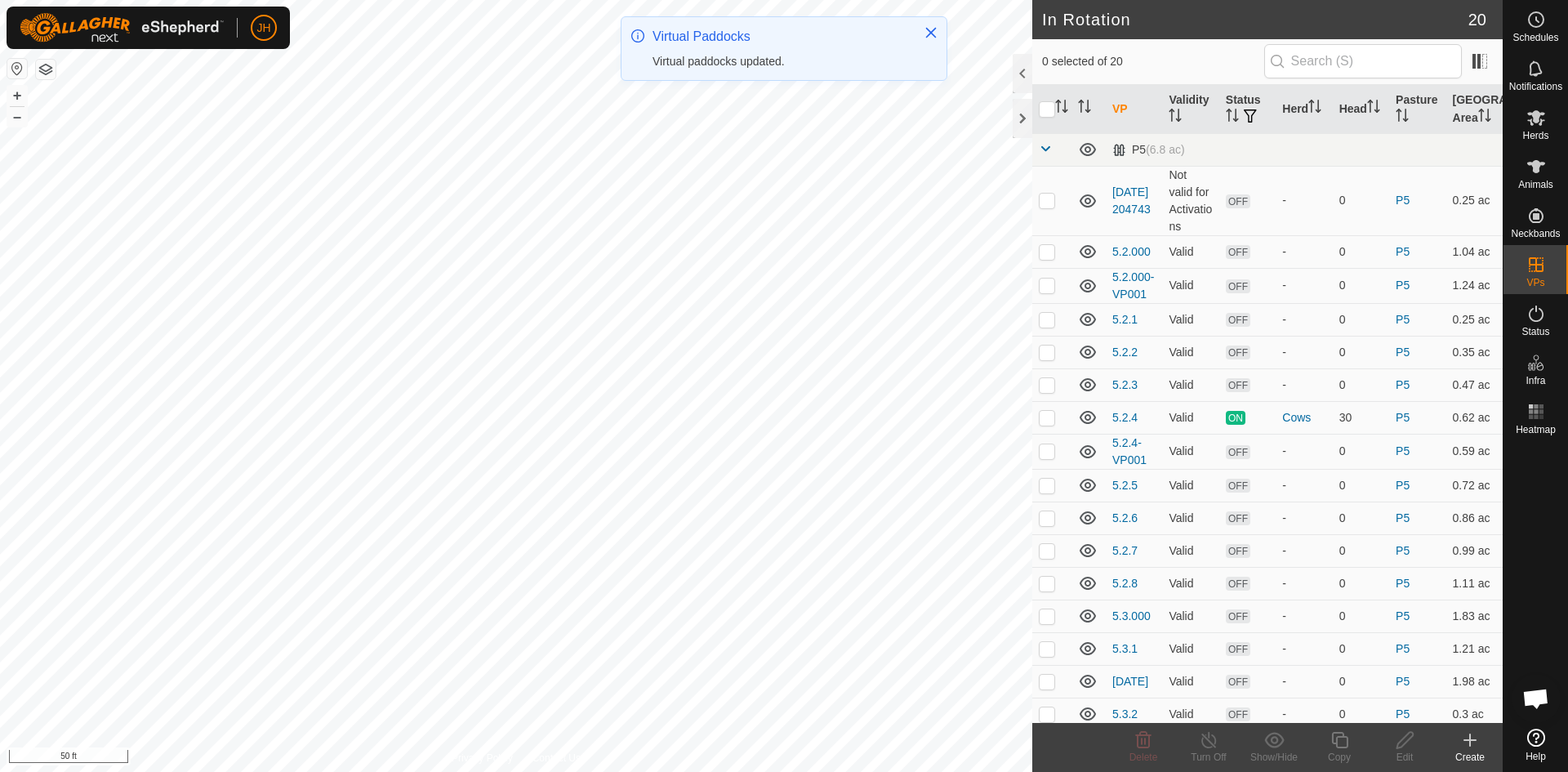
checkbox input "true"
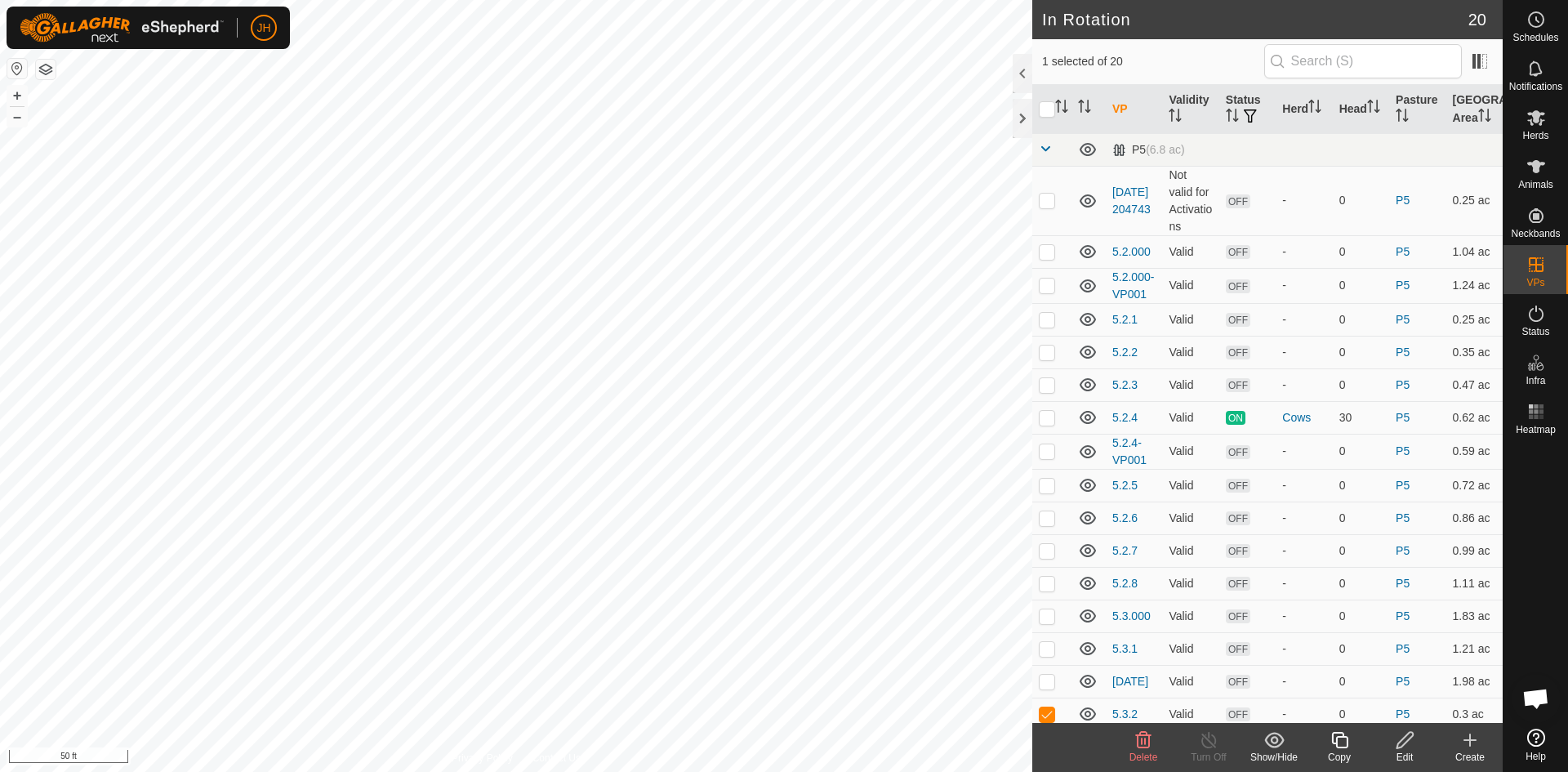
click at [1409, 752] on div "Edit" at bounding box center [1405, 757] width 66 height 14
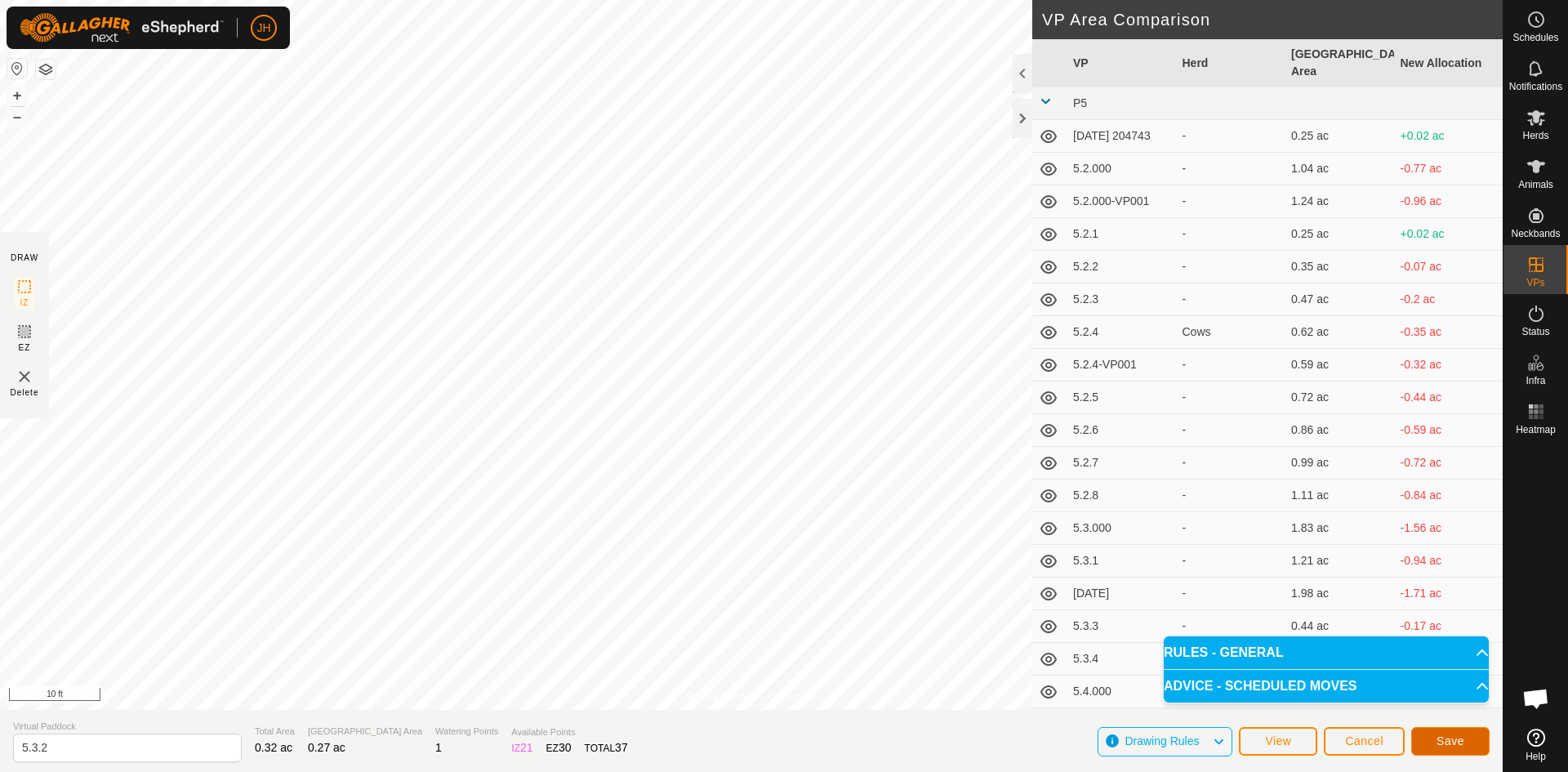
click at [1465, 745] on button "Save" at bounding box center [1451, 741] width 78 height 29
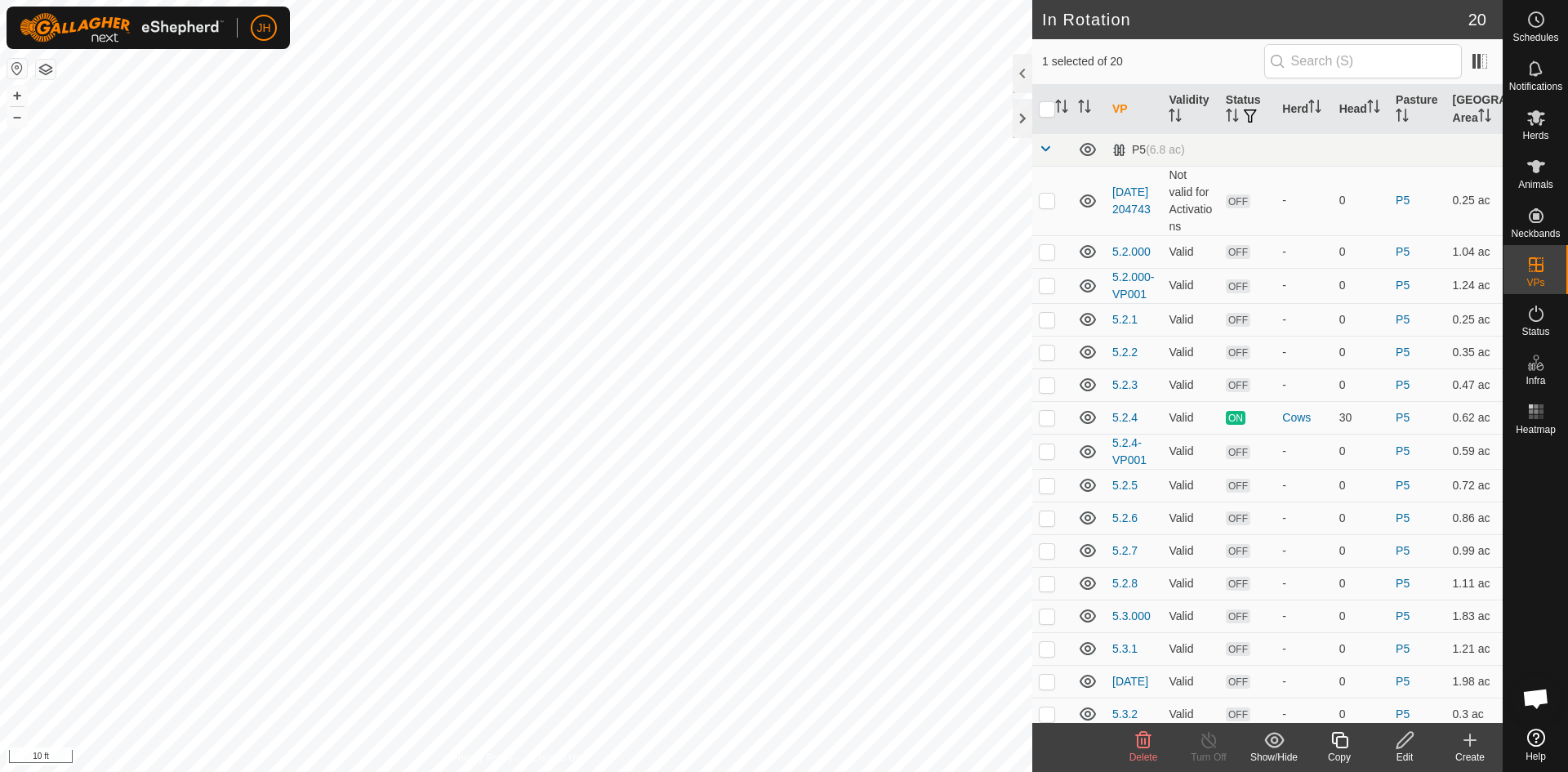
checkbox input "false"
checkbox input "true"
checkbox input "false"
checkbox input "true"
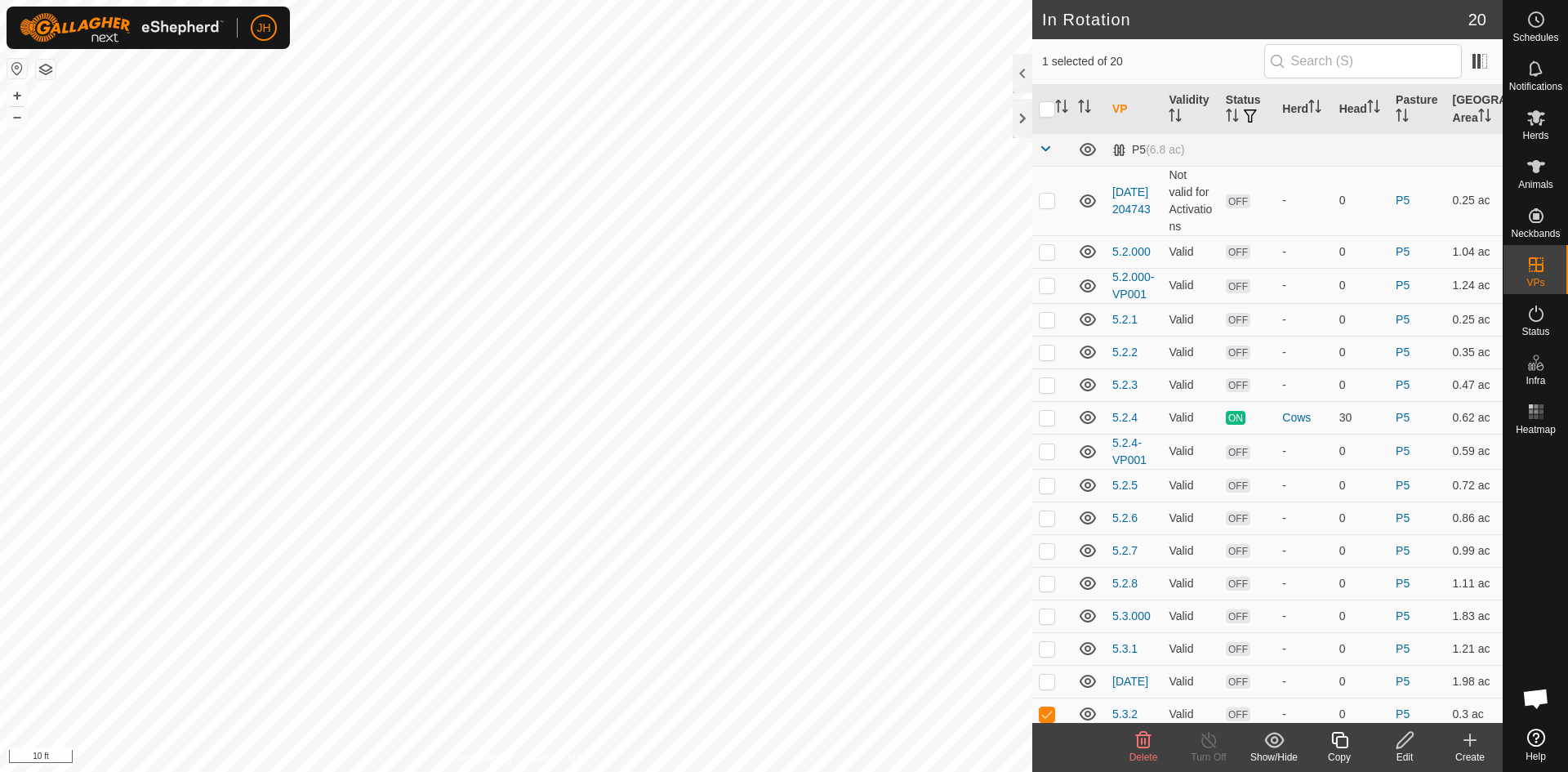
checkbox input "false"
click at [1404, 748] on icon at bounding box center [1405, 741] width 20 height 20
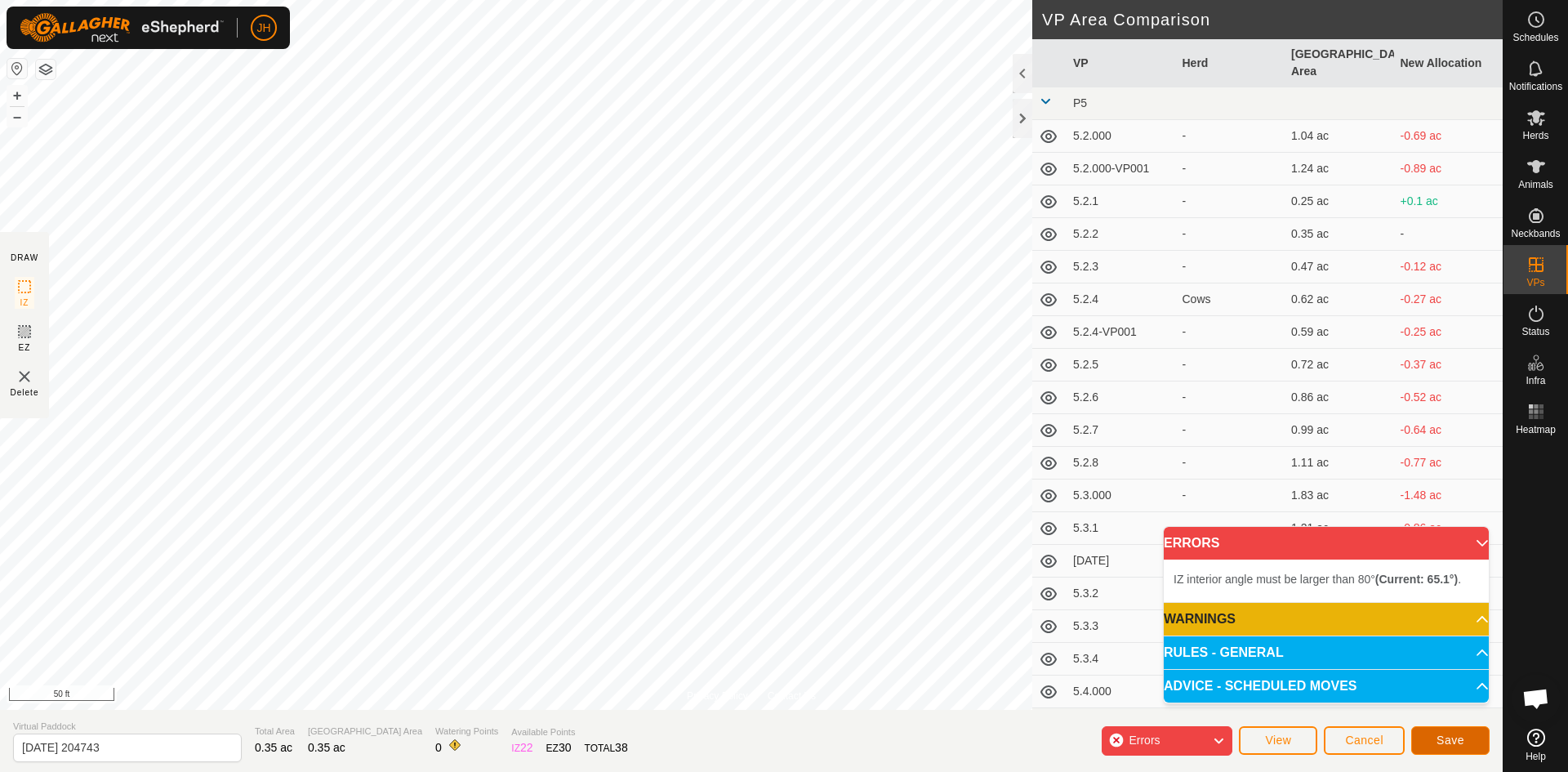
click at [1467, 747] on button "Save" at bounding box center [1451, 741] width 78 height 29
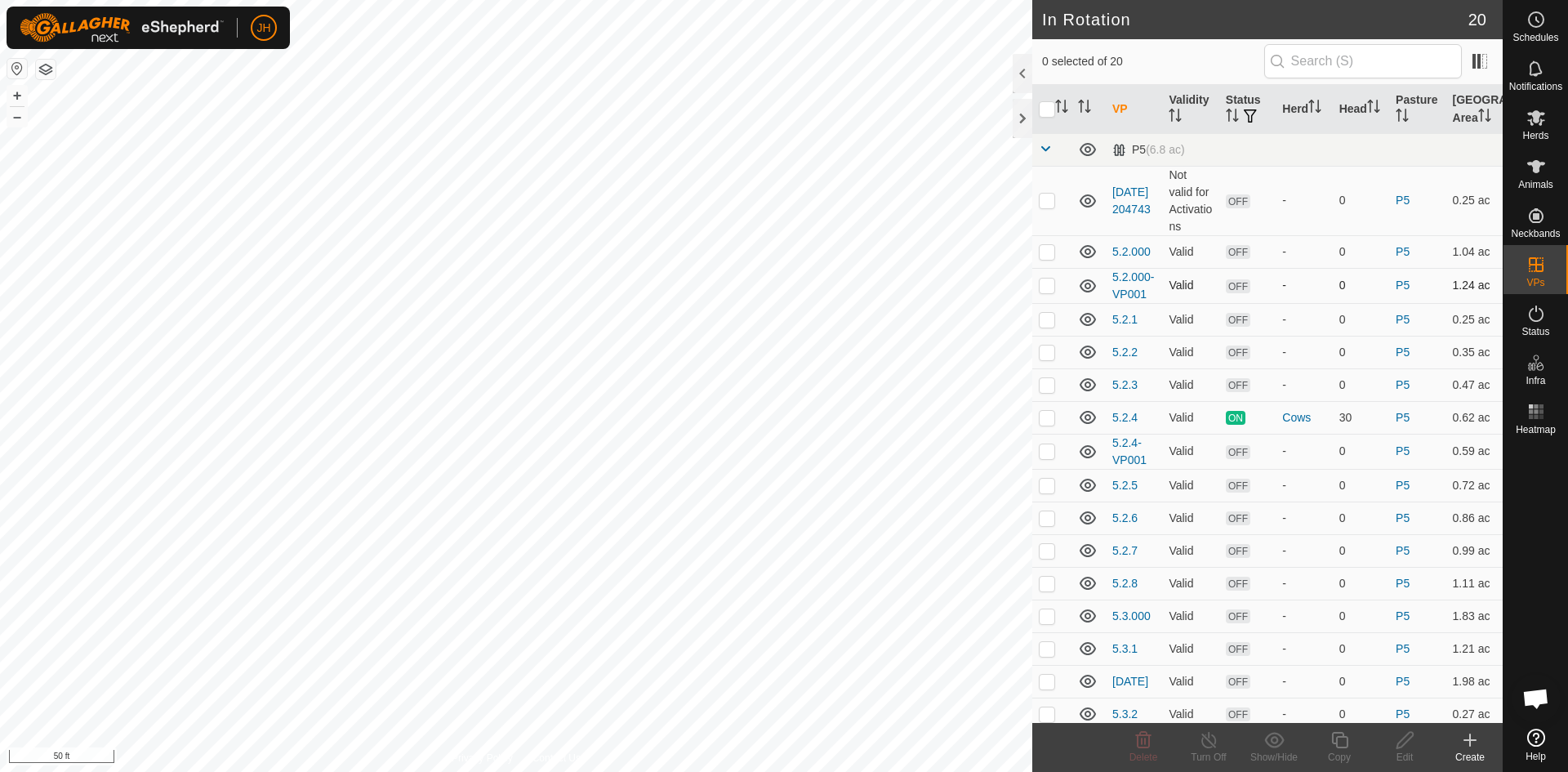
checkbox input "true"
click at [1407, 750] on div "Edit" at bounding box center [1405, 757] width 66 height 14
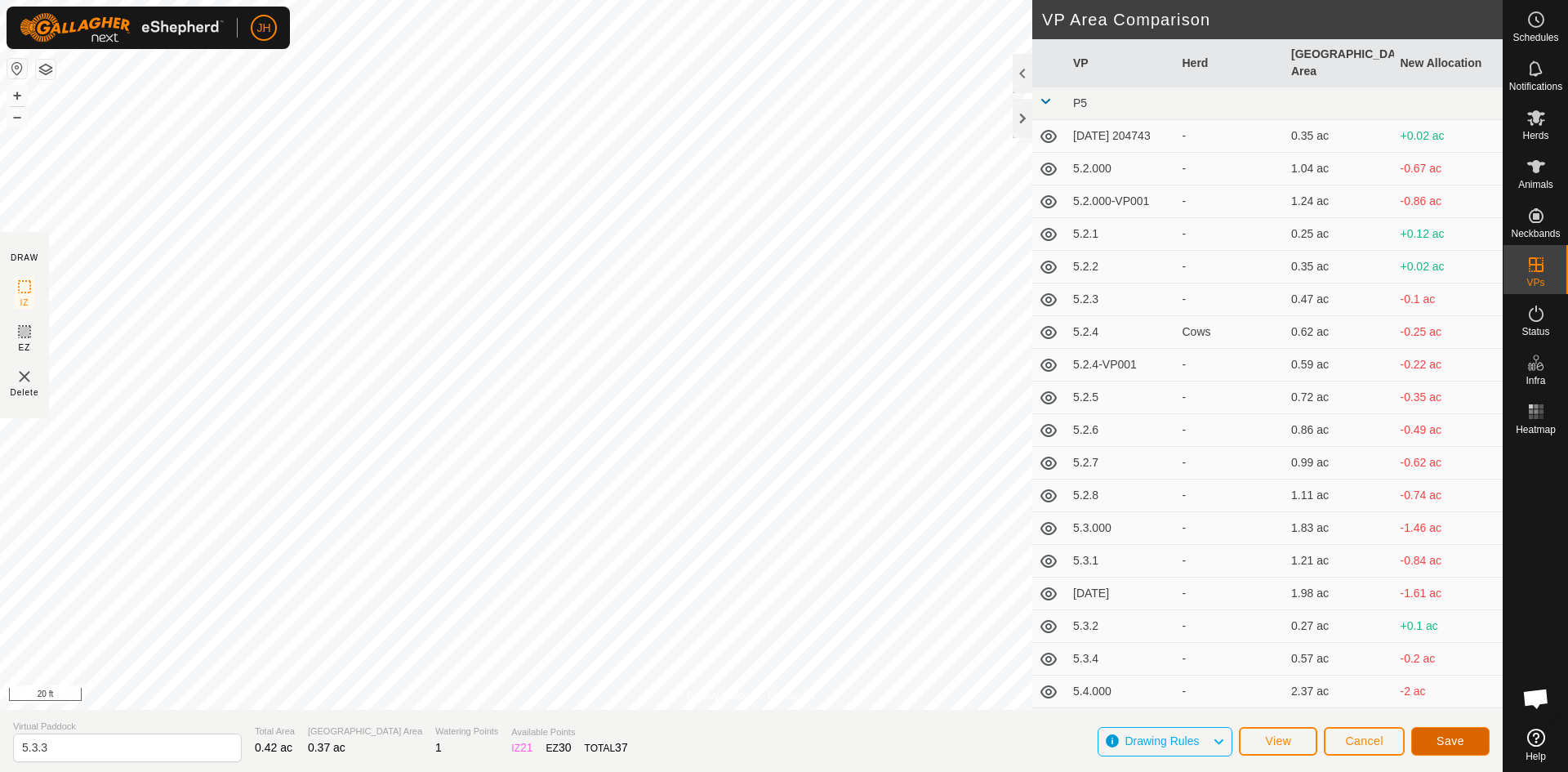
click at [1475, 748] on button "Save" at bounding box center [1451, 741] width 78 height 29
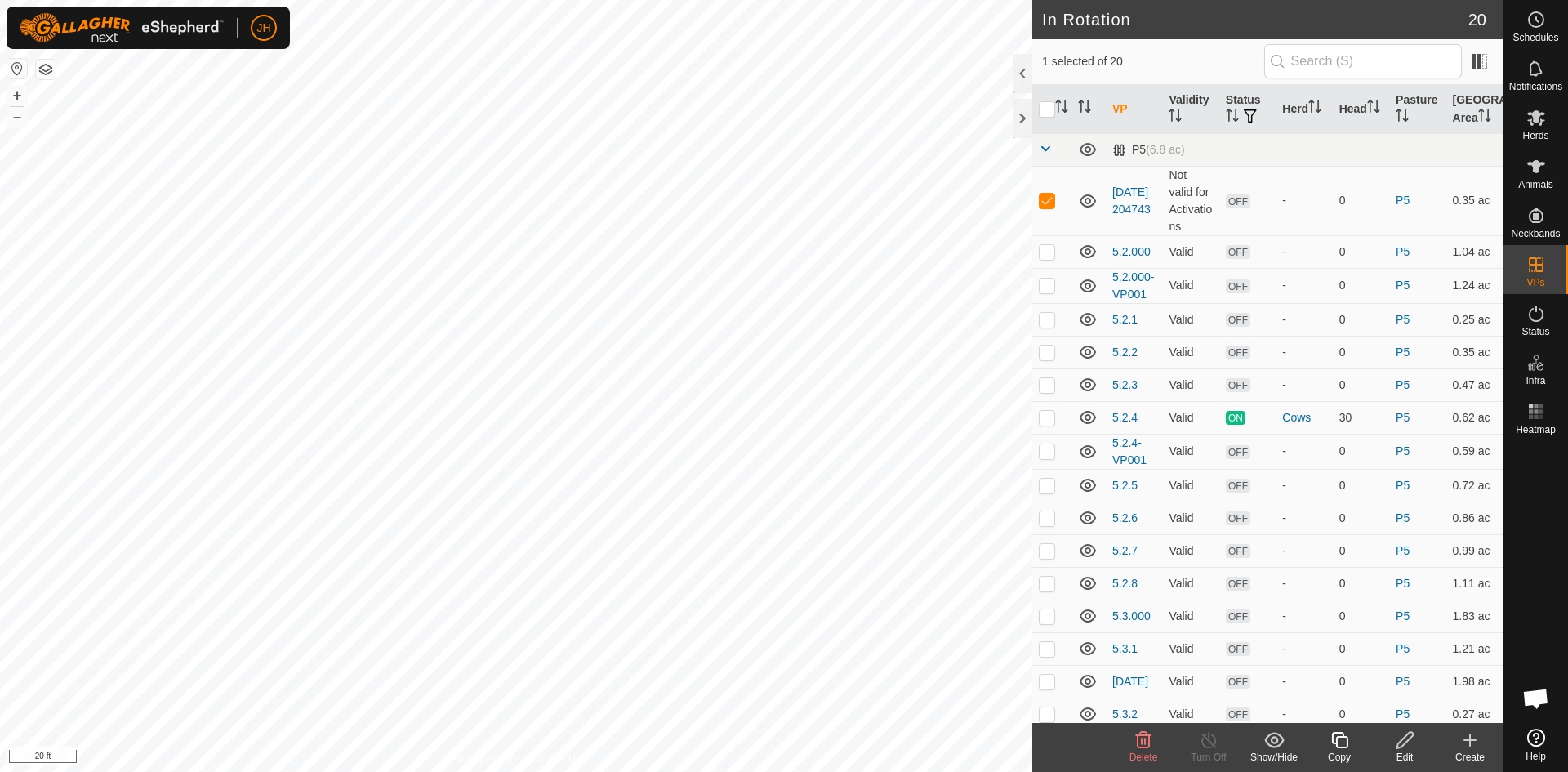
checkbox input "false"
checkbox input "true"
click at [1410, 750] on div "Edit" at bounding box center [1405, 757] width 66 height 14
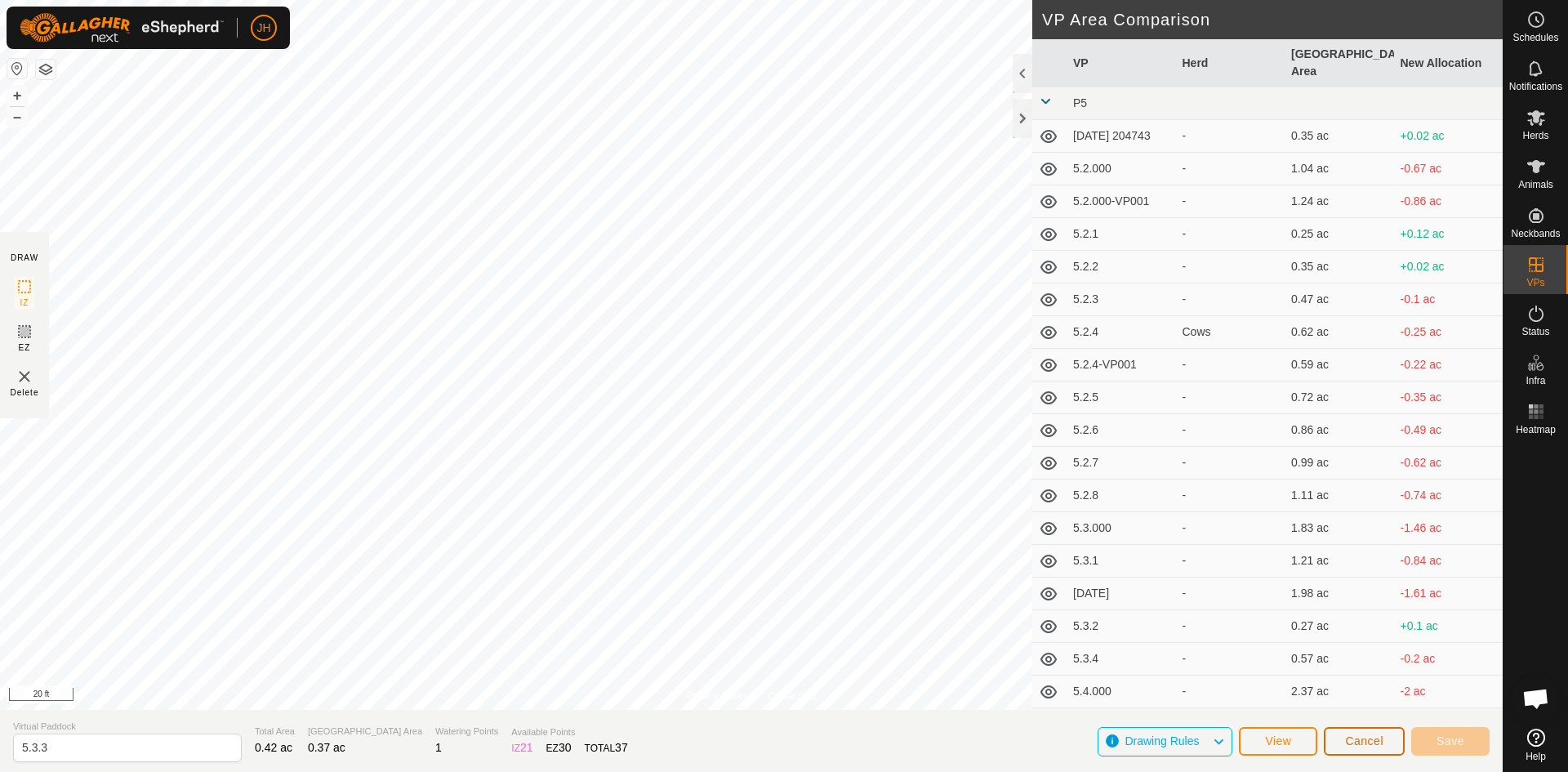
click at [1383, 740] on span "Cancel" at bounding box center [1365, 741] width 38 height 13
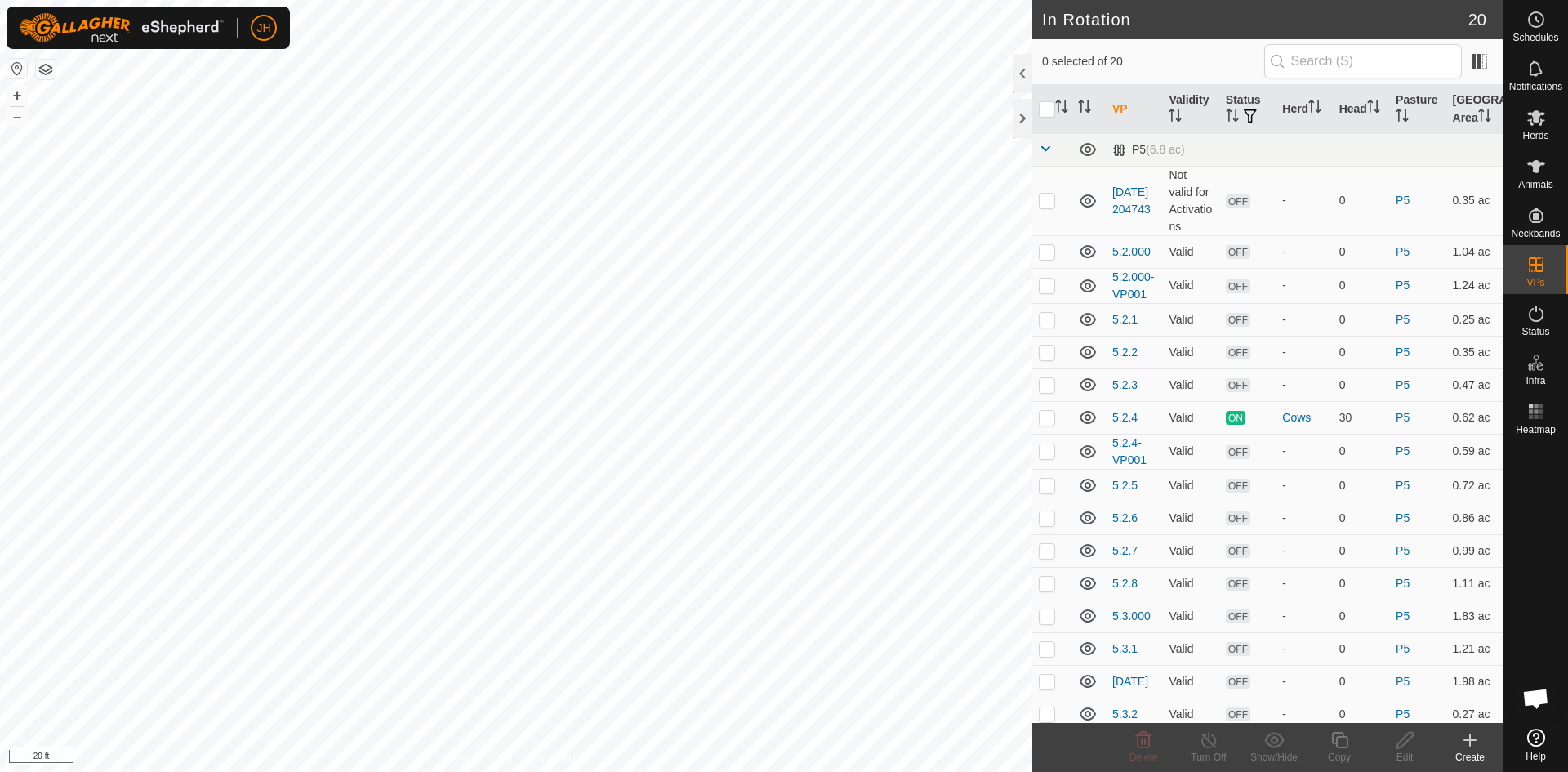
checkbox input "true"
checkbox input "false"
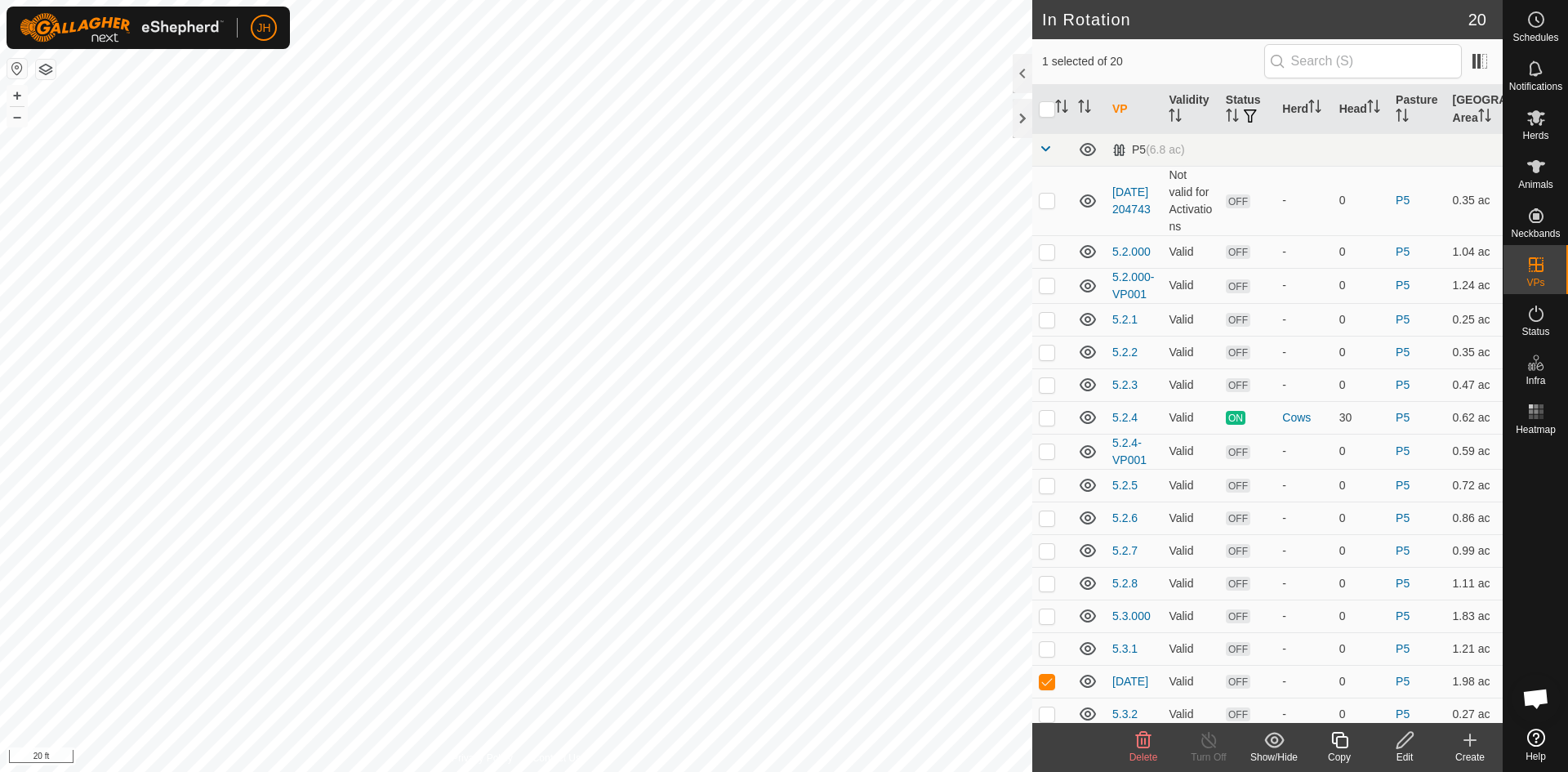
checkbox input "true"
checkbox input "false"
checkbox input "true"
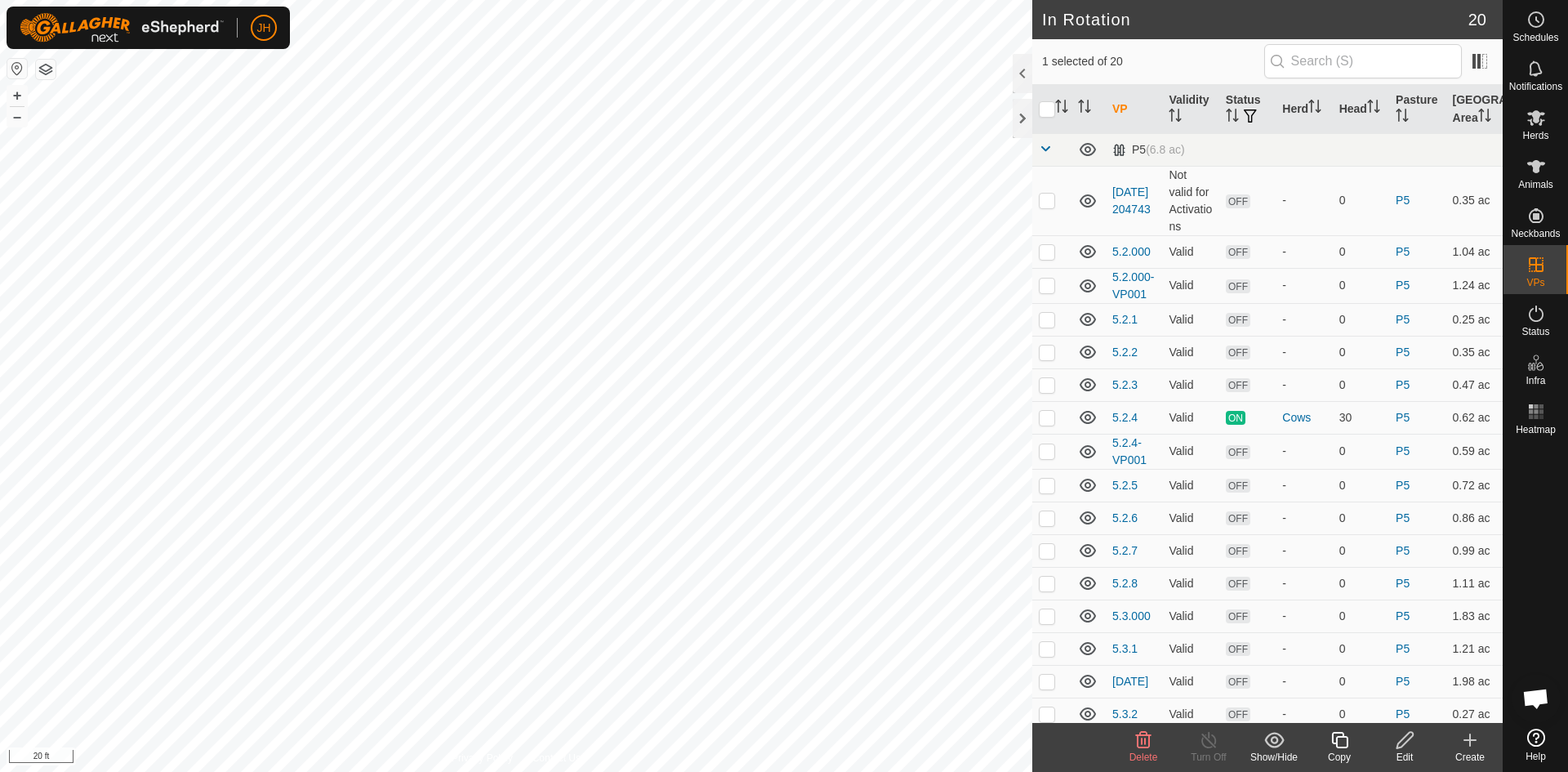
checkbox input "true"
checkbox input "false"
checkbox input "true"
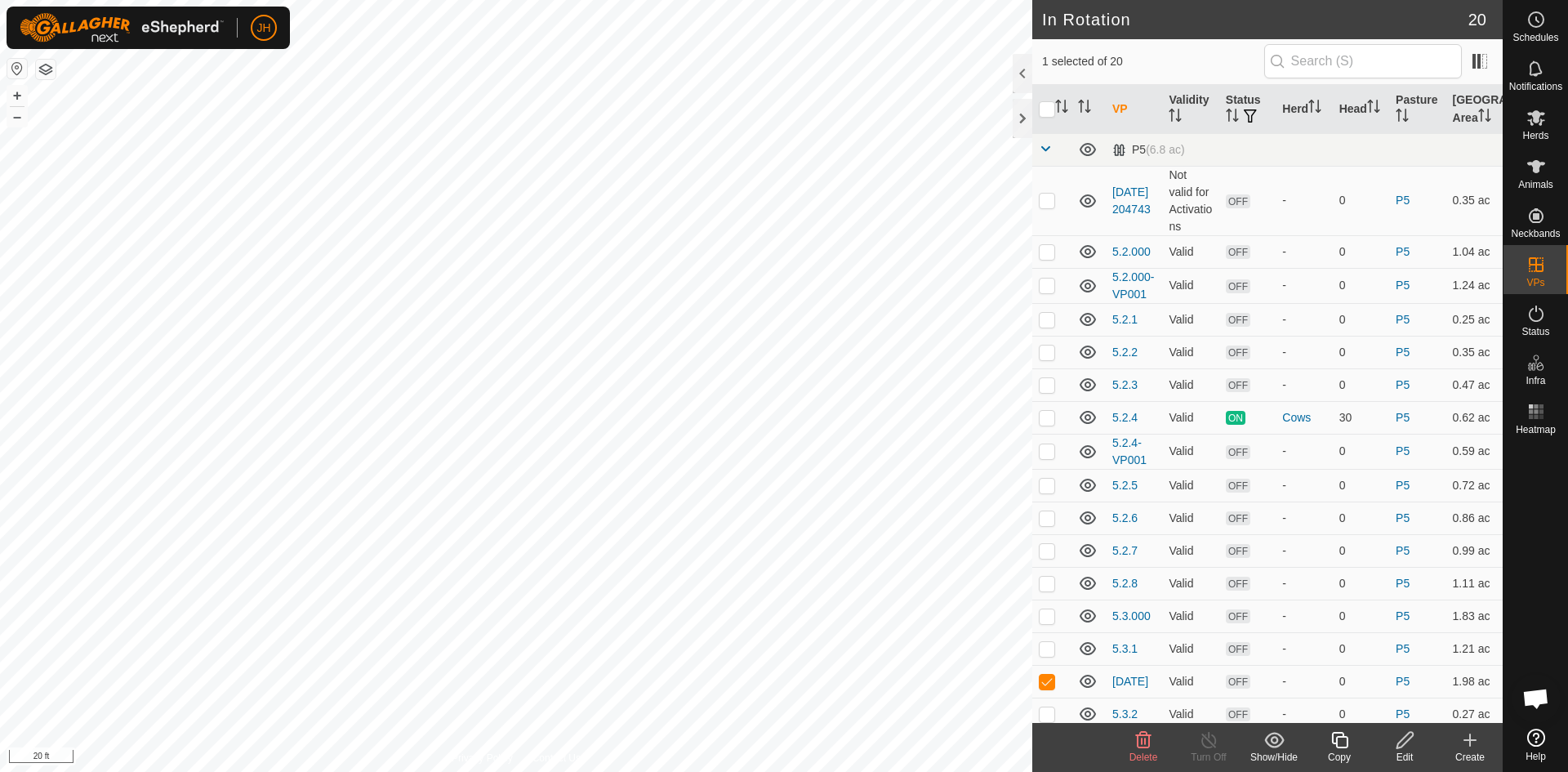
checkbox input "false"
checkbox input "true"
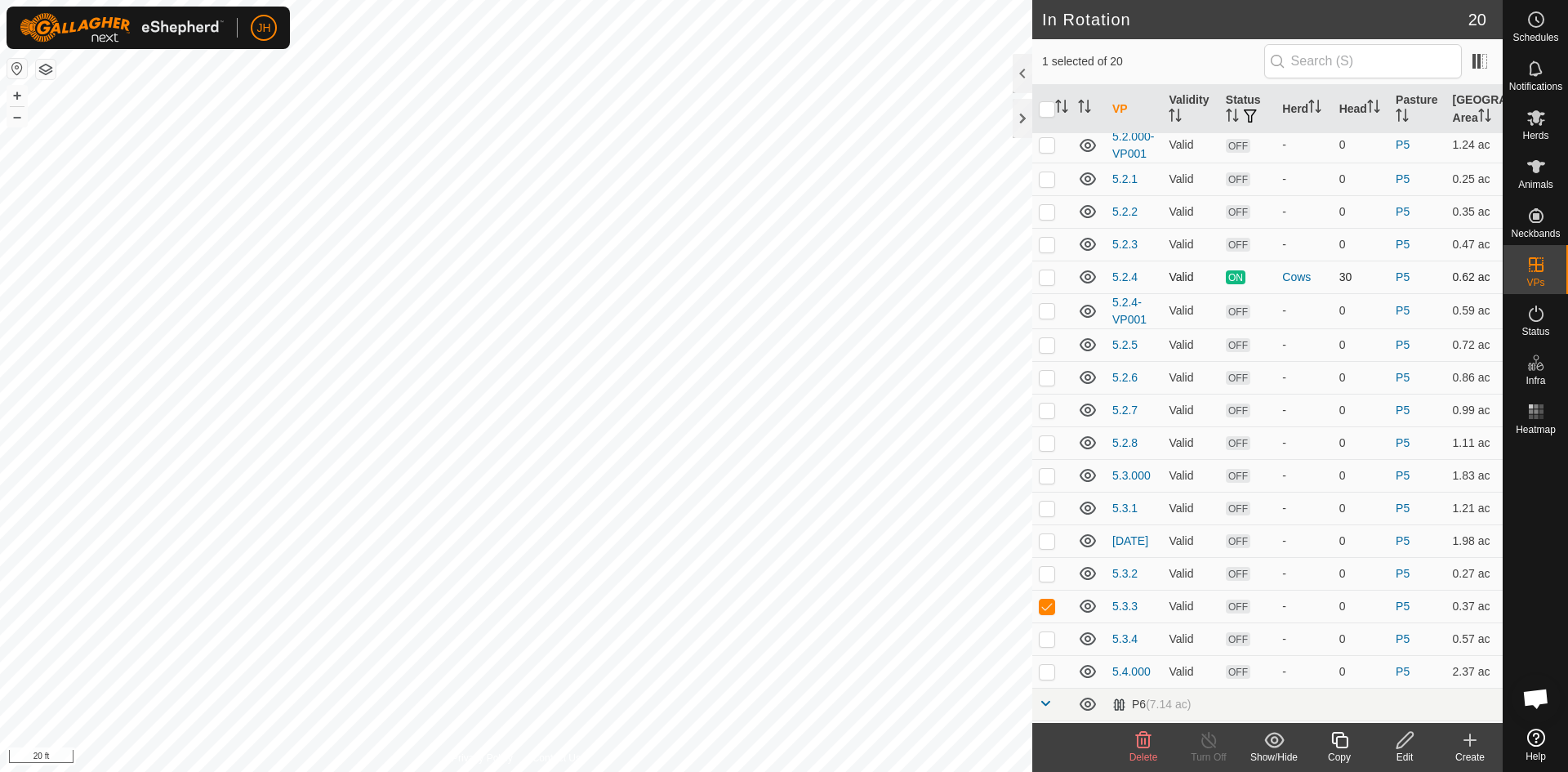
scroll to position [143, 0]
click at [1408, 743] on icon at bounding box center [1405, 741] width 20 height 20
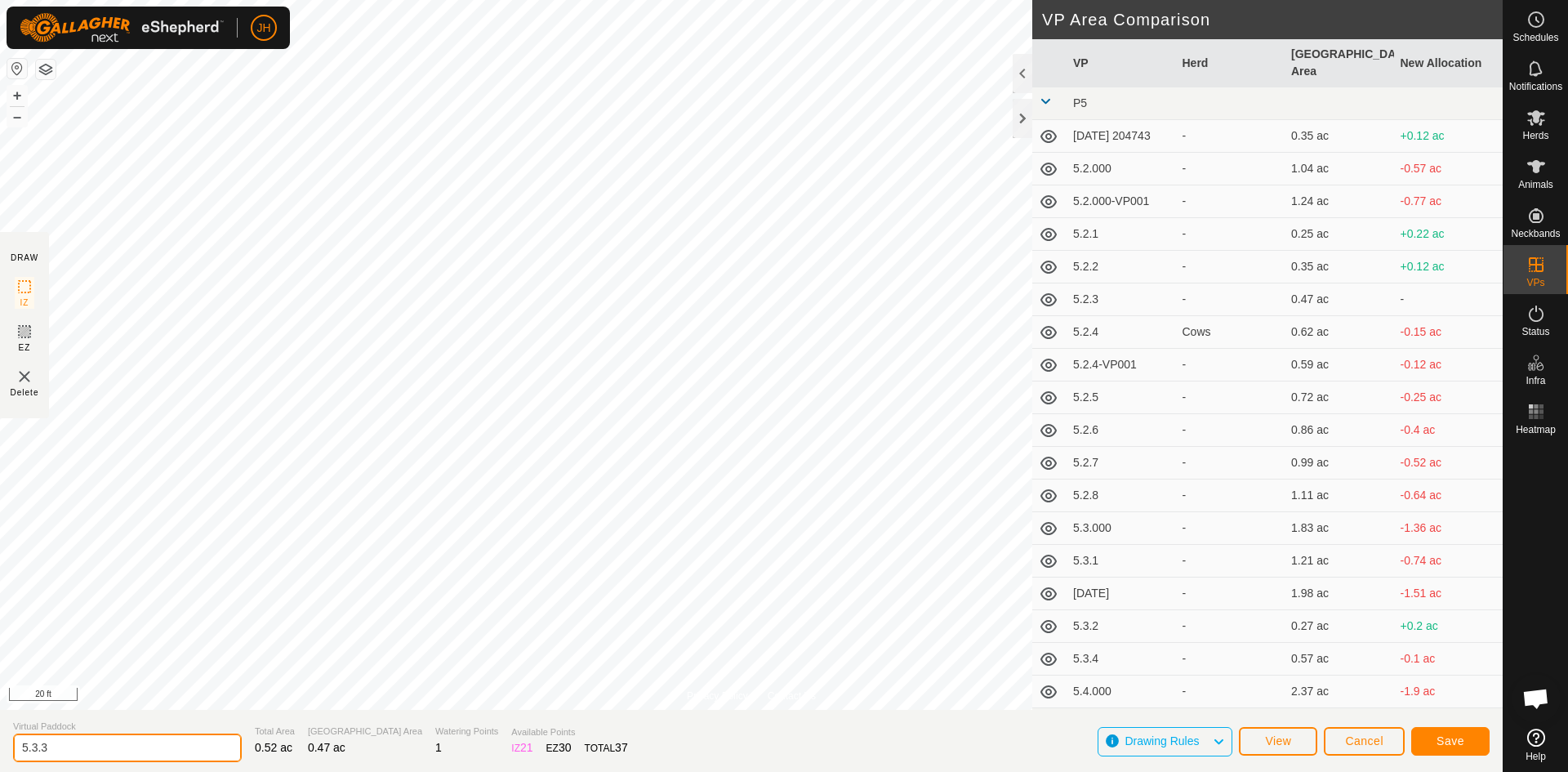
click at [56, 749] on input "5.3.3" at bounding box center [128, 748] width 229 height 29
type input "[DATE]"
click at [1463, 741] on span "Save" at bounding box center [1450, 741] width 28 height 13
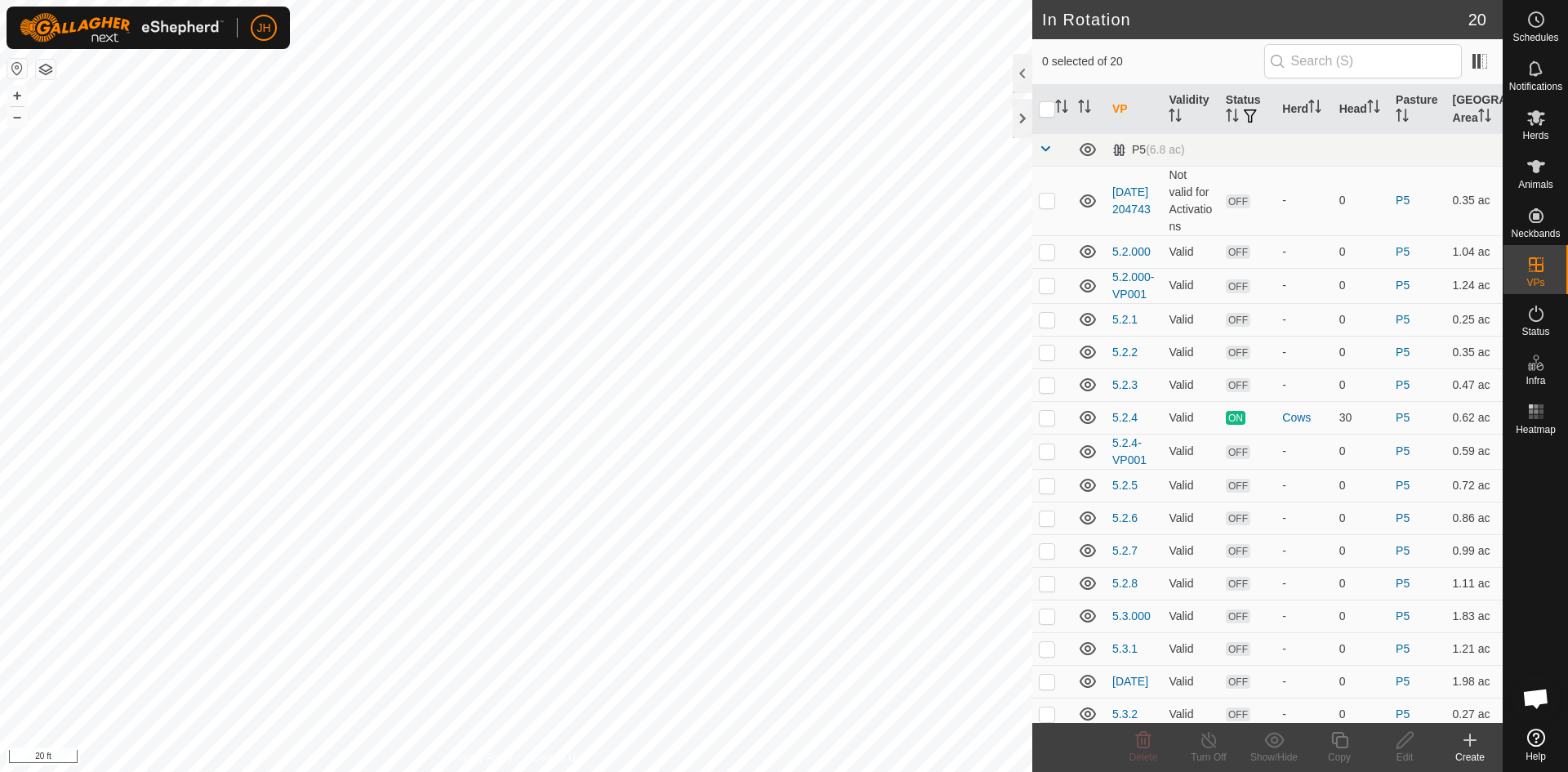
checkbox input "true"
click at [1410, 753] on div "Edit" at bounding box center [1405, 757] width 66 height 14
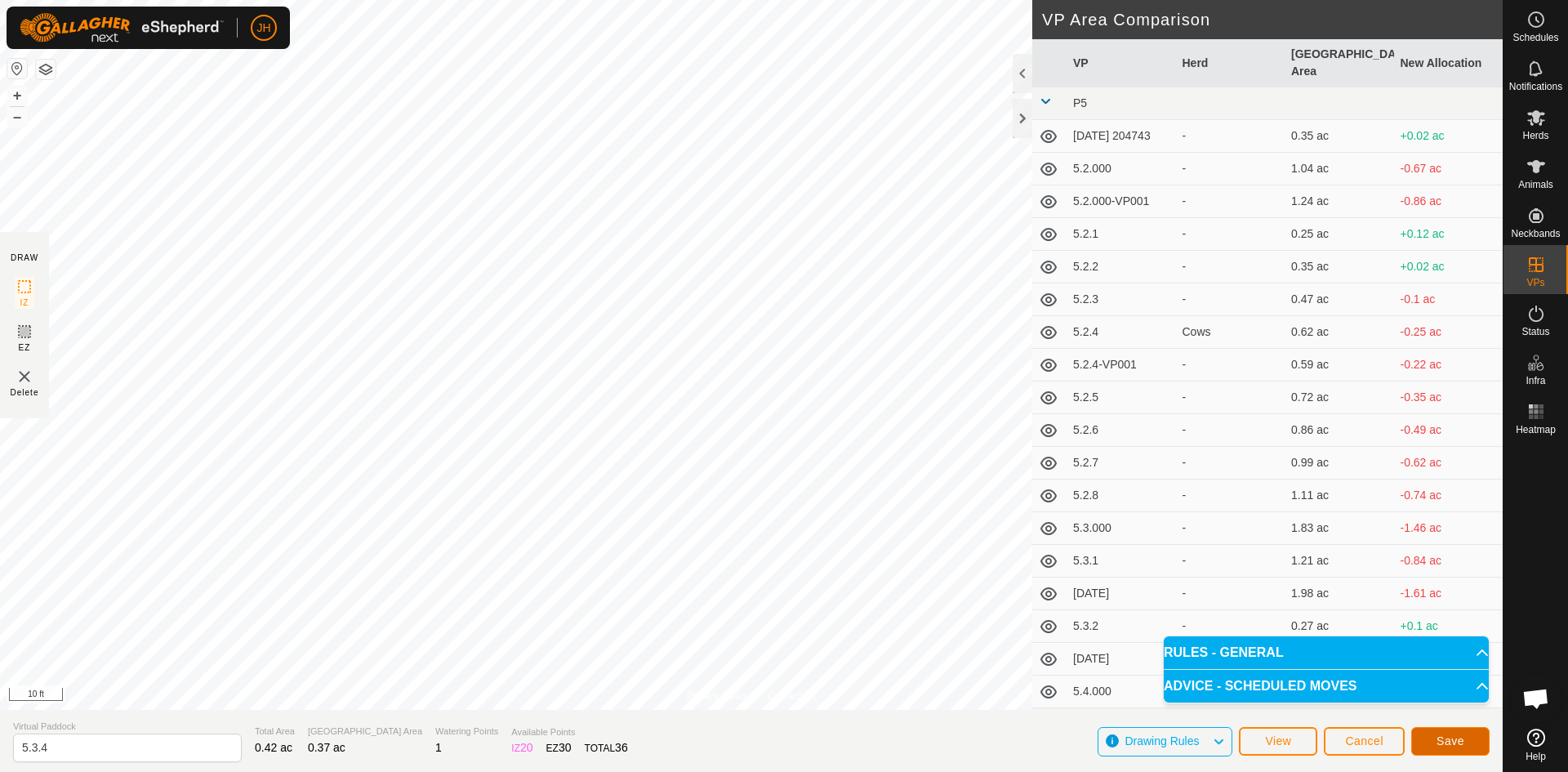
click at [1449, 744] on span "Save" at bounding box center [1450, 741] width 28 height 13
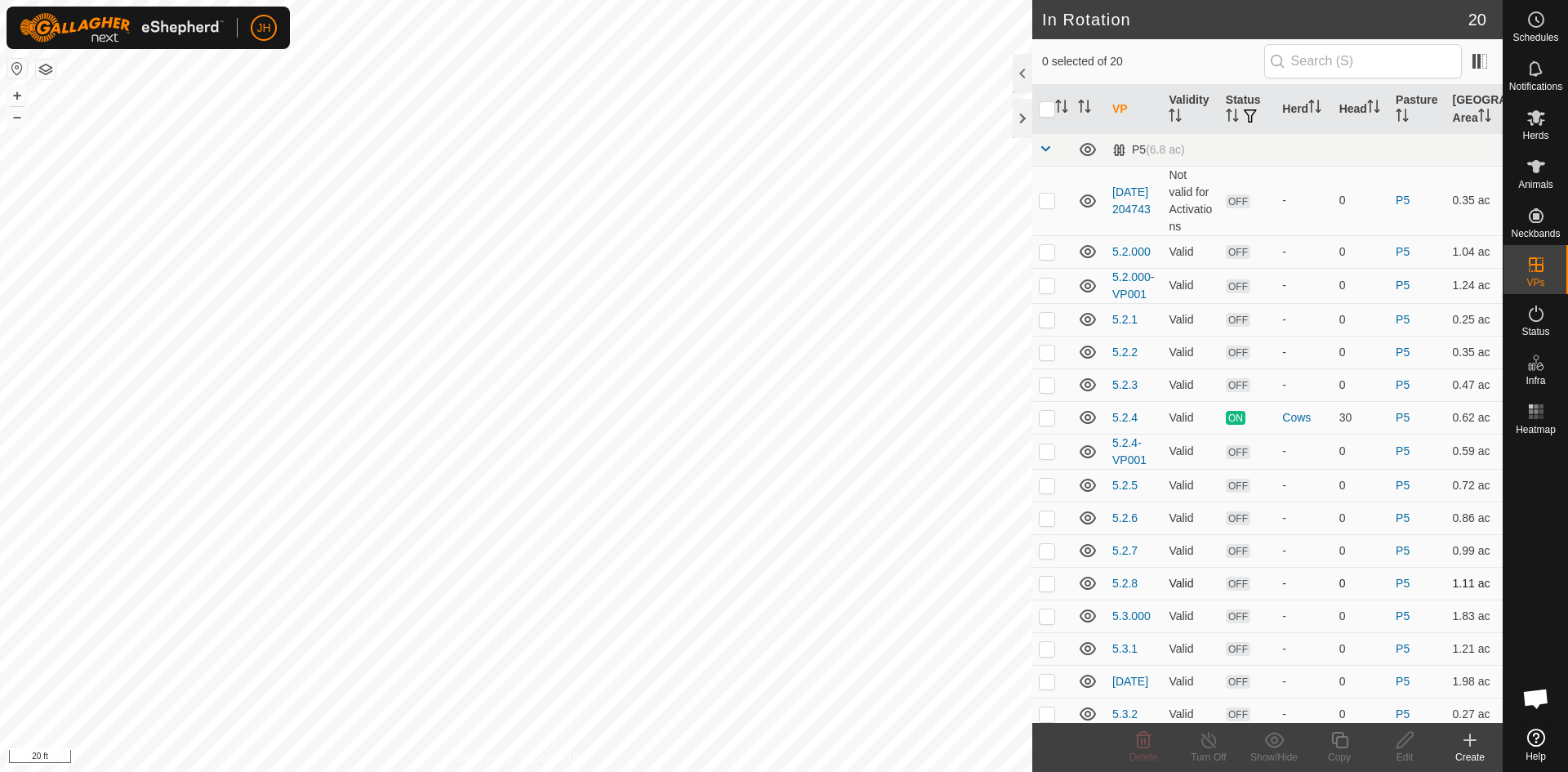
checkbox input "true"
checkbox input "false"
checkbox input "true"
click at [1393, 744] on edit-svg-icon at bounding box center [1405, 741] width 66 height 20
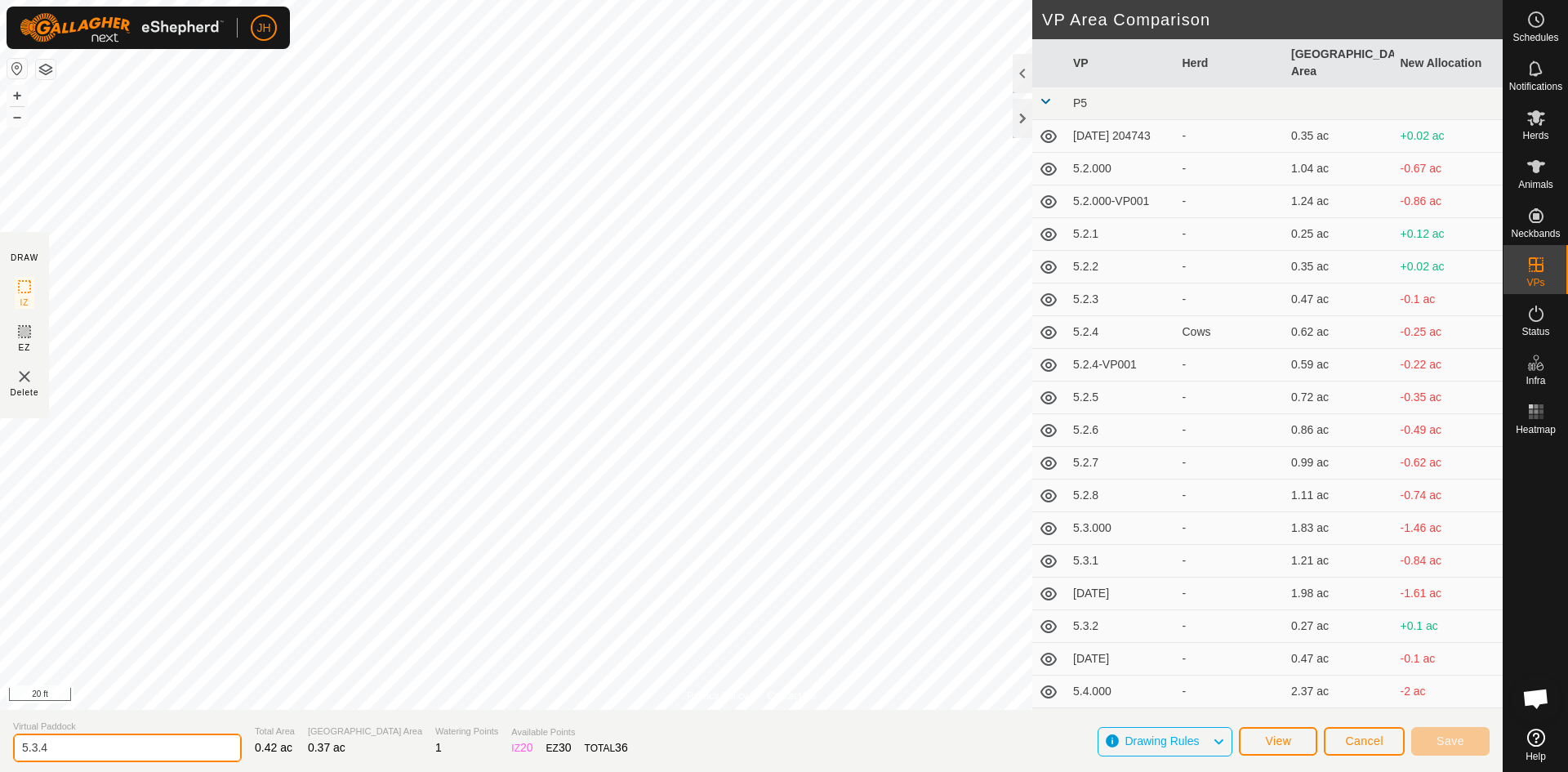
click at [60, 747] on input "5.3.4" at bounding box center [128, 748] width 229 height 29
type input "5.3.3"
click at [1449, 742] on span "Save" at bounding box center [1450, 741] width 28 height 13
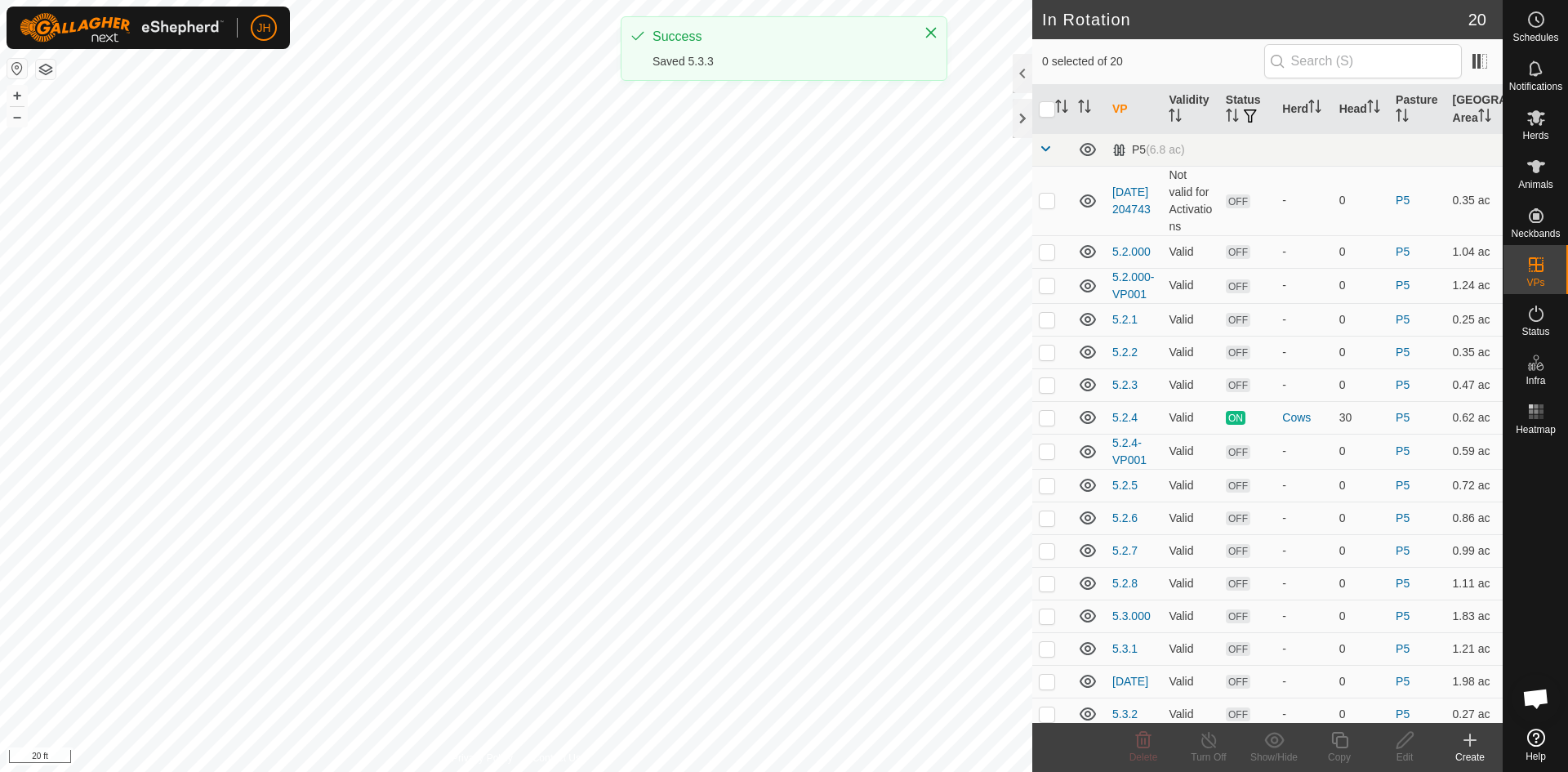
checkbox input "true"
checkbox input "false"
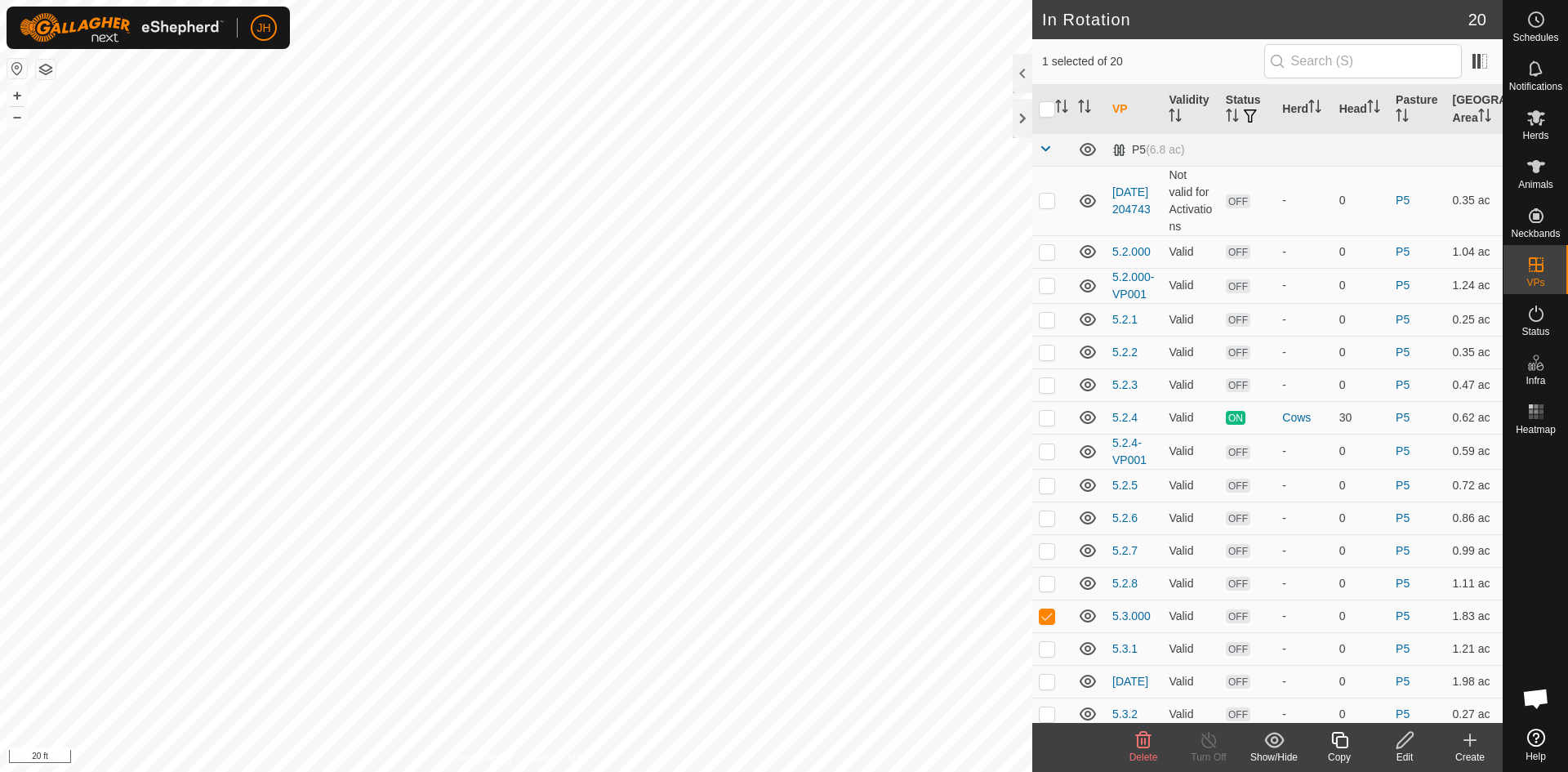
checkbox input "false"
checkbox input "true"
checkbox input "false"
checkbox input "true"
click at [1408, 750] on div "Edit" at bounding box center [1405, 757] width 66 height 14
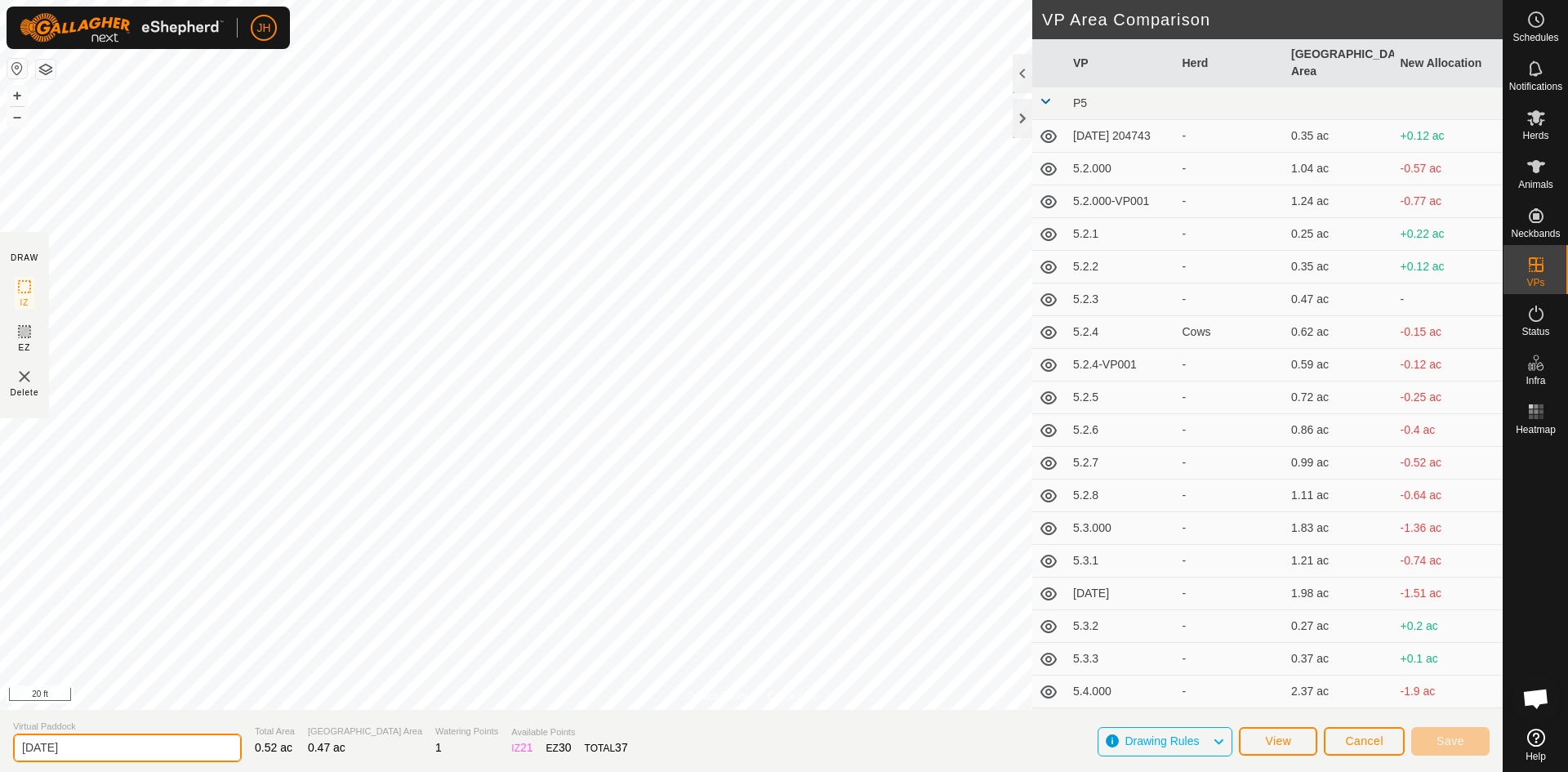
click at [134, 753] on input "[DATE]" at bounding box center [128, 748] width 229 height 29
type input "5.3.4"
click at [1446, 744] on span "Save" at bounding box center [1450, 741] width 28 height 13
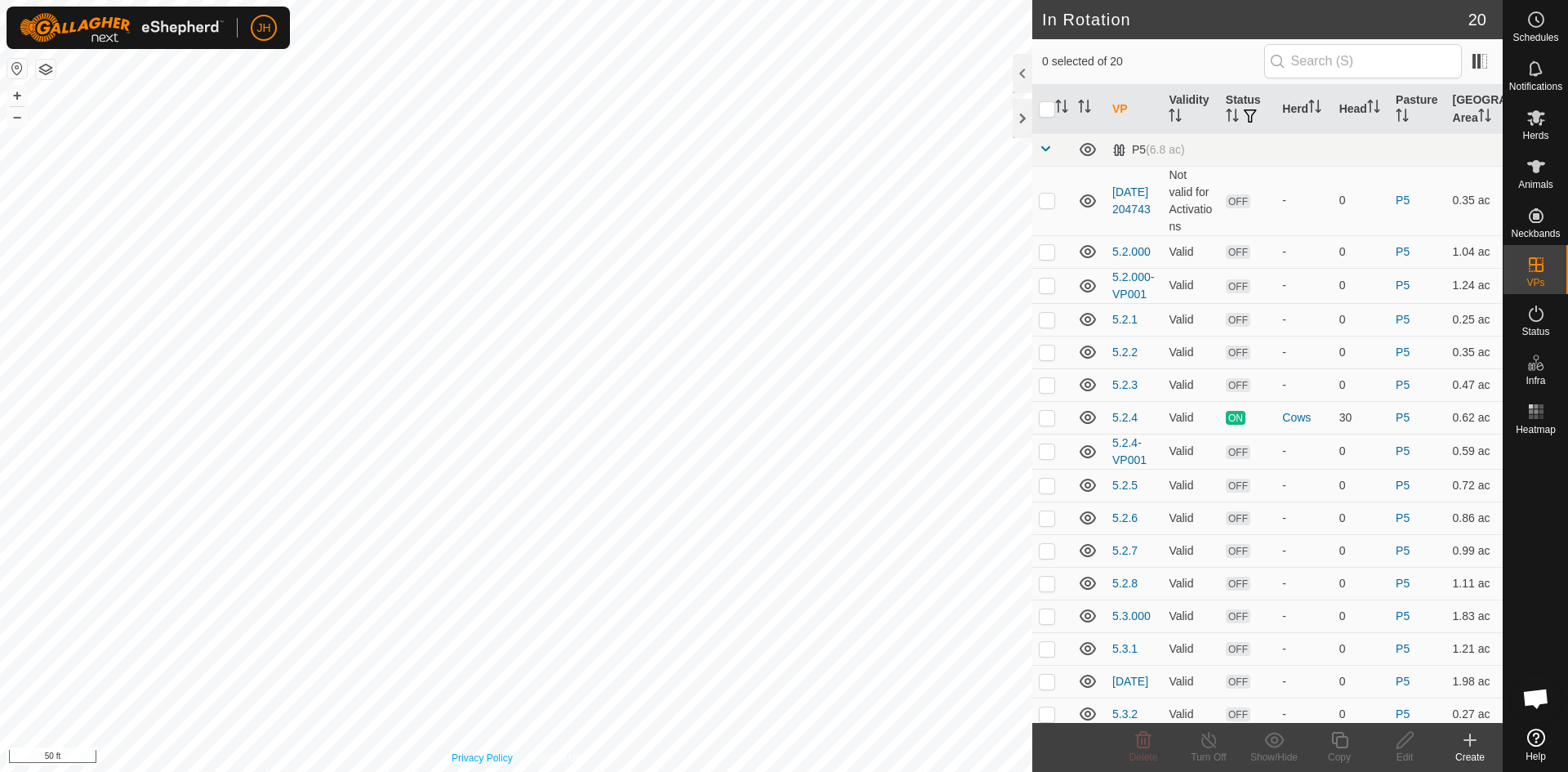
checkbox input "true"
click at [1408, 747] on icon at bounding box center [1405, 741] width 20 height 20
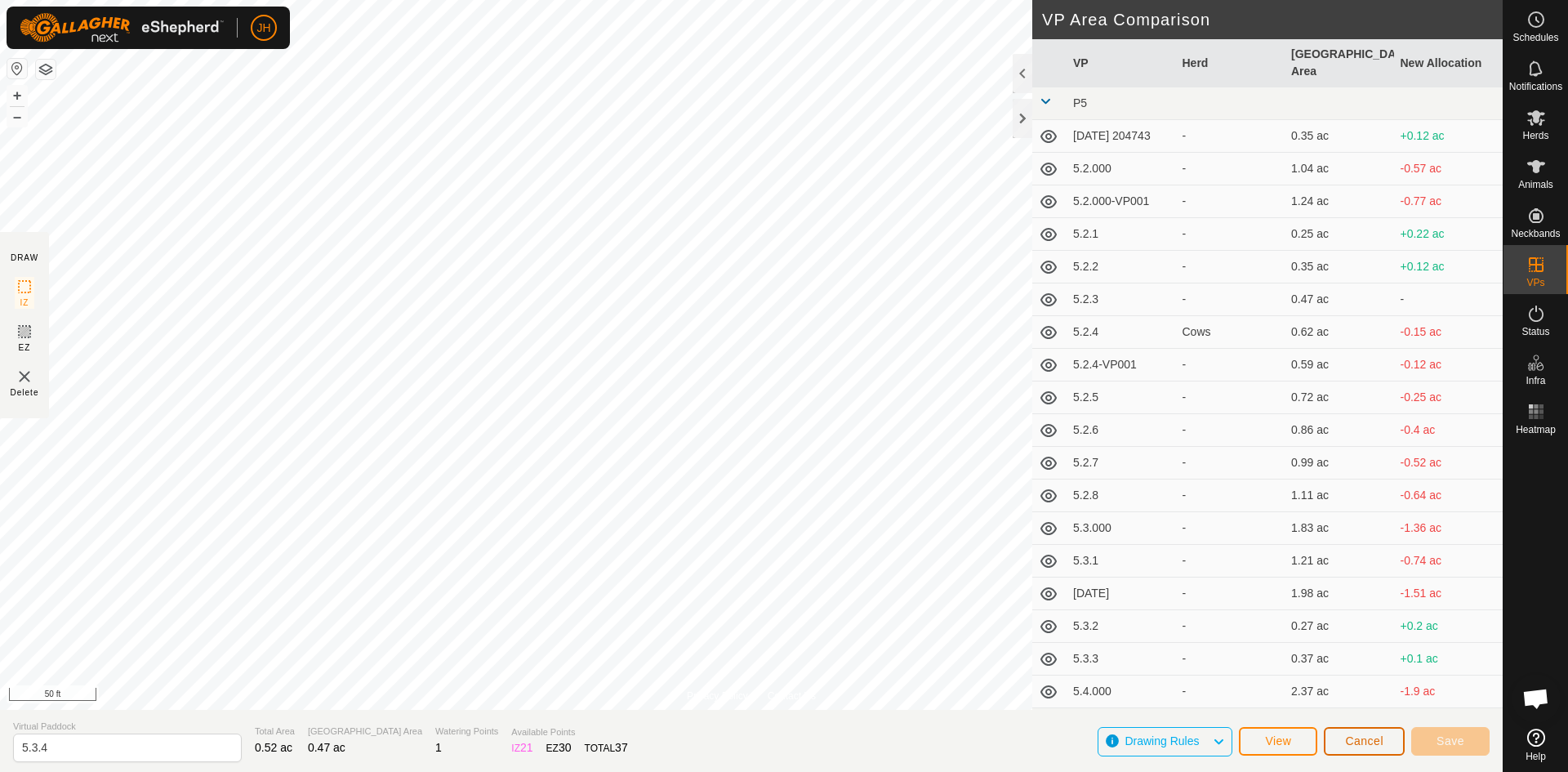
click at [1367, 742] on span "Cancel" at bounding box center [1365, 741] width 38 height 13
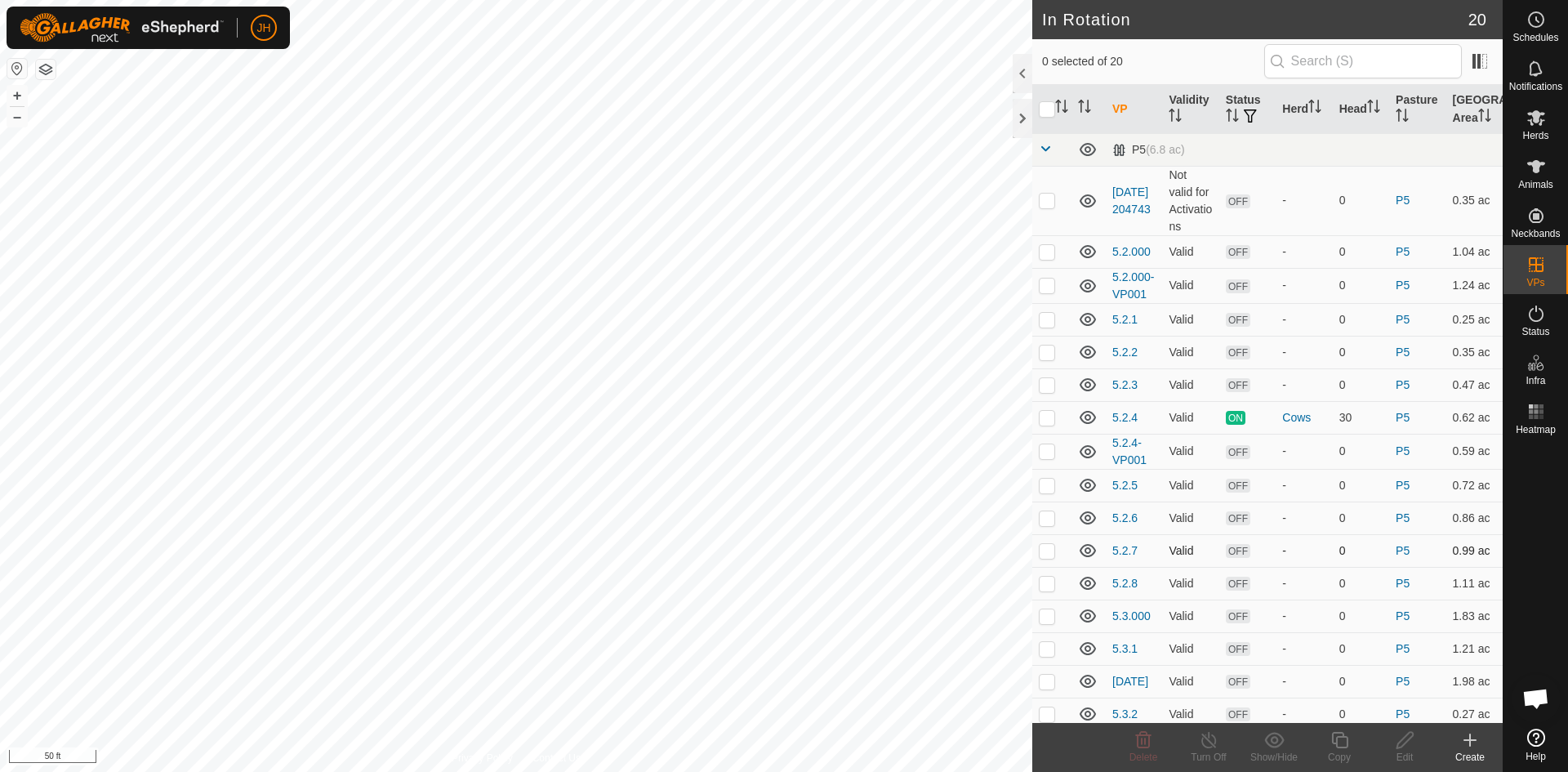
checkbox input "true"
click at [1339, 745] on icon at bounding box center [1339, 741] width 20 height 20
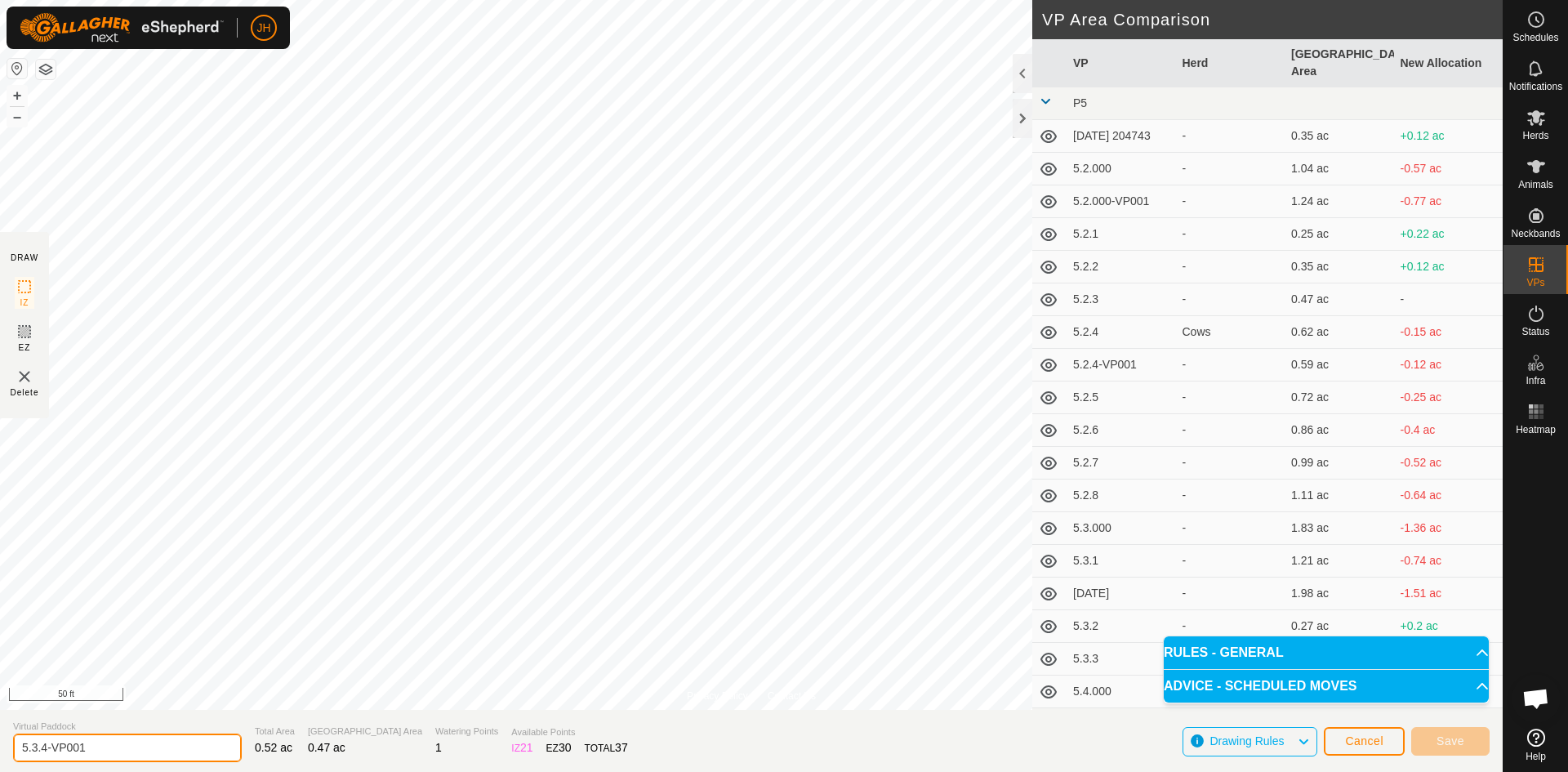
drag, startPoint x: 108, startPoint y: 752, endPoint x: 42, endPoint y: 753, distance: 66.0
click at [42, 753] on input "5.3.4-VP001" at bounding box center [128, 748] width 229 height 29
type input "5.3.5"
click at [1463, 745] on span "Save" at bounding box center [1450, 741] width 28 height 13
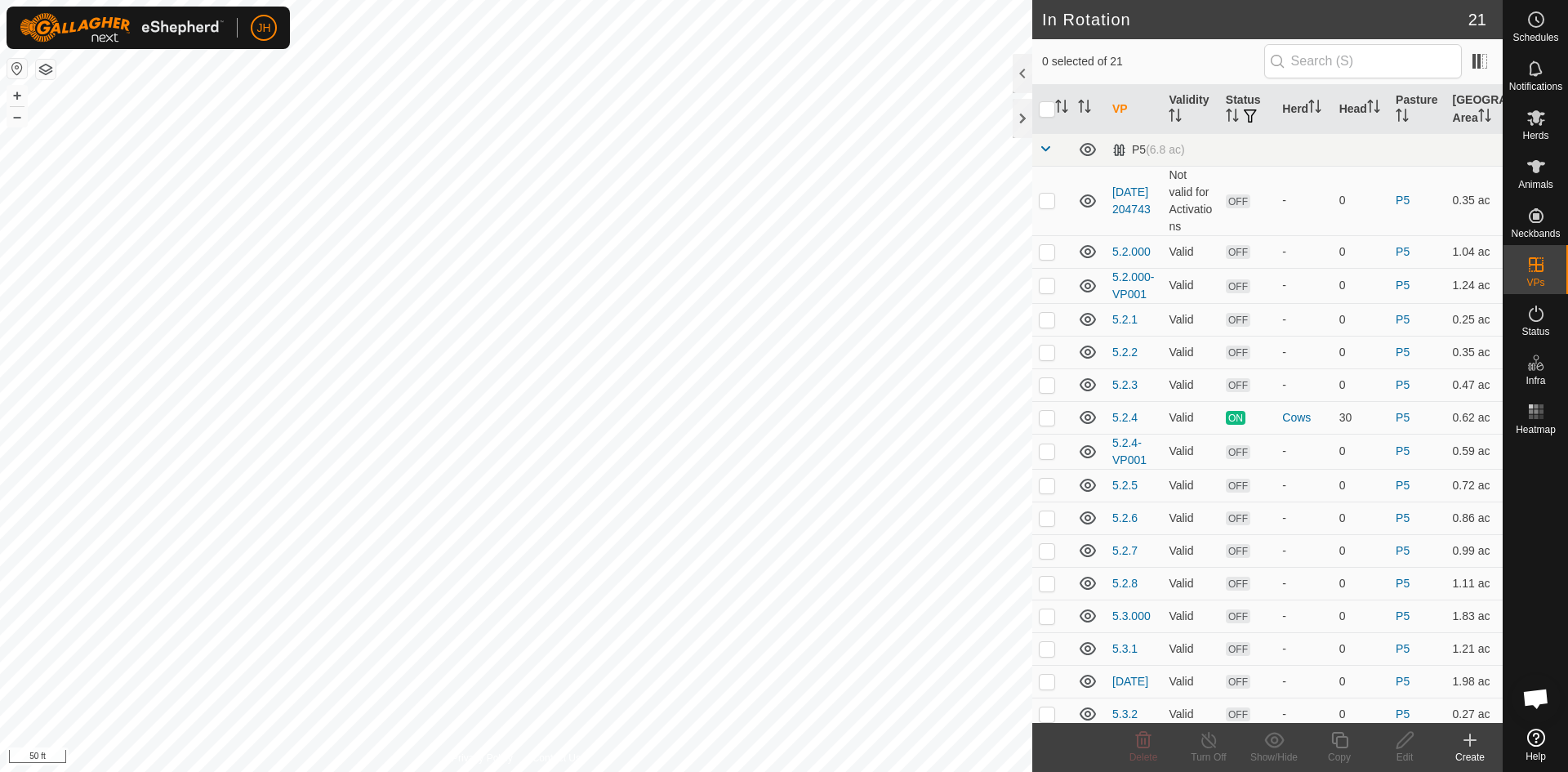
checkbox input "true"
click at [1405, 750] on div "Edit" at bounding box center [1405, 757] width 66 height 14
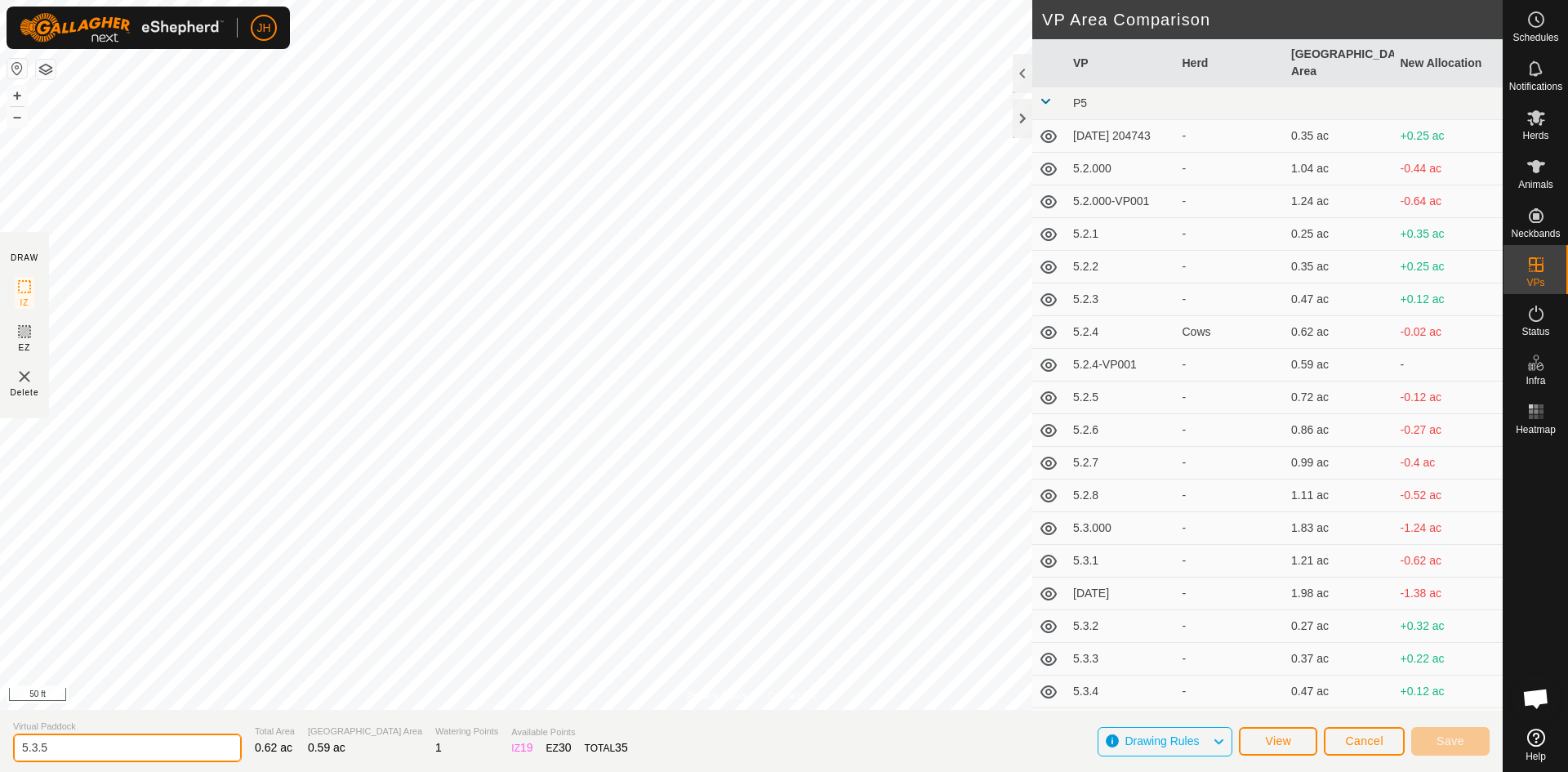
click at [97, 749] on input "5.3.5" at bounding box center [128, 748] width 229 height 29
type input "5.3.5"
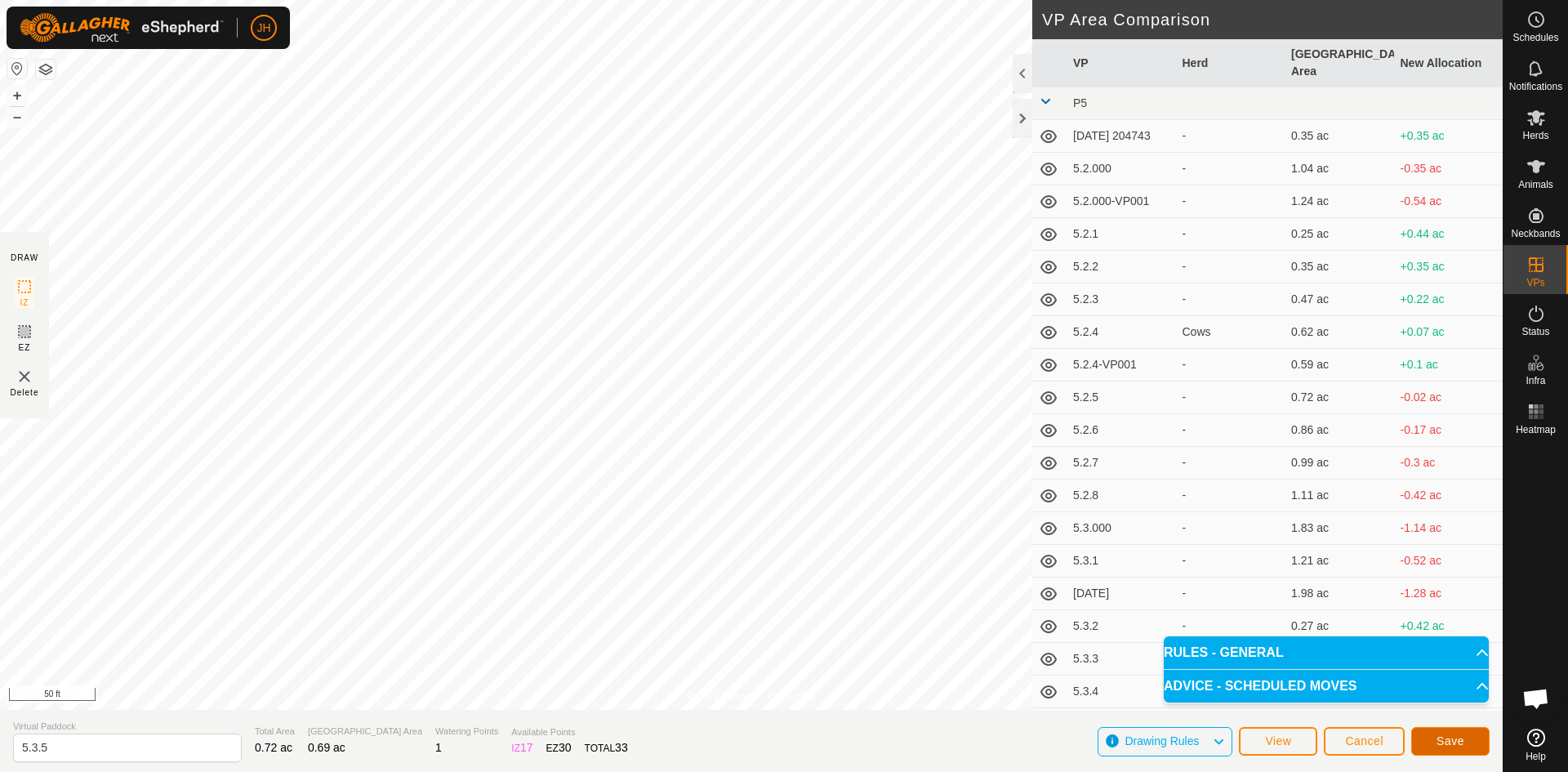
click at [1456, 741] on span "Save" at bounding box center [1450, 741] width 28 height 13
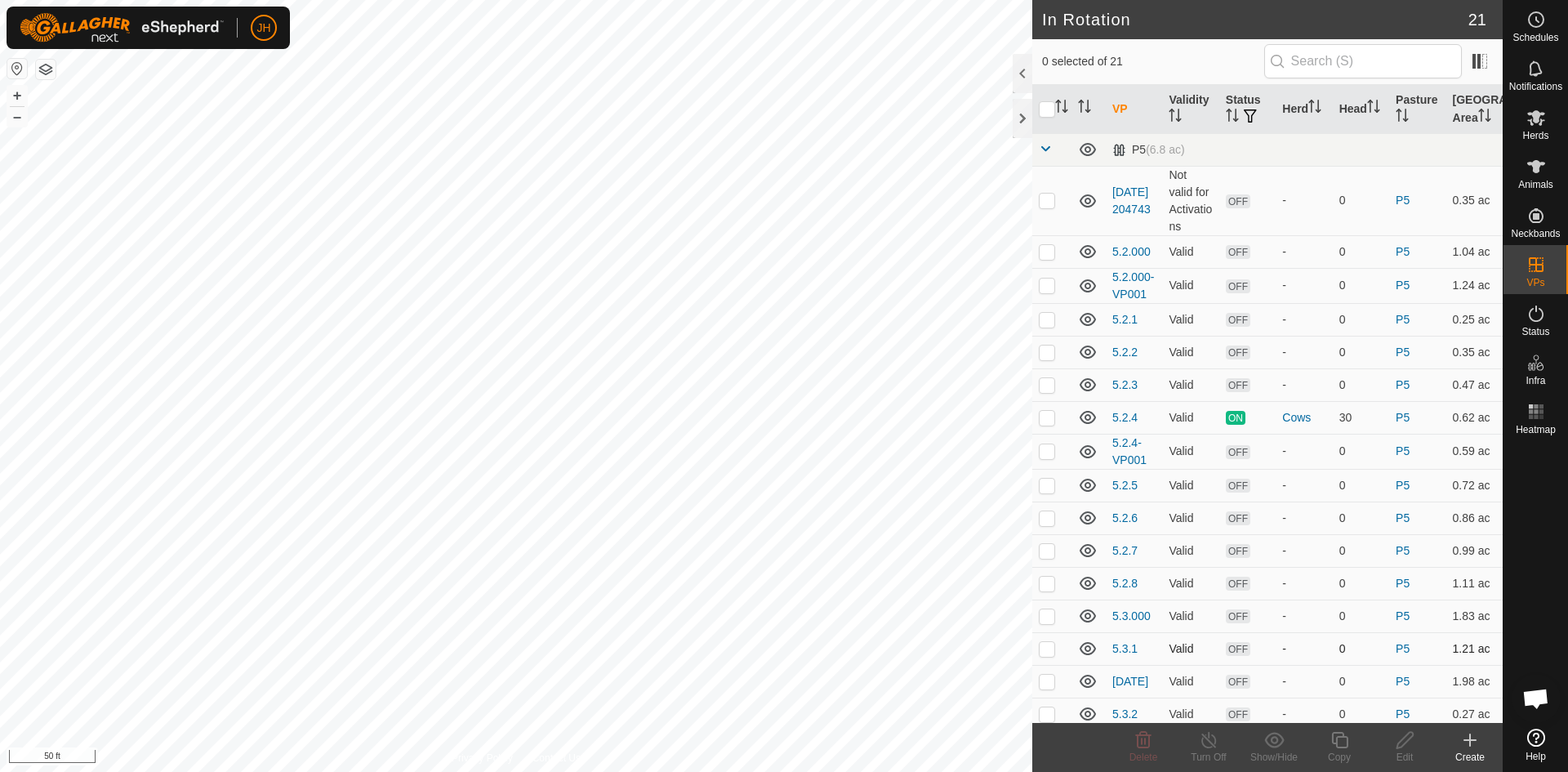
checkbox input "true"
click at [1407, 754] on div "Edit" at bounding box center [1405, 757] width 66 height 14
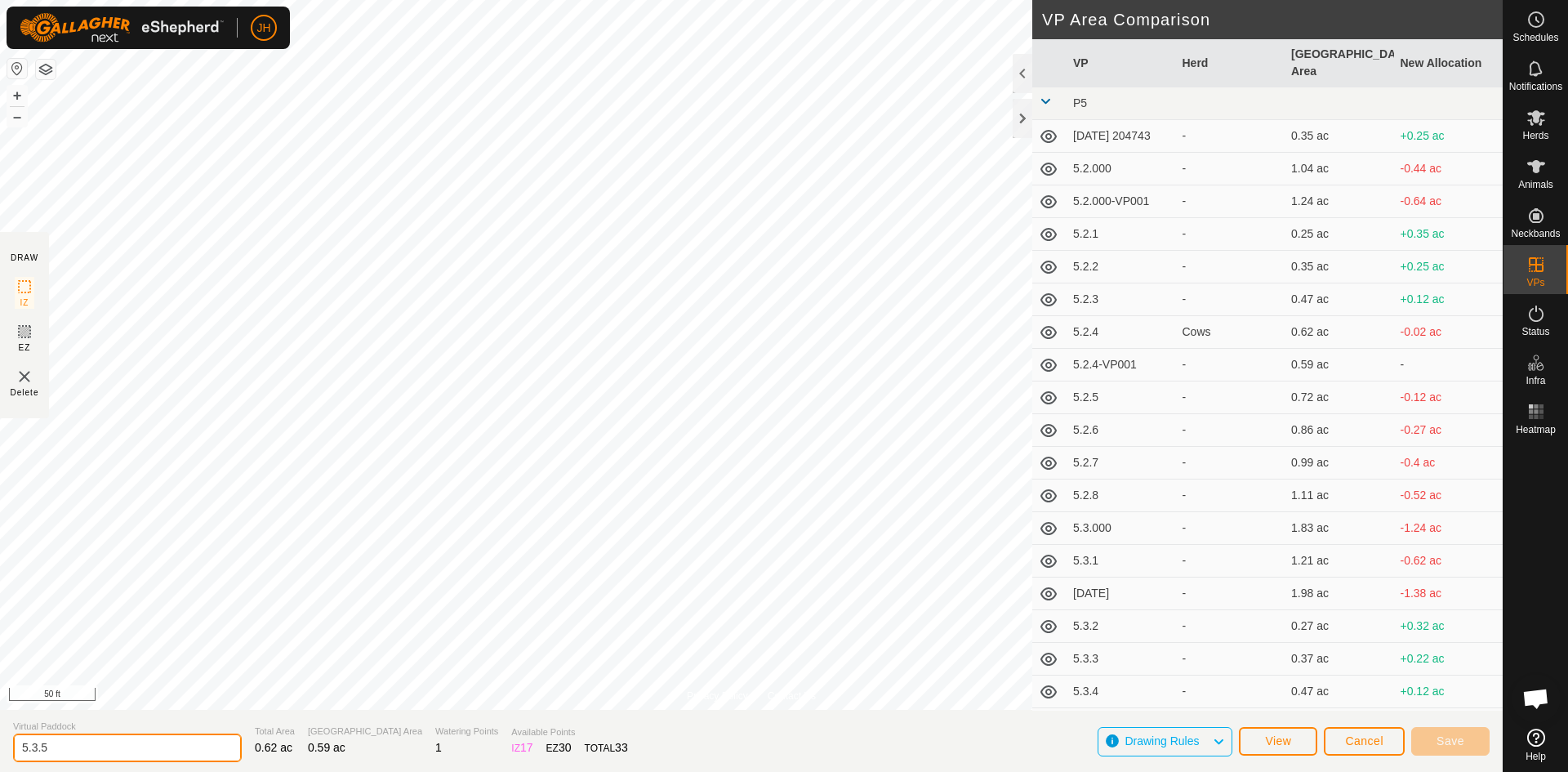
click at [68, 755] on input "5.3.5" at bounding box center [128, 748] width 229 height 29
type input "5.3.6"
click at [1452, 742] on span "Save" at bounding box center [1450, 741] width 28 height 13
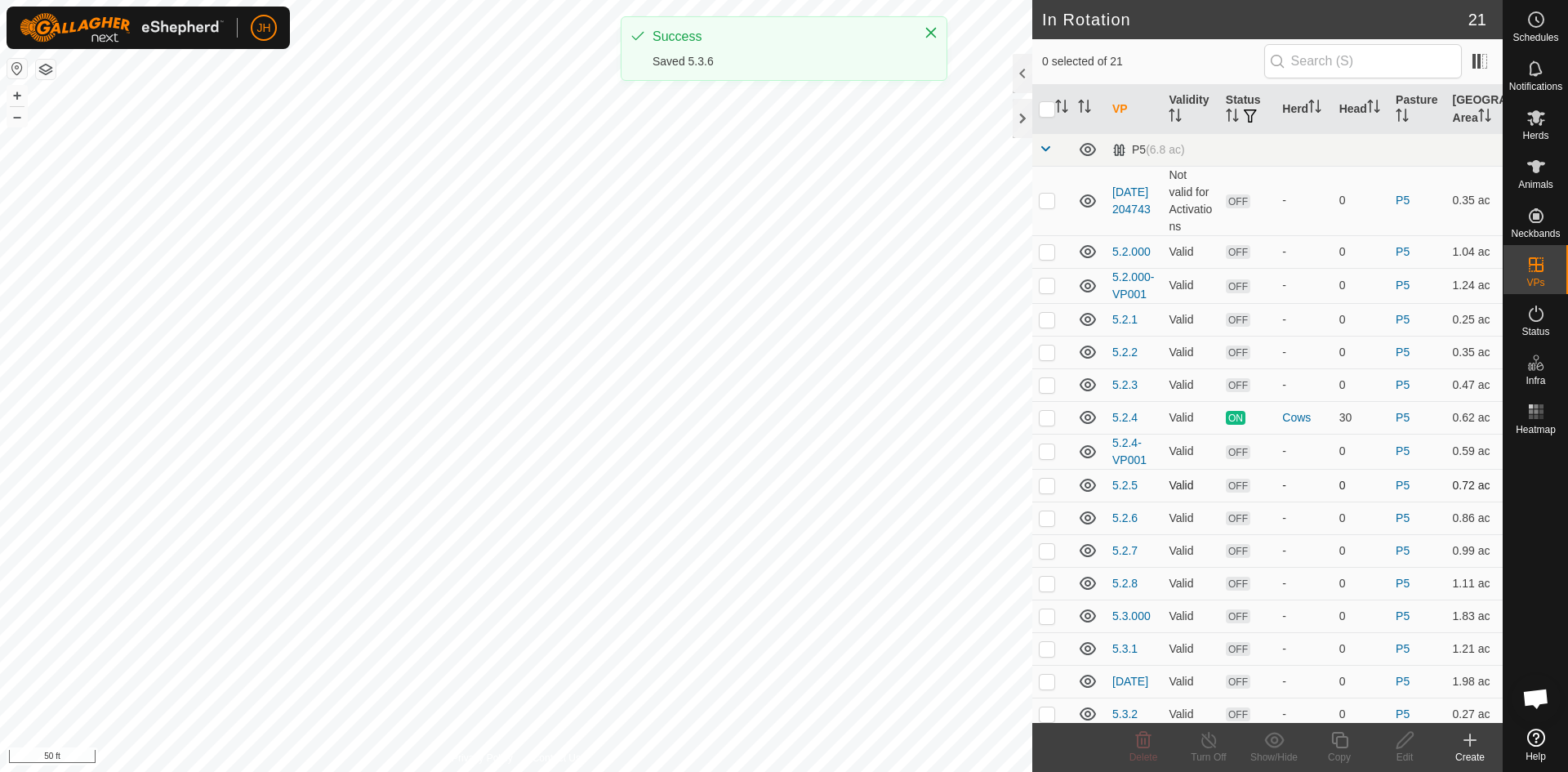
checkbox input "true"
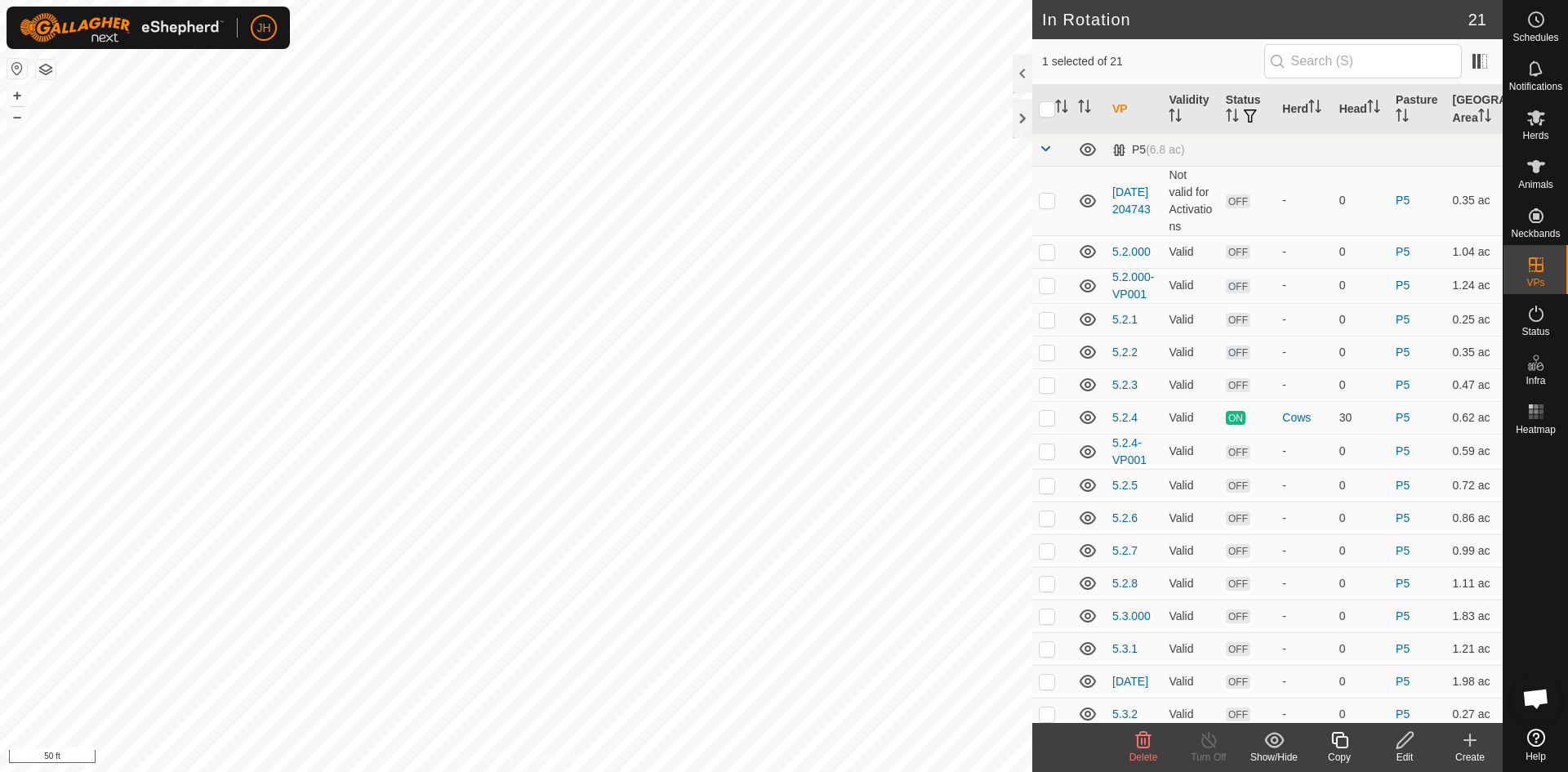
click at [1340, 752] on div "Copy" at bounding box center [1339, 757] width 66 height 14
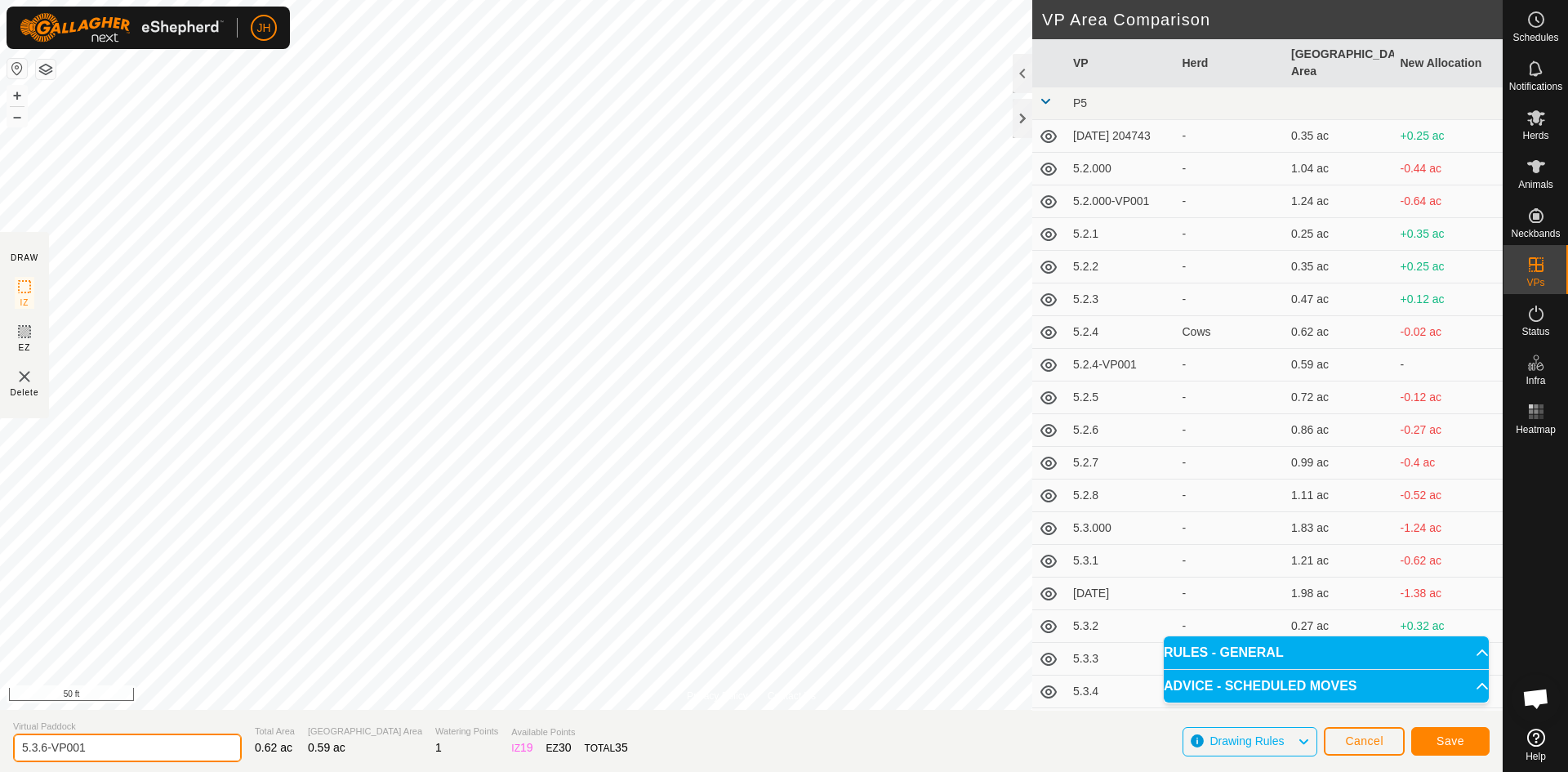
drag, startPoint x: 99, startPoint y: 750, endPoint x: 42, endPoint y: 752, distance: 57.0
click at [42, 752] on input "5.3.6-VP001" at bounding box center [128, 748] width 229 height 29
type input "5.3.5"
click at [1471, 745] on button "Save" at bounding box center [1451, 741] width 78 height 29
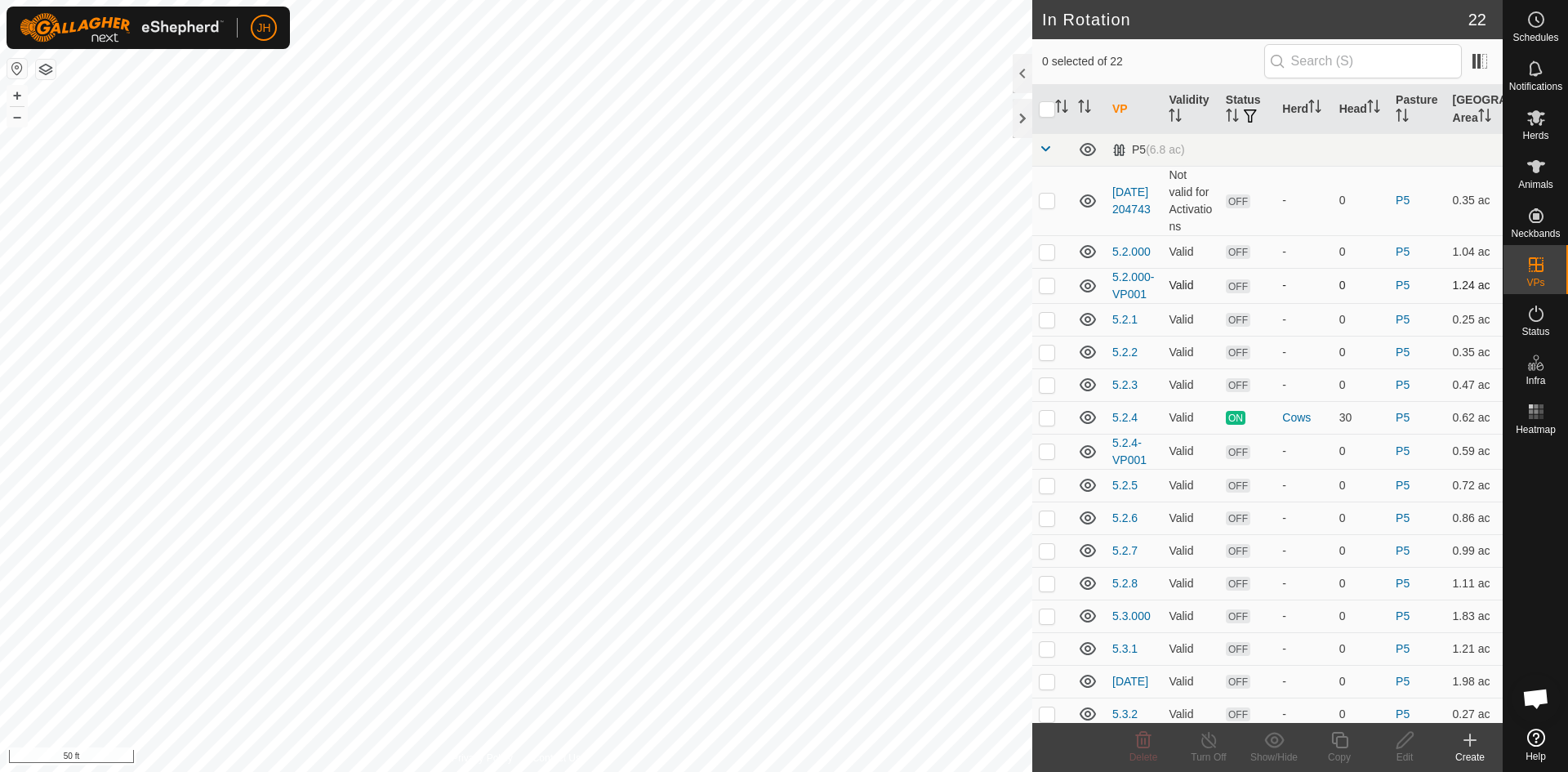
checkbox input "true"
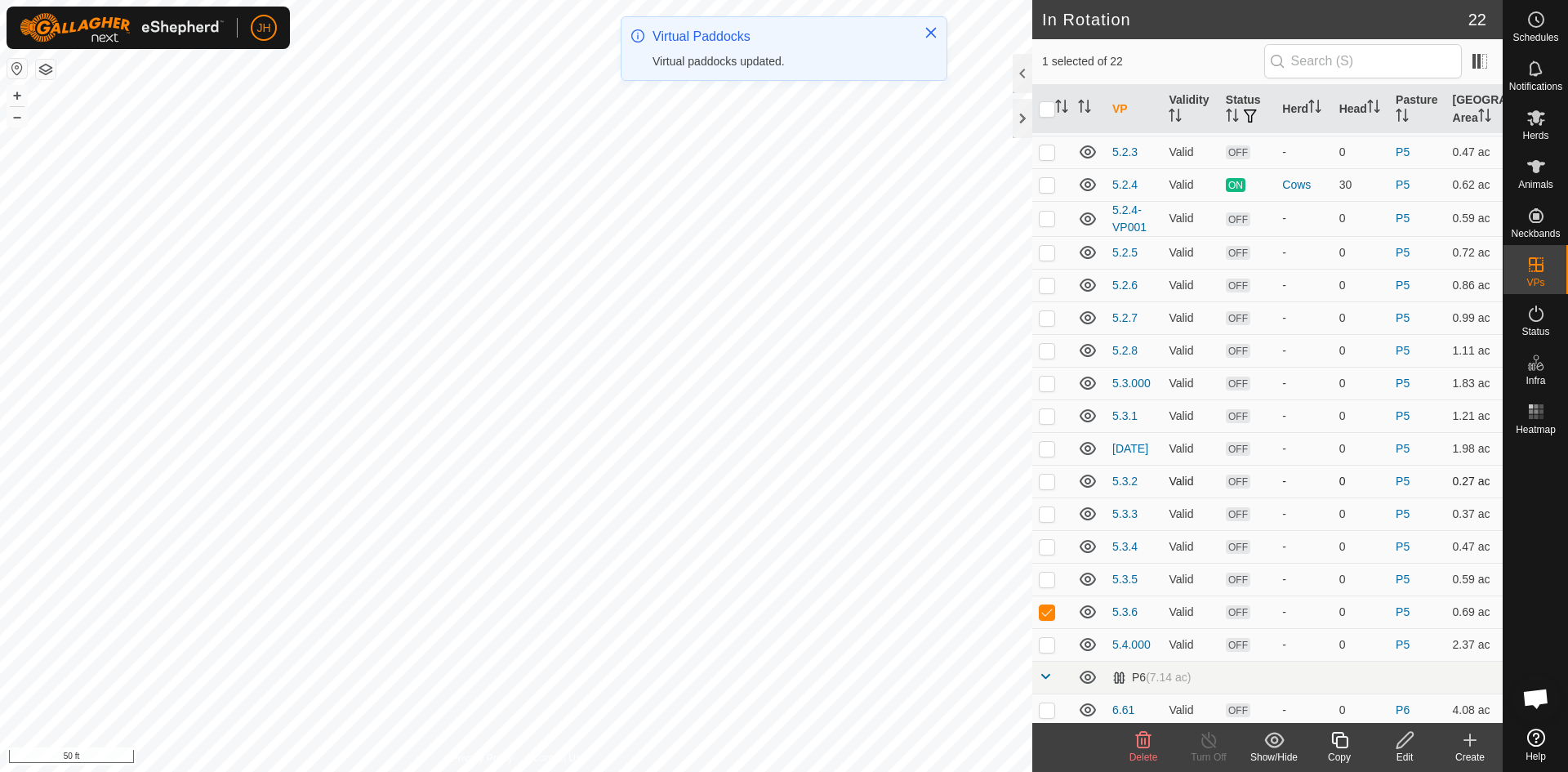
scroll to position [237, 0]
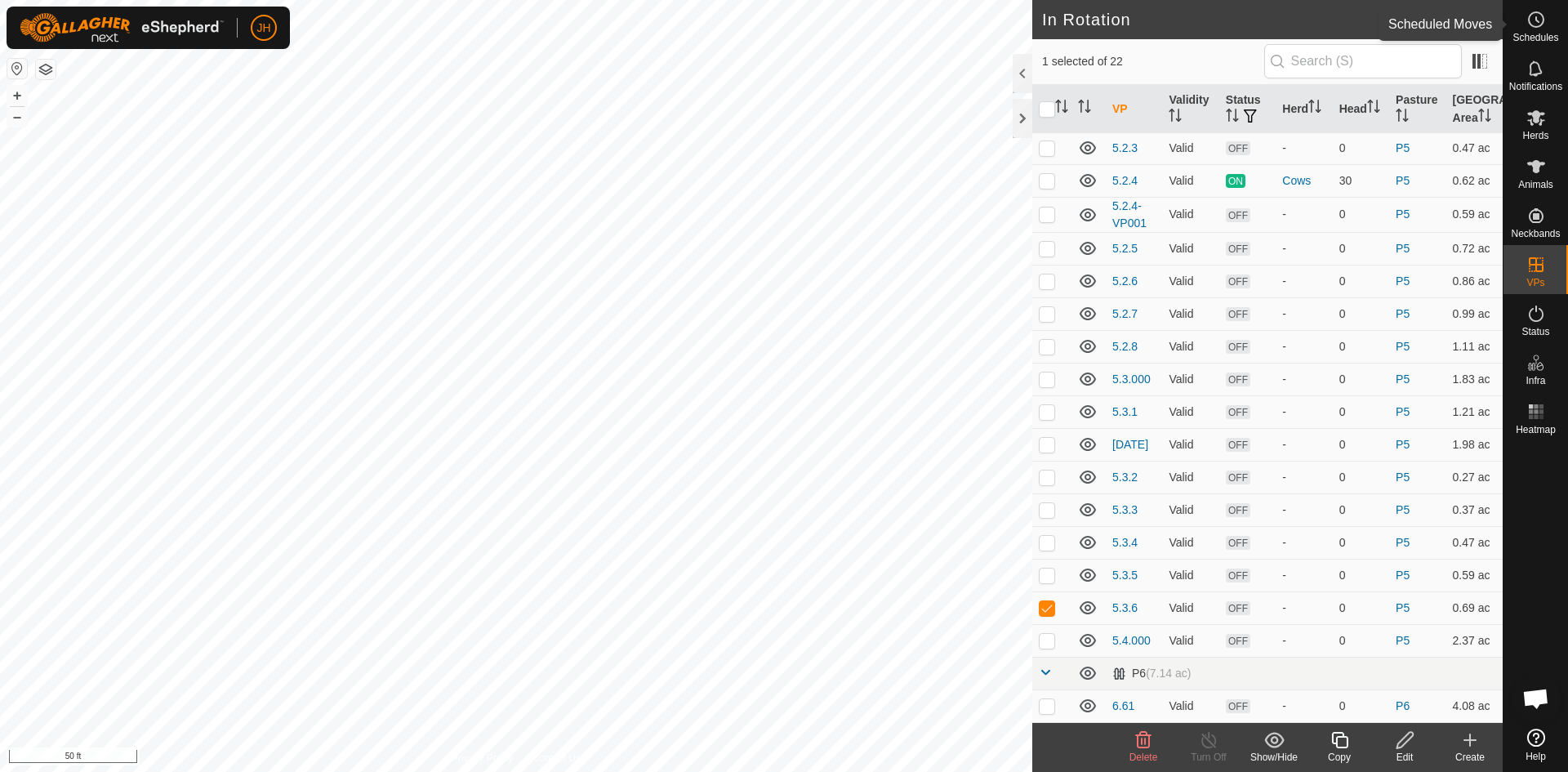
click at [1540, 25] on circle at bounding box center [1536, 19] width 14 height 14
